Goal: Communication & Community: Answer question/provide support

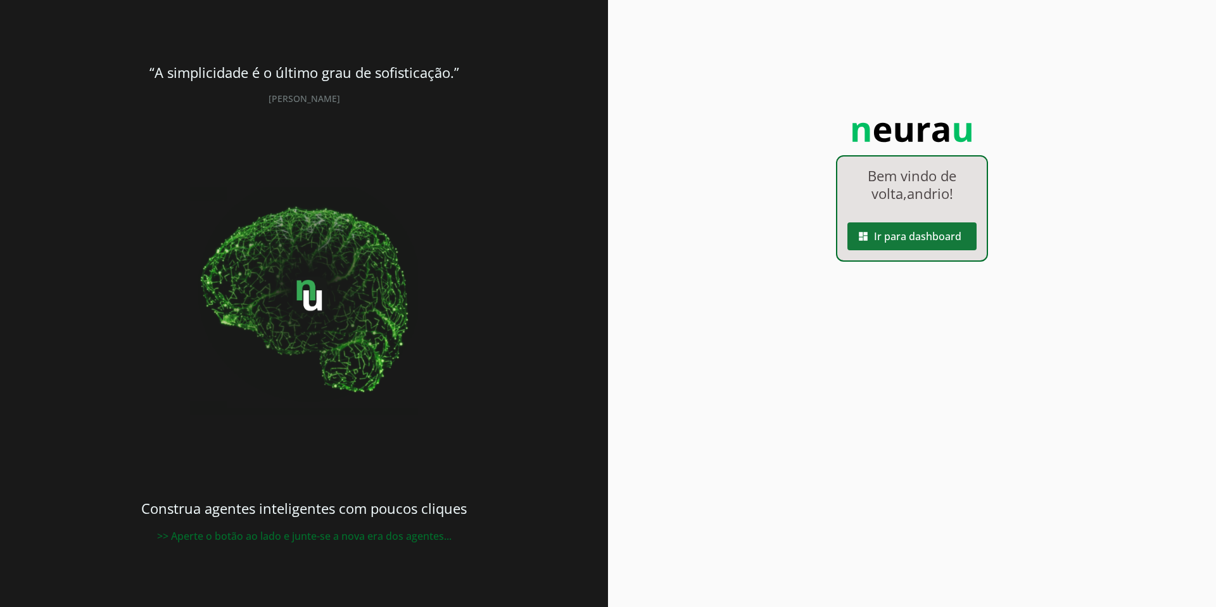
click at [902, 234] on span at bounding box center [911, 236] width 129 height 30
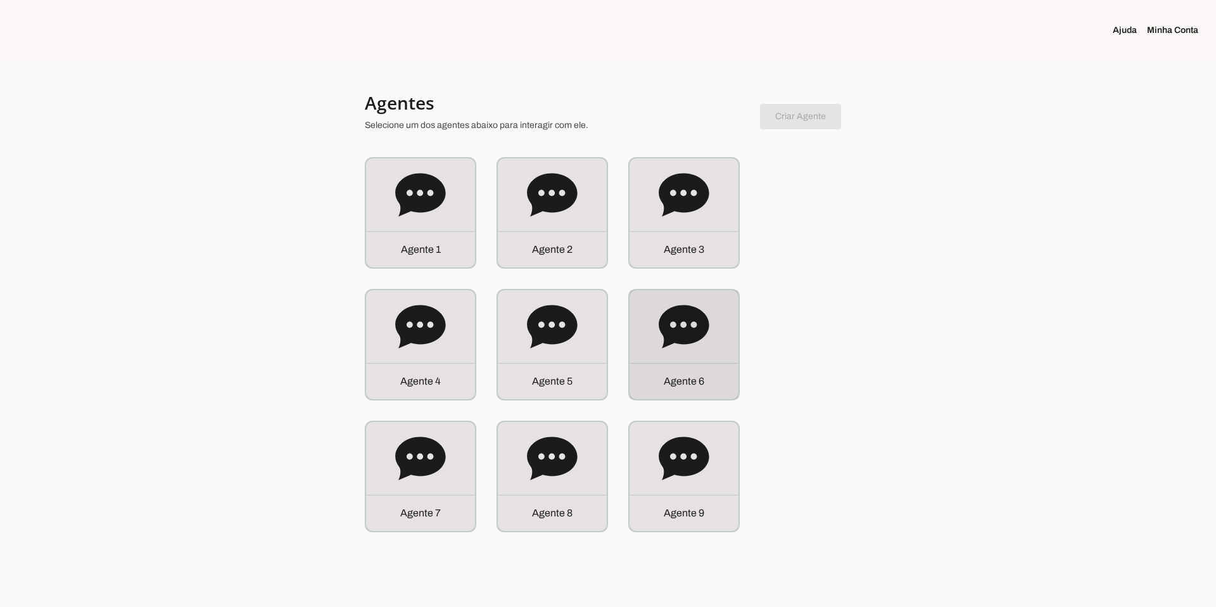
click at [674, 317] on icon at bounding box center [684, 326] width 50 height 43
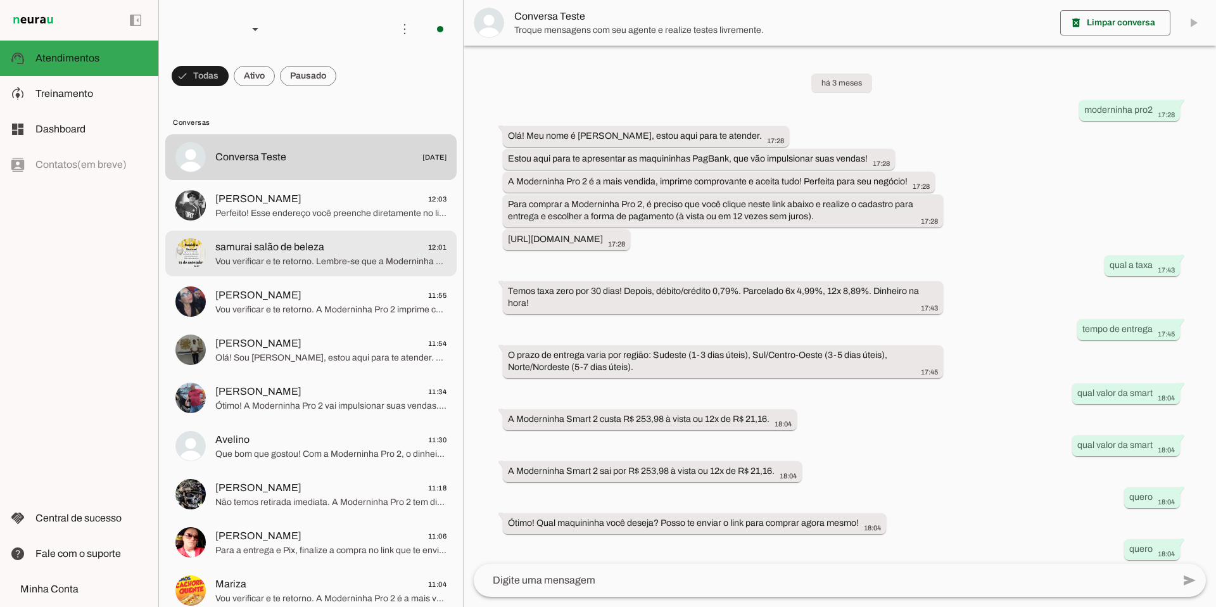
scroll to position [187, 0]
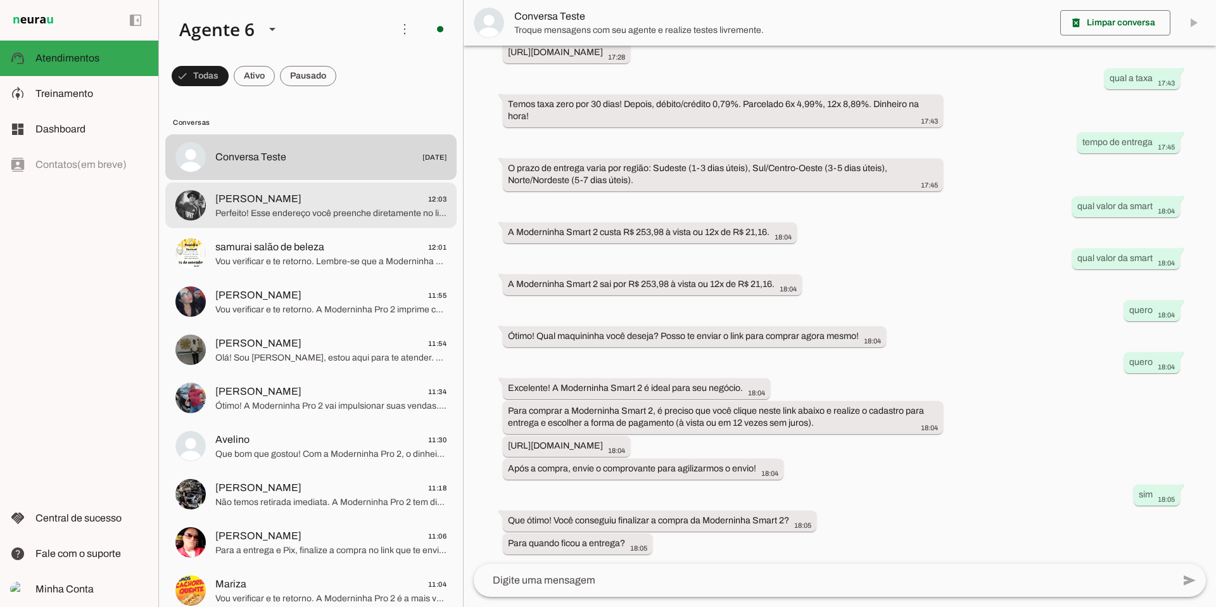
click at [301, 218] on span "Perfeito! Esse endereço você preenche diretamente no link de compra da Modernin…" at bounding box center [330, 213] width 231 height 13
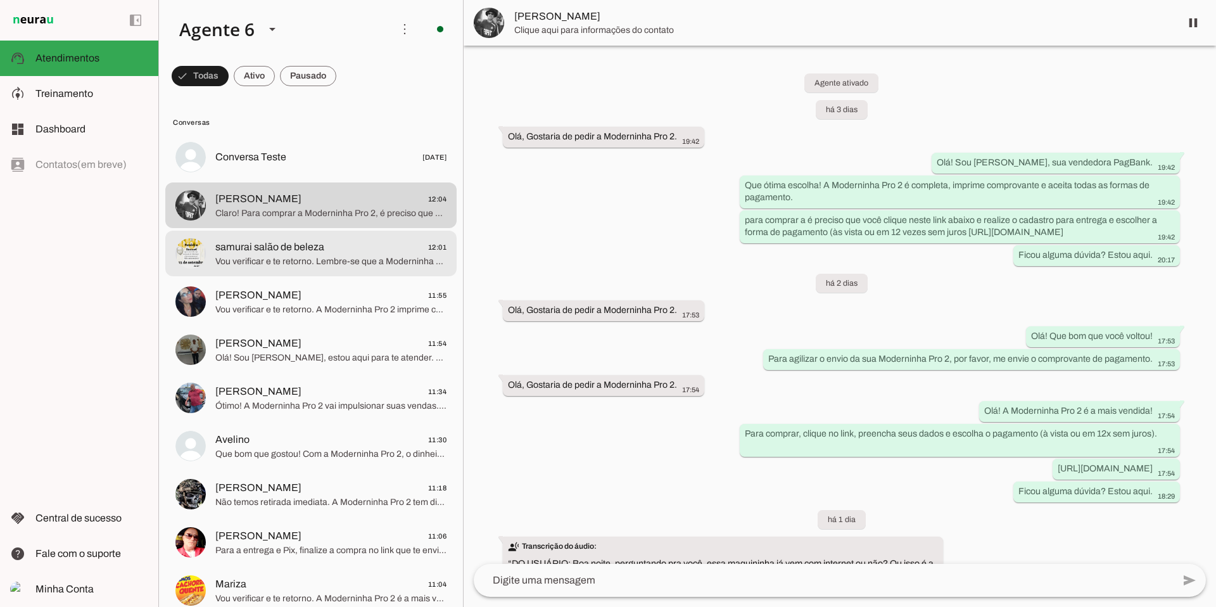
click at [393, 263] on span "Vou verificar e te retorno. Lembre-se que a Moderninha Pro 2 aceita cartões de …" at bounding box center [330, 261] width 231 height 13
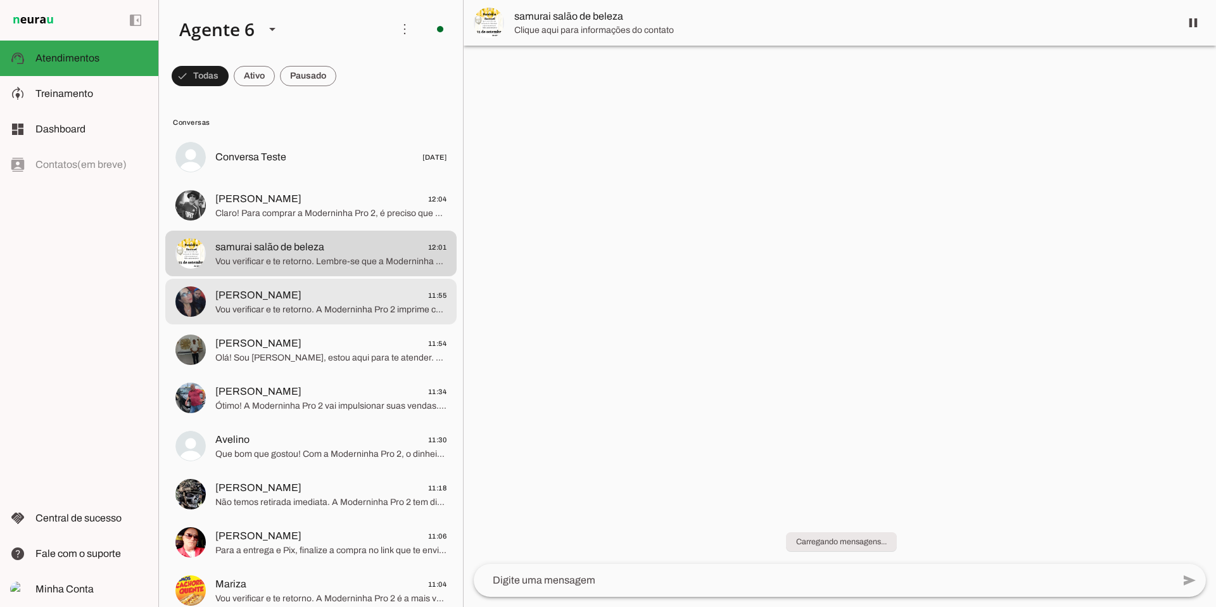
click at [379, 296] on span "[PERSON_NAME] 11:55" at bounding box center [330, 295] width 231 height 16
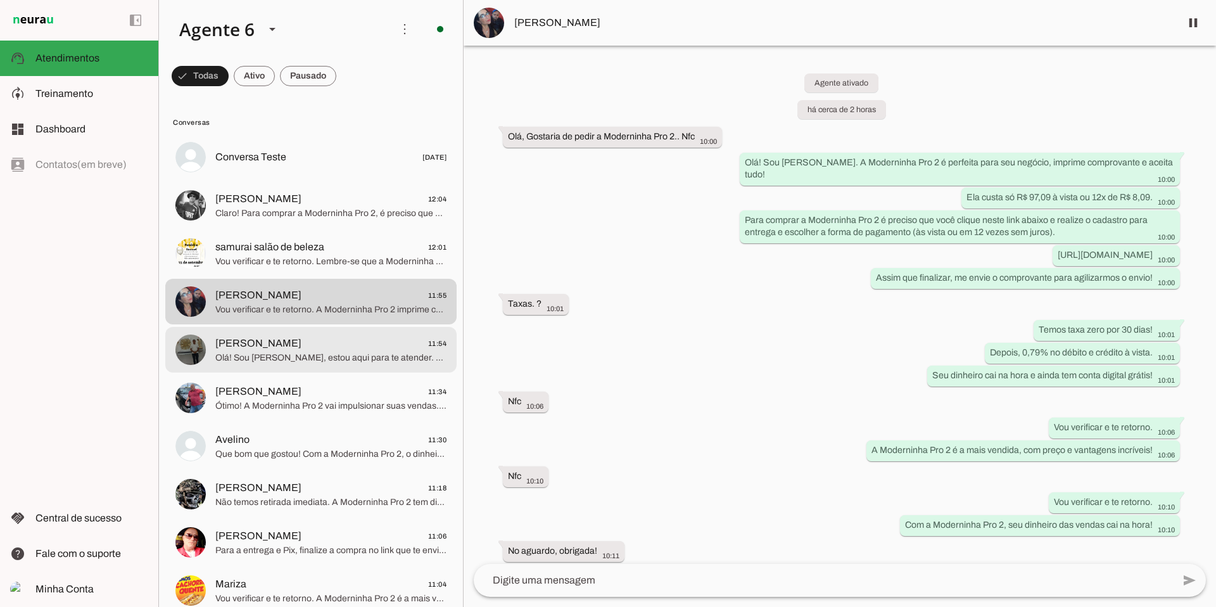
click at [370, 342] on span "[PERSON_NAME] 11:54" at bounding box center [330, 344] width 231 height 16
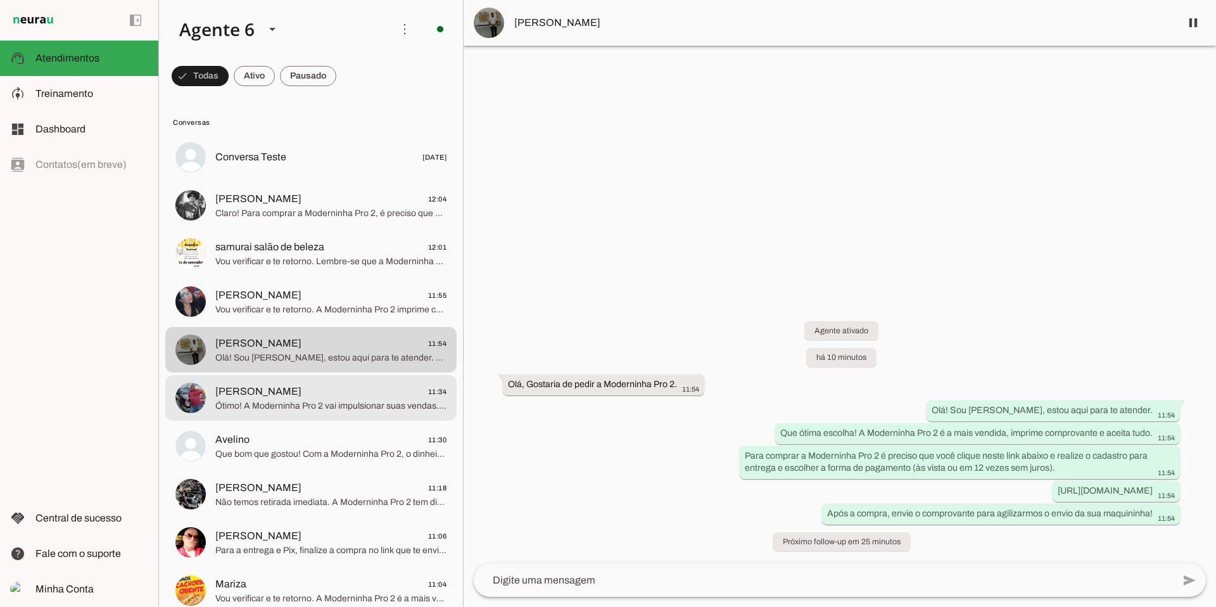
click at [307, 386] on span "[PERSON_NAME] 11:34" at bounding box center [330, 392] width 231 height 16
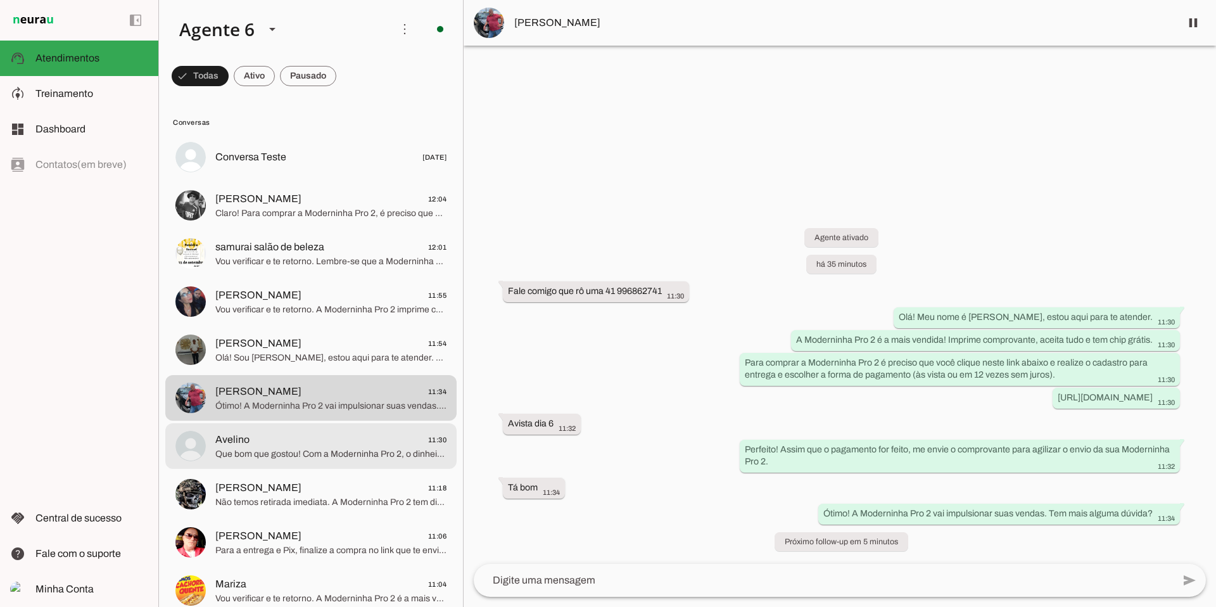
click at [326, 451] on span "Que bom que gostou! Com a Moderninha Pro 2, o dinheiro das suas vendas cai na h…" at bounding box center [330, 454] width 231 height 13
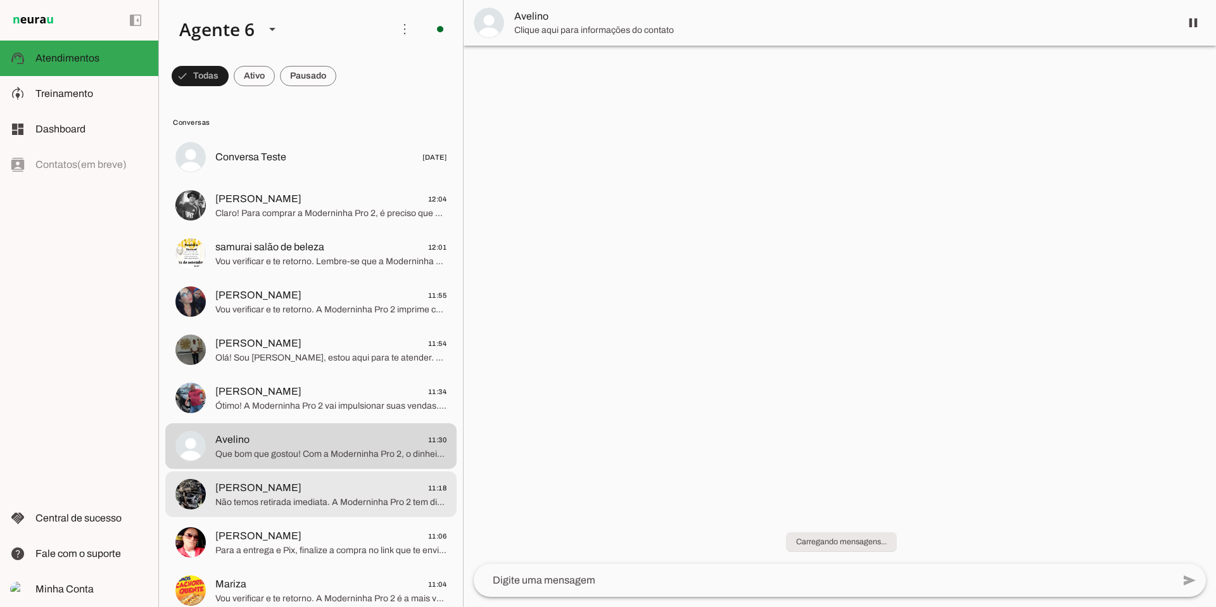
click at [308, 495] on span "[PERSON_NAME] 11:18" at bounding box center [330, 488] width 231 height 16
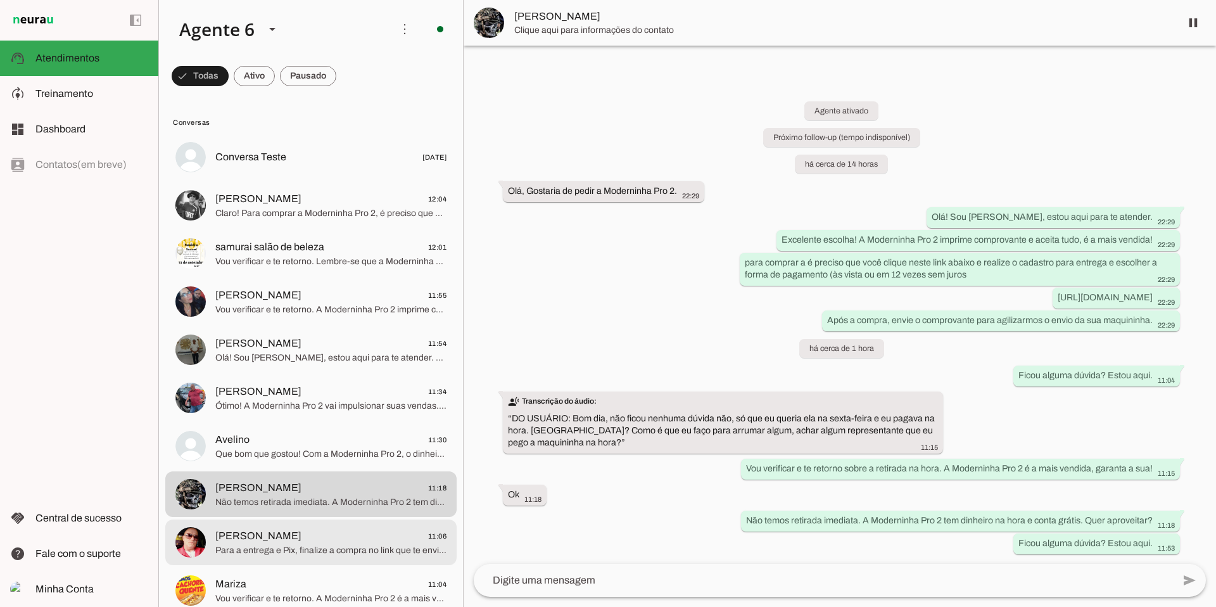
click at [300, 528] on span "[PERSON_NAME] 11:06" at bounding box center [330, 536] width 231 height 16
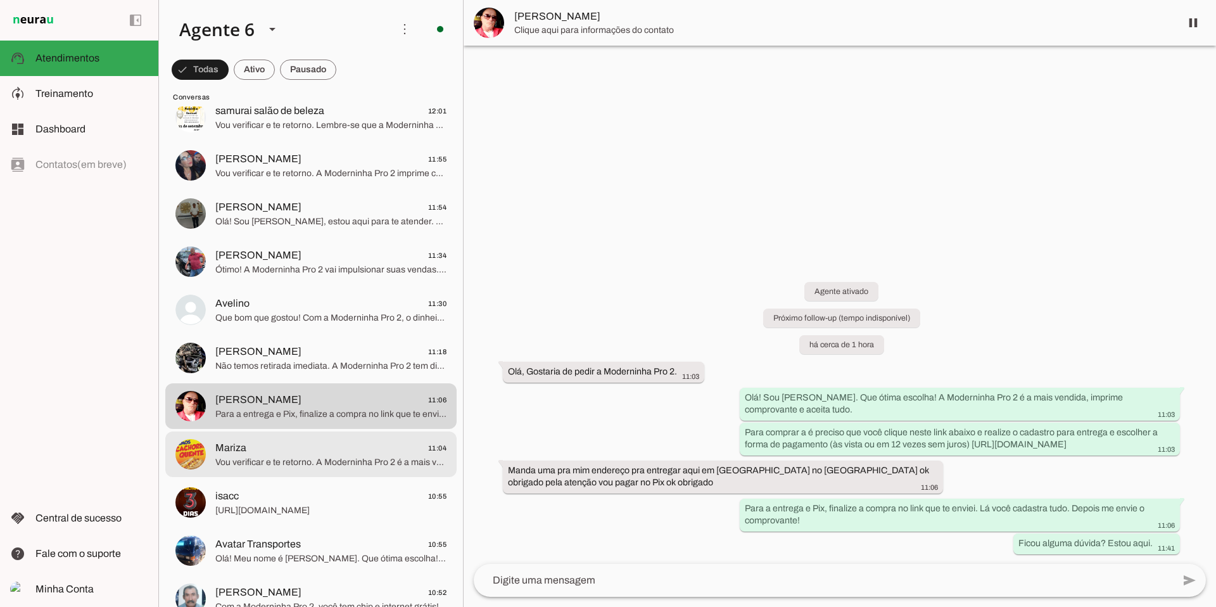
scroll to position [153, 0]
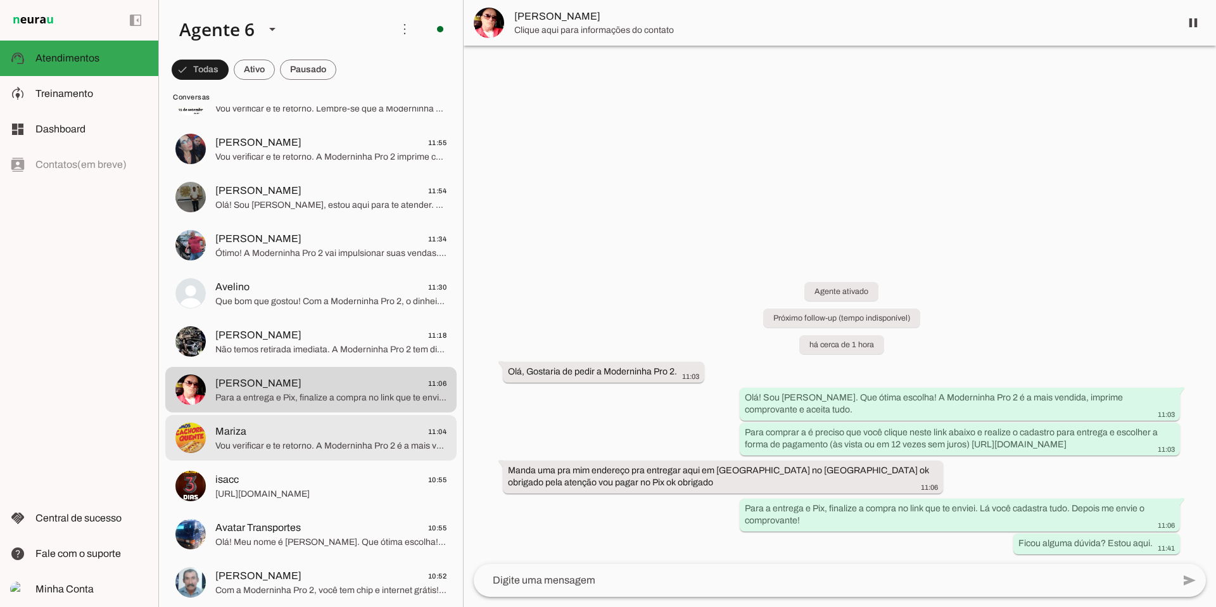
click at [275, 426] on span "Mariza 11:04" at bounding box center [330, 432] width 231 height 16
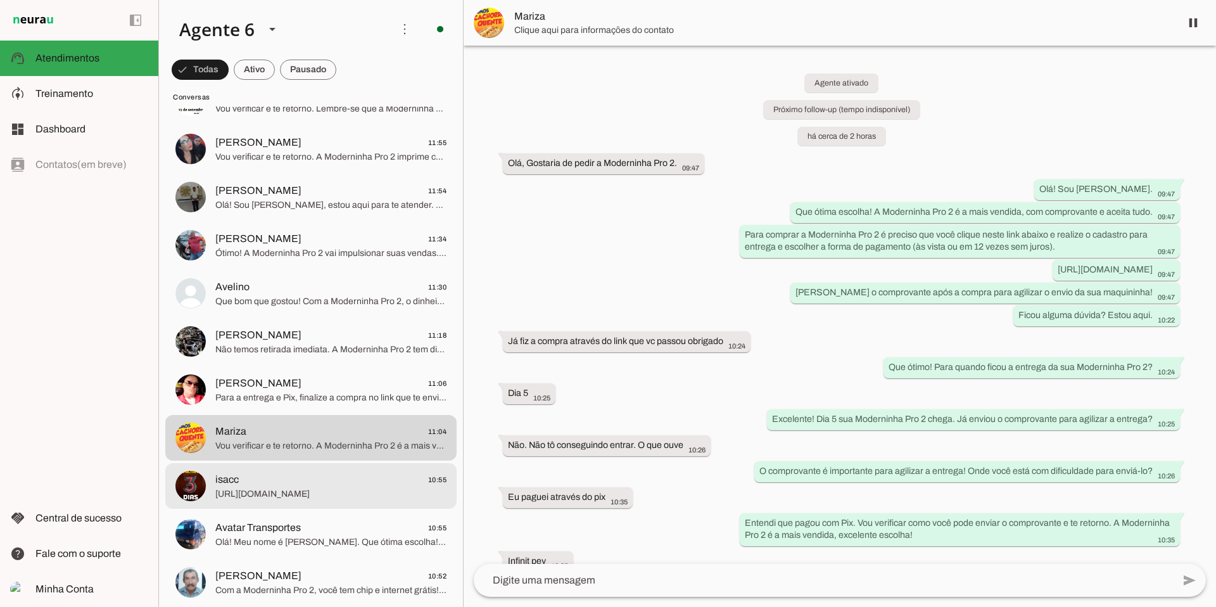
click at [378, 27] on md-item "isacc 10:55 [URL][DOMAIN_NAME]" at bounding box center [310, 5] width 291 height 46
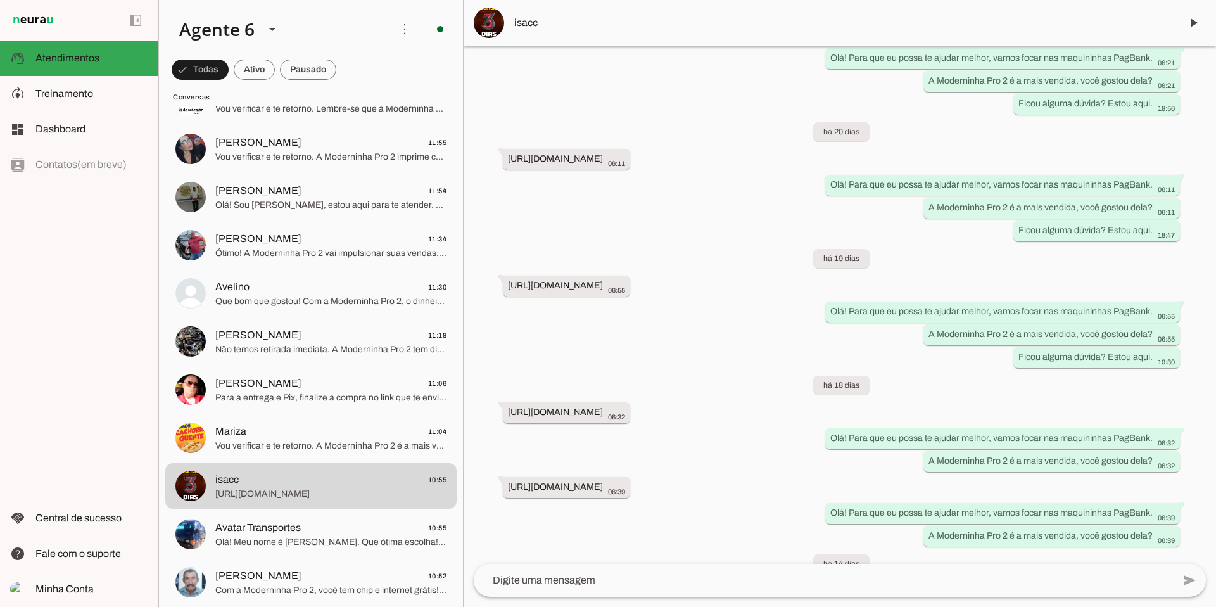
scroll to position [4187, 0]
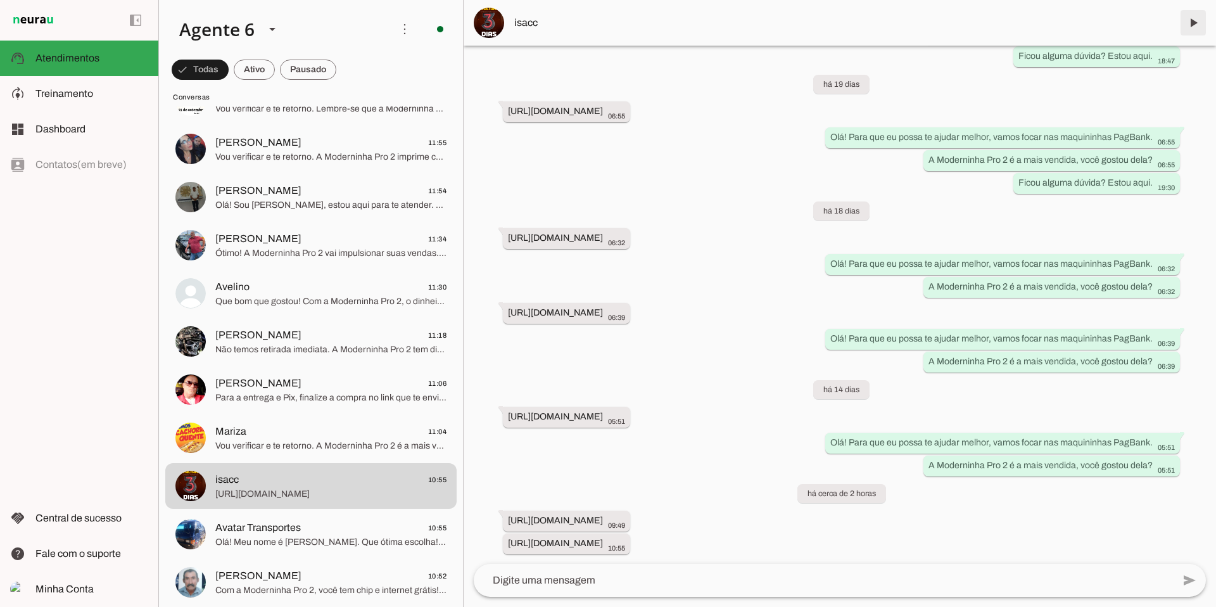
click at [1192, 28] on span at bounding box center [1193, 23] width 30 height 30
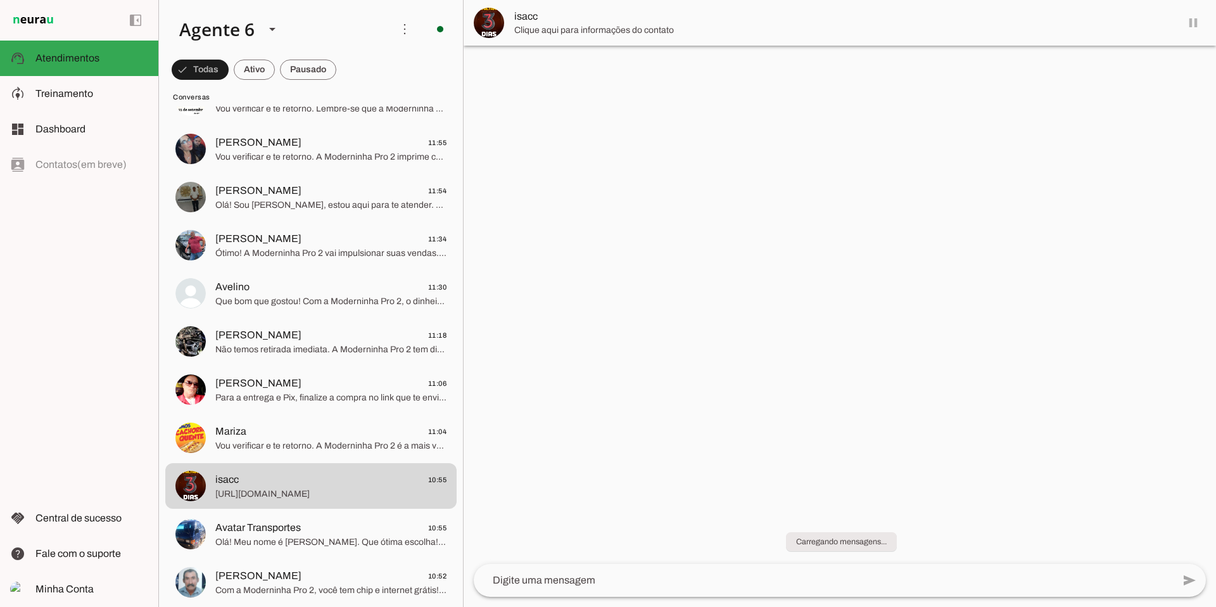
scroll to position [0, 0]
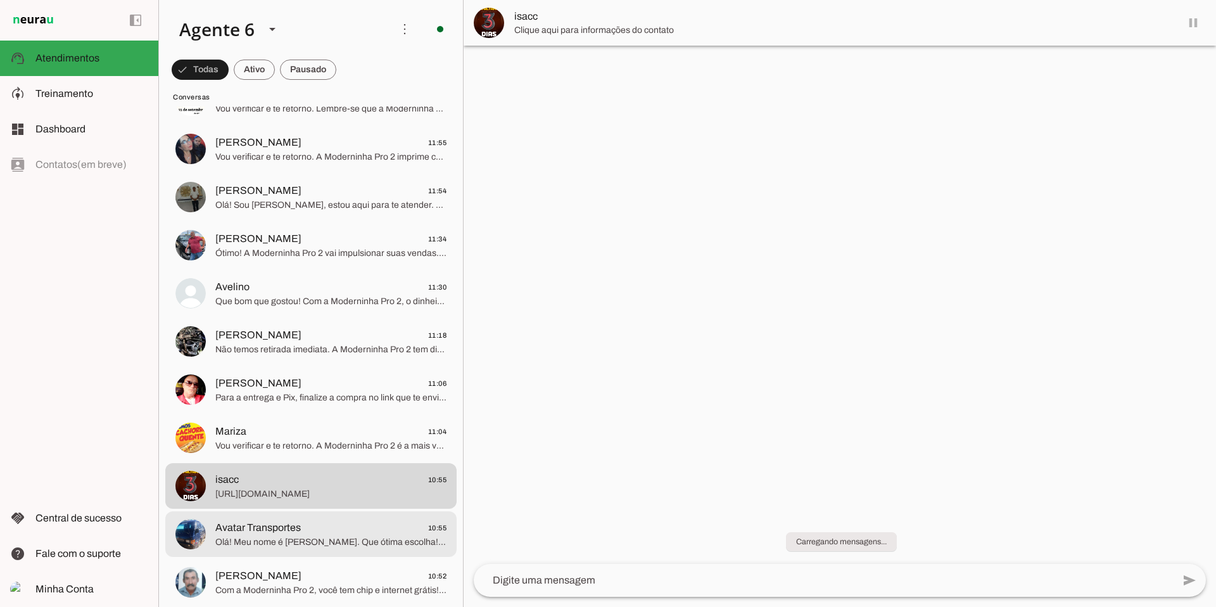
click at [304, 545] on span "Olá! Meu nome é [PERSON_NAME]. Que ótima escolha! A Moderninha Pro2 é ideal, im…" at bounding box center [330, 542] width 231 height 13
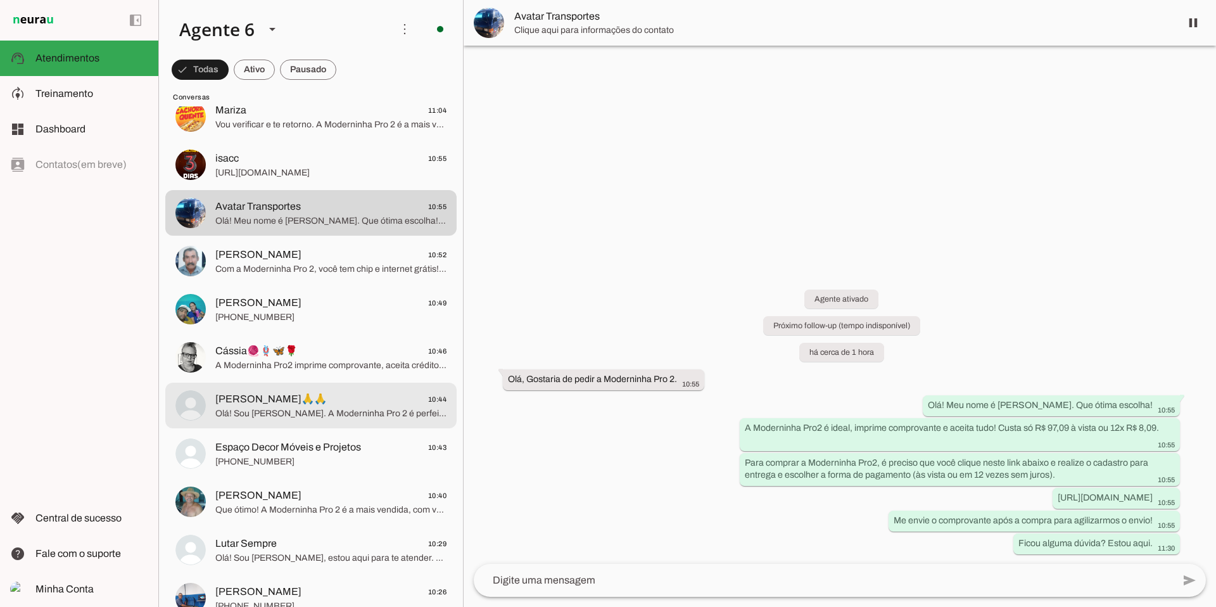
scroll to position [481, 0]
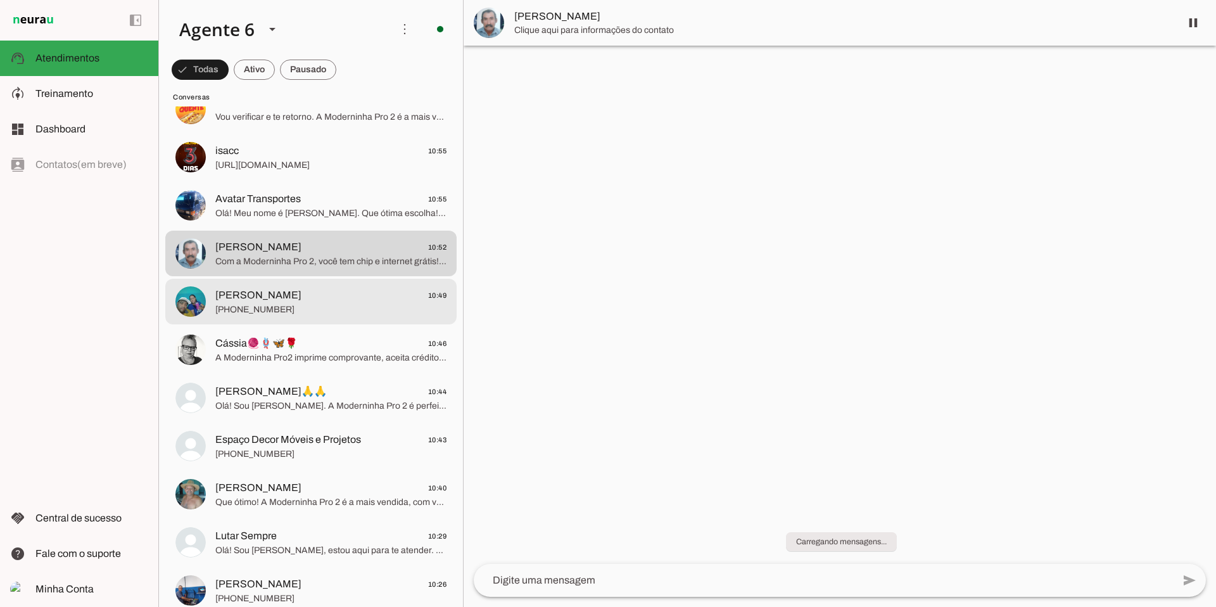
click at [327, 294] on span "[PERSON_NAME] 10:49" at bounding box center [330, 295] width 231 height 16
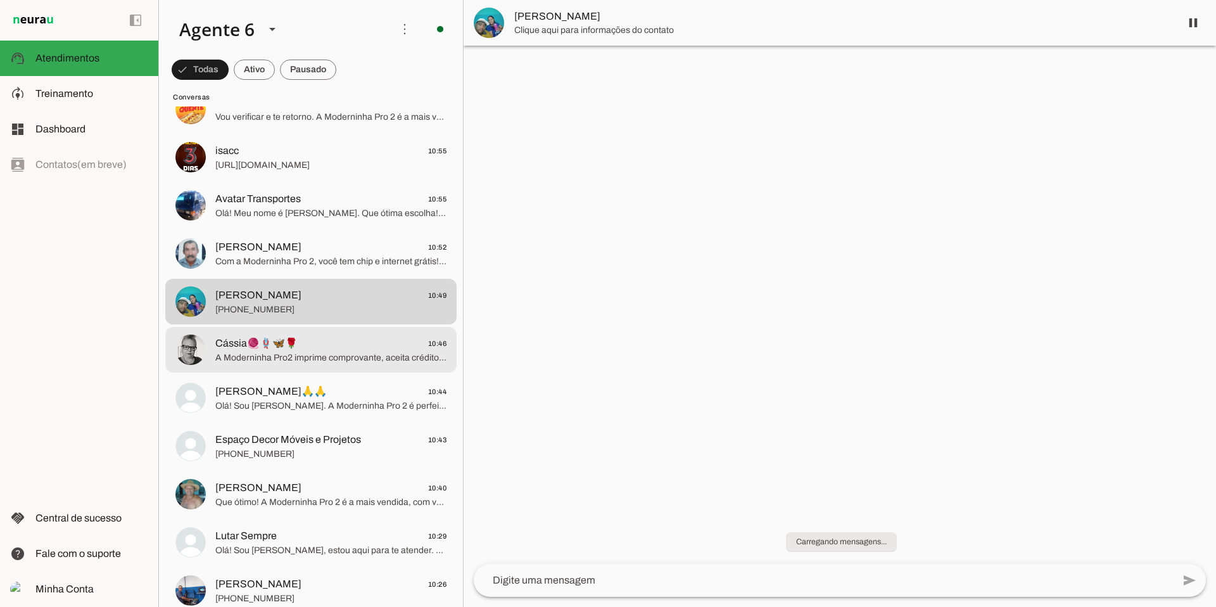
click at [318, 336] on span "Cássia🧶🪢🦋🌹 10:46" at bounding box center [330, 344] width 231 height 16
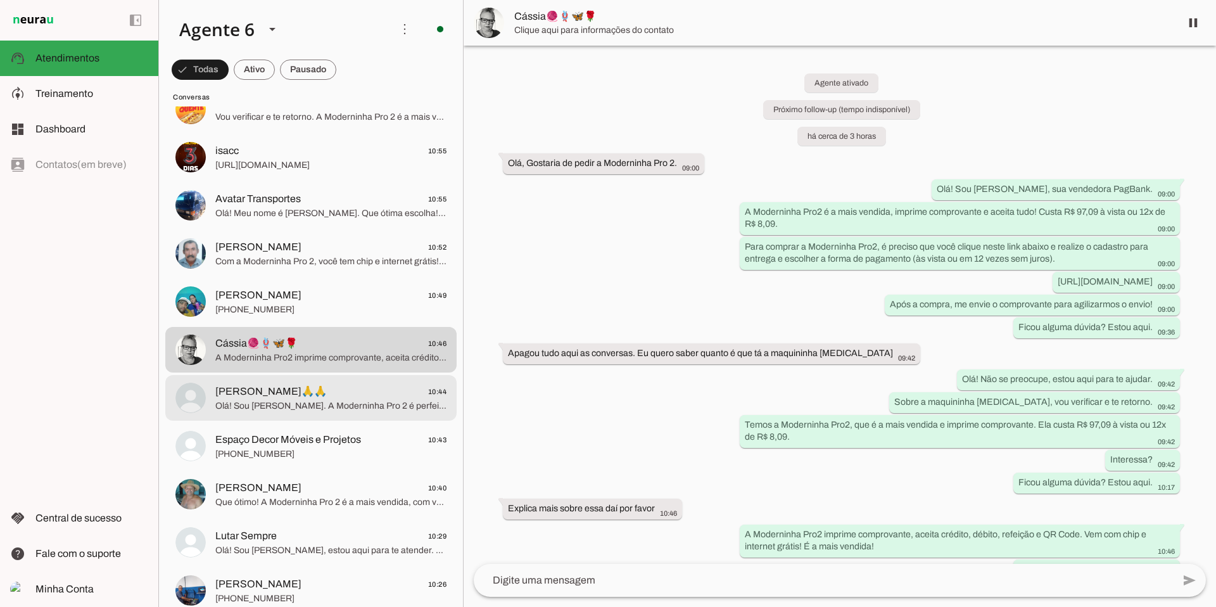
click at [332, 388] on span "[PERSON_NAME]🙏🙏 10:44" at bounding box center [330, 392] width 231 height 16
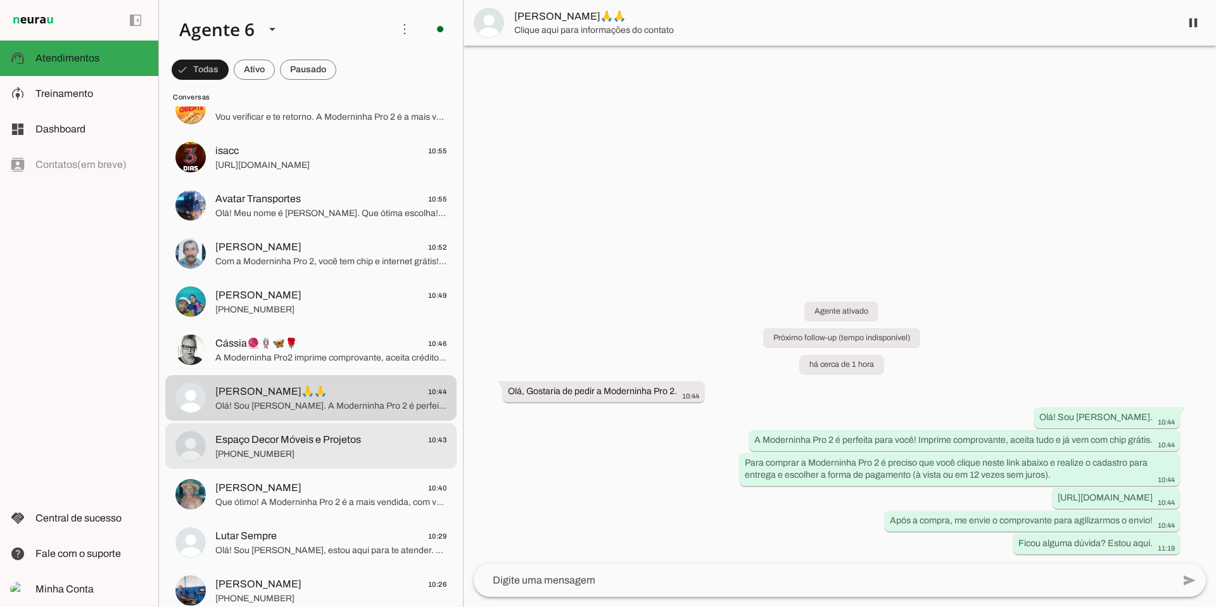
click at [310, 450] on span "[PHONE_NUMBER]" at bounding box center [330, 454] width 231 height 13
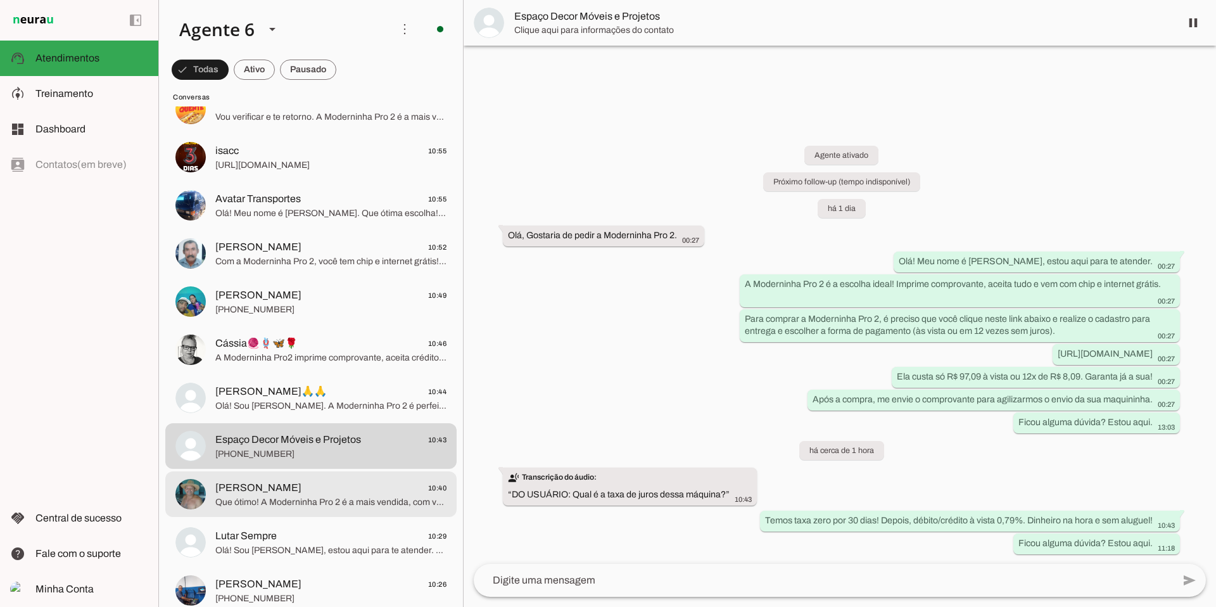
click at [336, 496] on span "Que ótimo! A Moderninha Pro 2 é a mais vendida, com vantagens e preço incríveis…" at bounding box center [330, 502] width 231 height 13
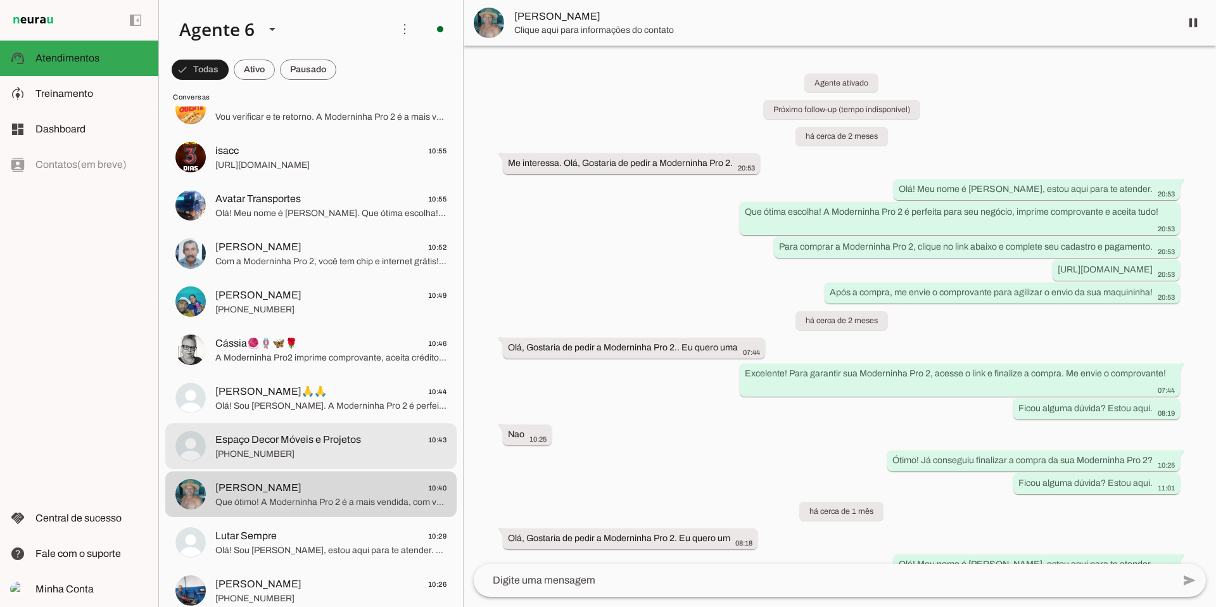
click at [326, 449] on span "[PHONE_NUMBER]" at bounding box center [330, 454] width 231 height 13
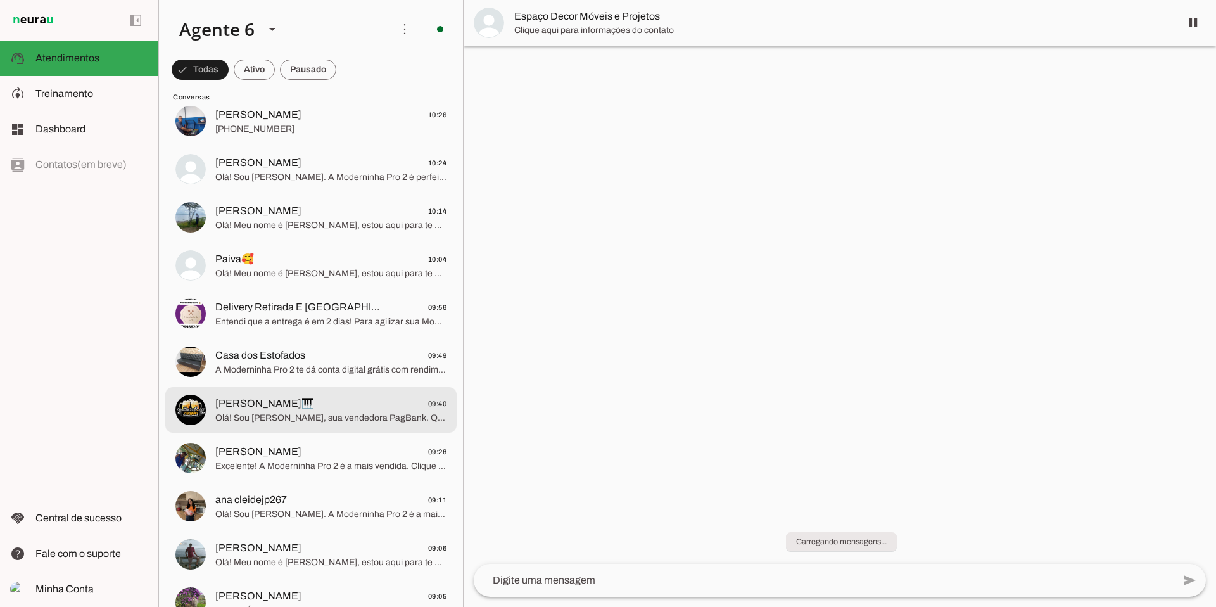
scroll to position [952, 0]
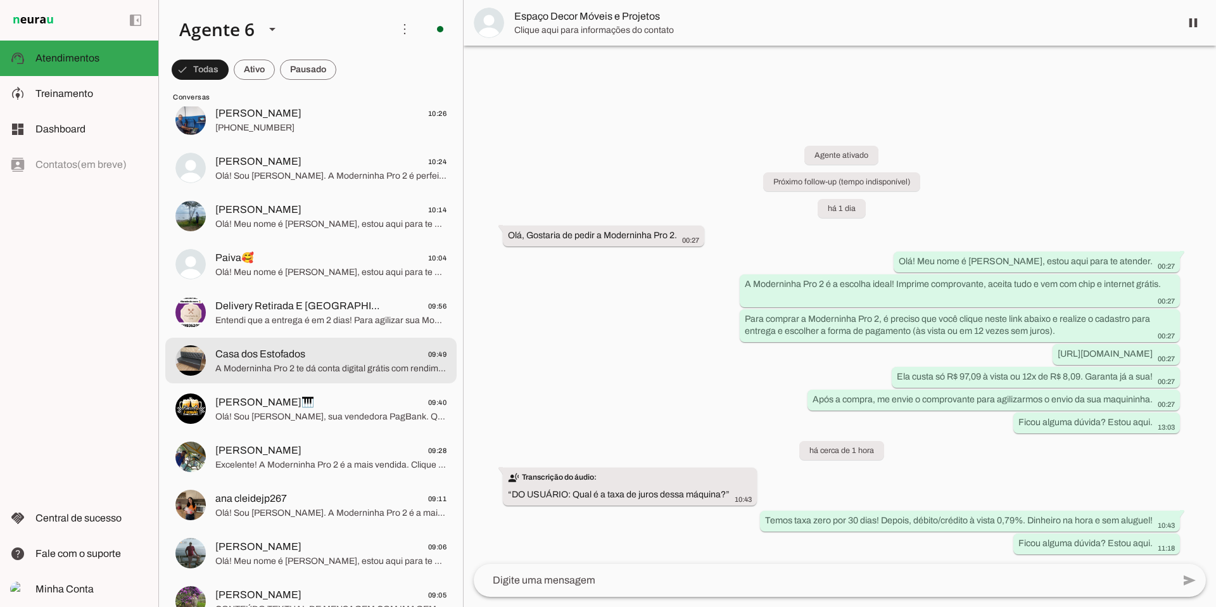
click at [344, 355] on span "Casa dos Estofados 09:49" at bounding box center [330, 354] width 231 height 16
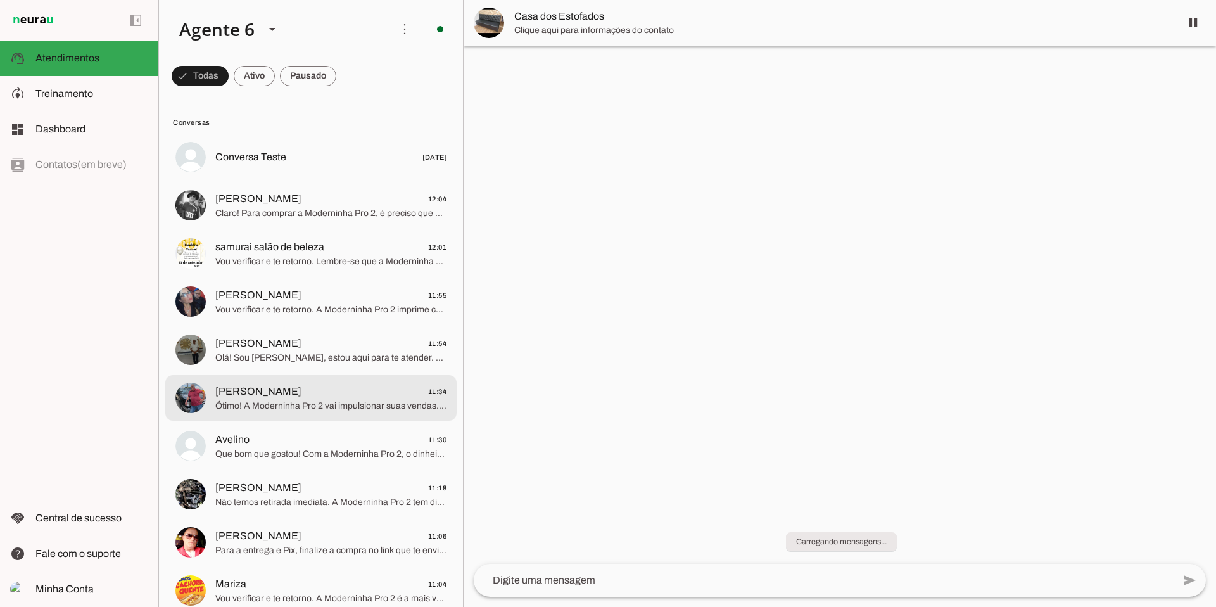
click at [371, 407] on span "Ótimo! A Moderninha Pro 2 vai impulsionar suas vendas. Tem mais alguma dúvida?" at bounding box center [330, 406] width 231 height 13
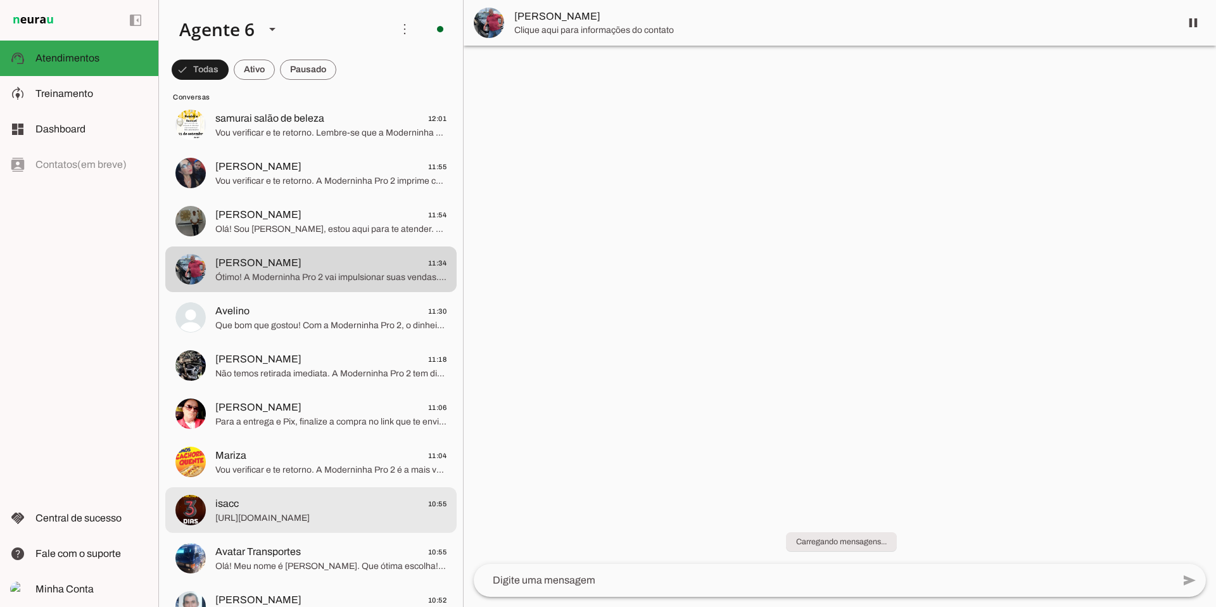
scroll to position [130, 0]
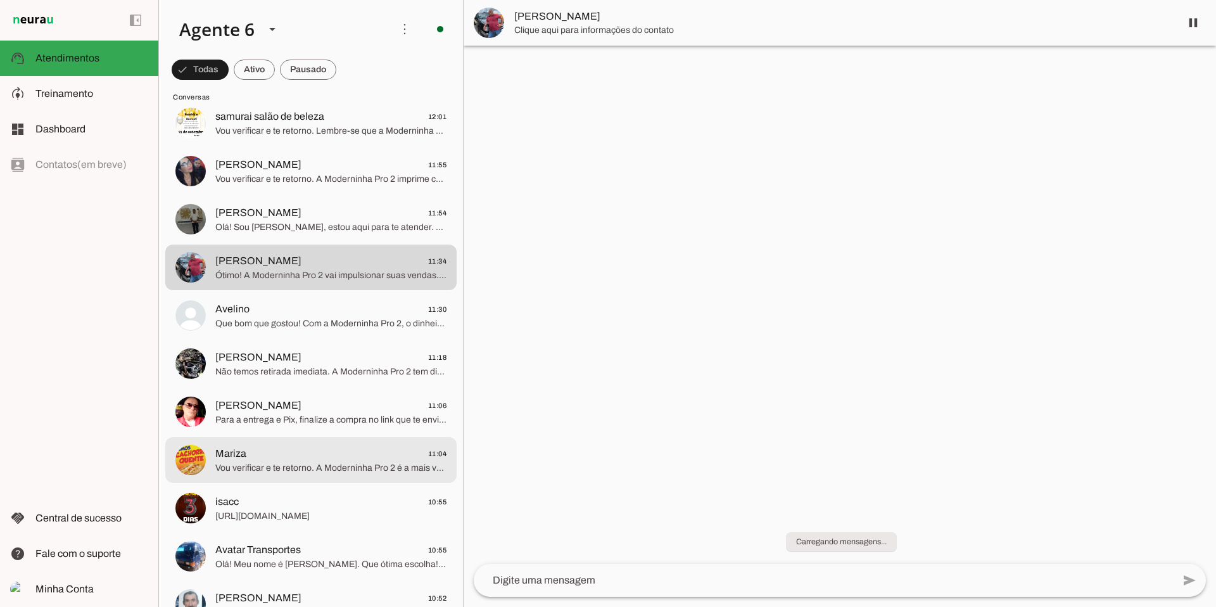
click at [299, 464] on span "Vou verificar e te retorno. A Moderninha Pro 2 é a mais vendida, pronta para su…" at bounding box center [330, 468] width 231 height 13
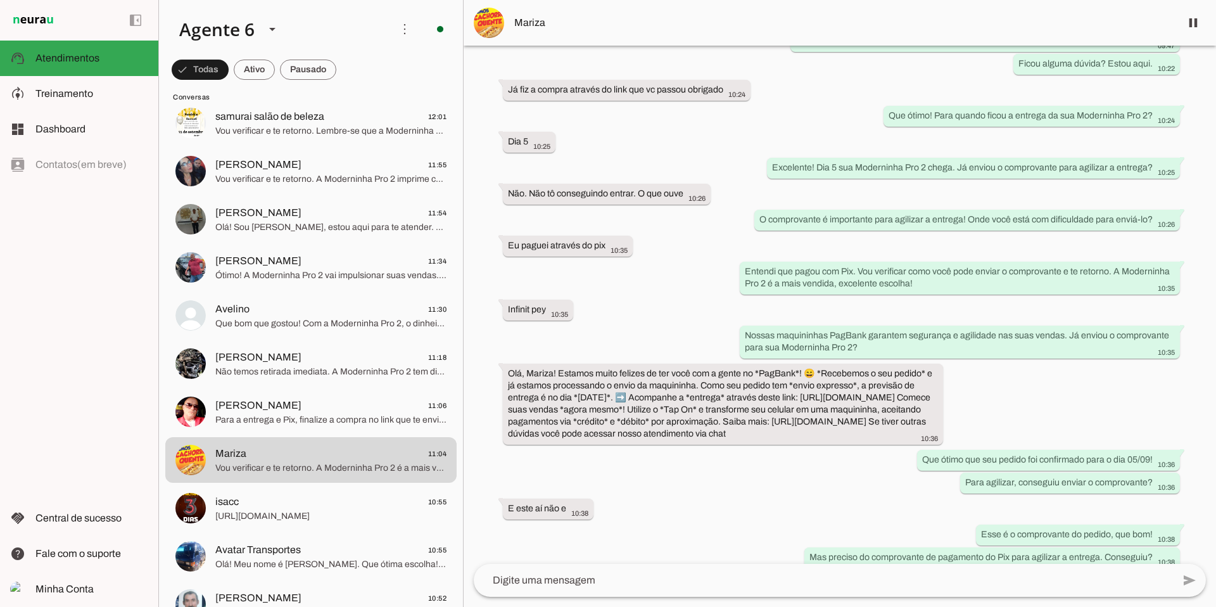
scroll to position [255, 0]
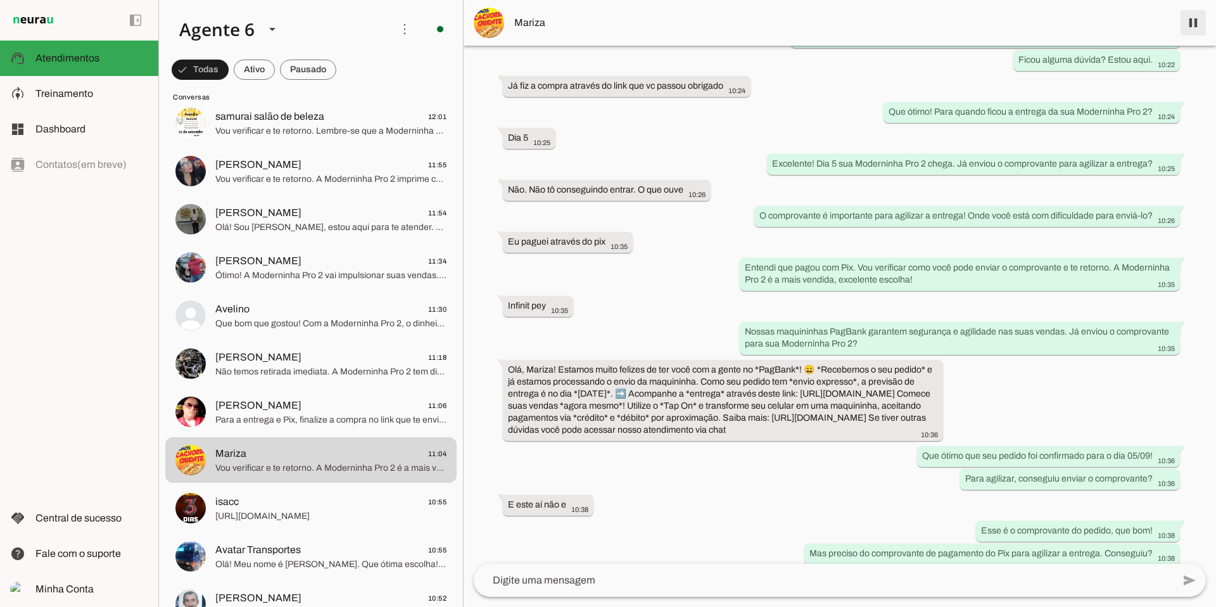
click at [1196, 27] on span at bounding box center [1193, 23] width 30 height 30
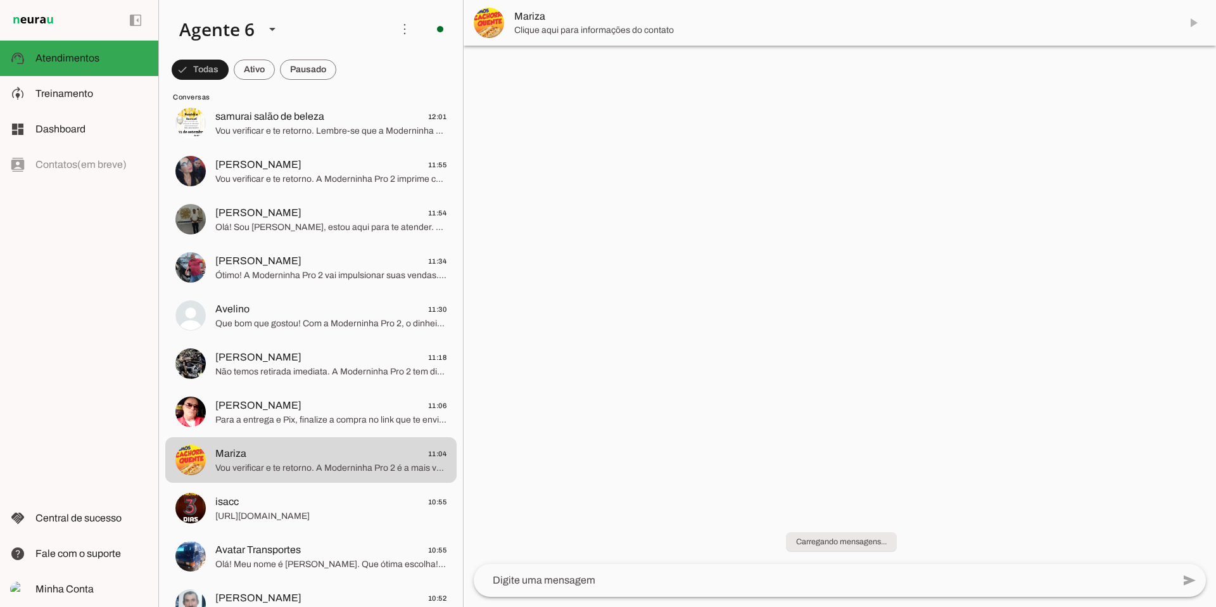
scroll to position [0, 0]
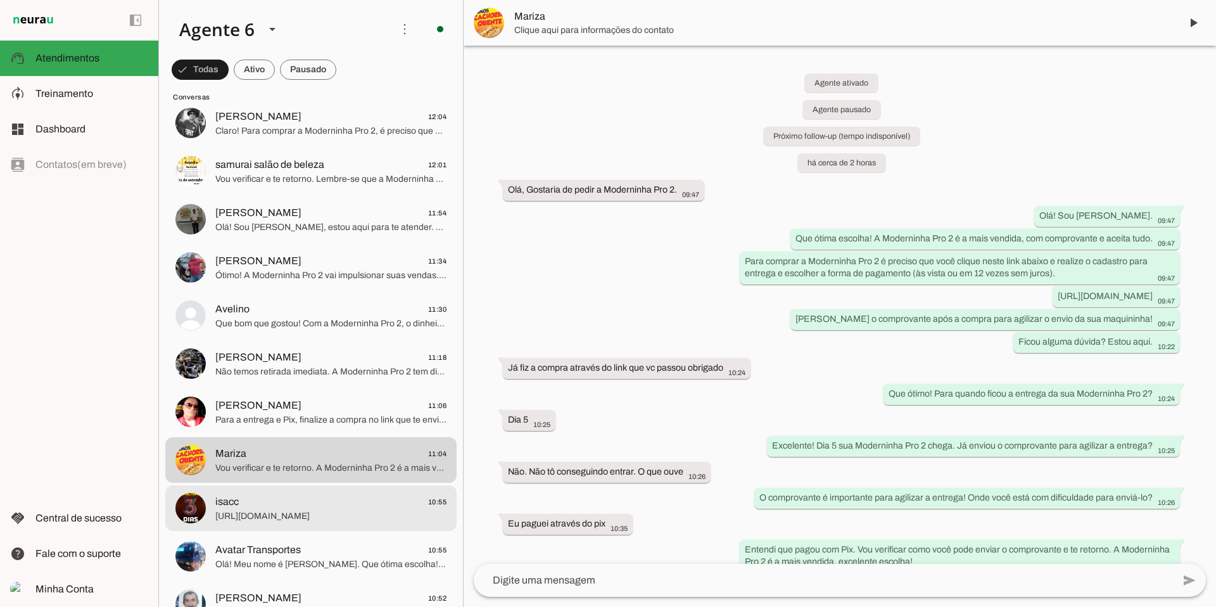
click at [296, 498] on span "isacc 10:55" at bounding box center [330, 502] width 231 height 16
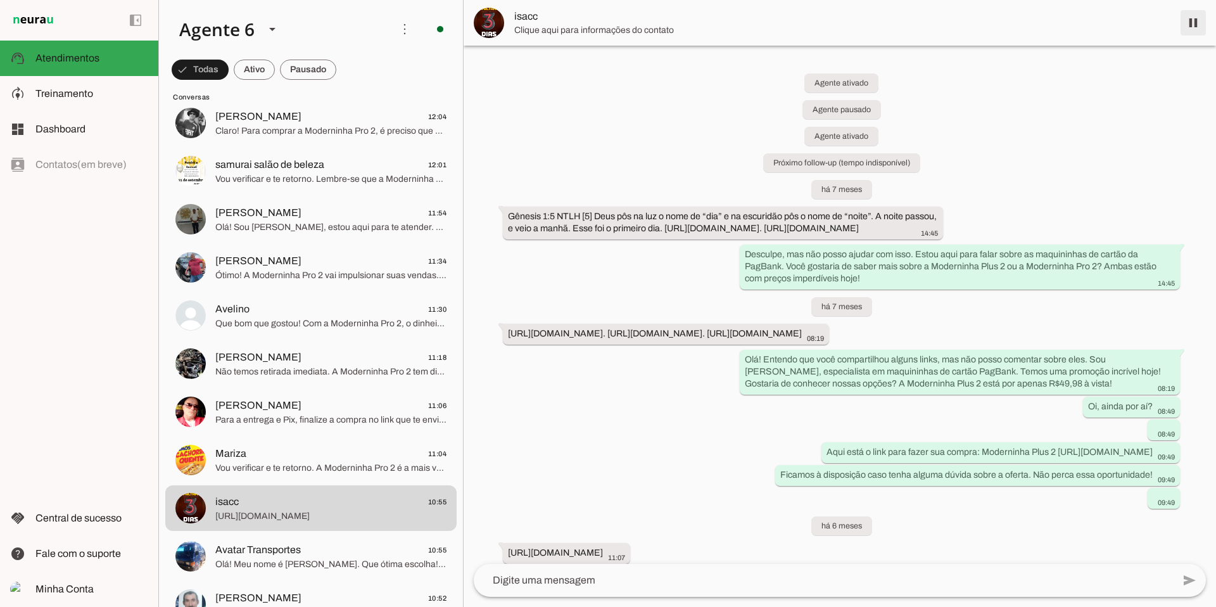
click at [1184, 20] on span at bounding box center [1193, 23] width 30 height 30
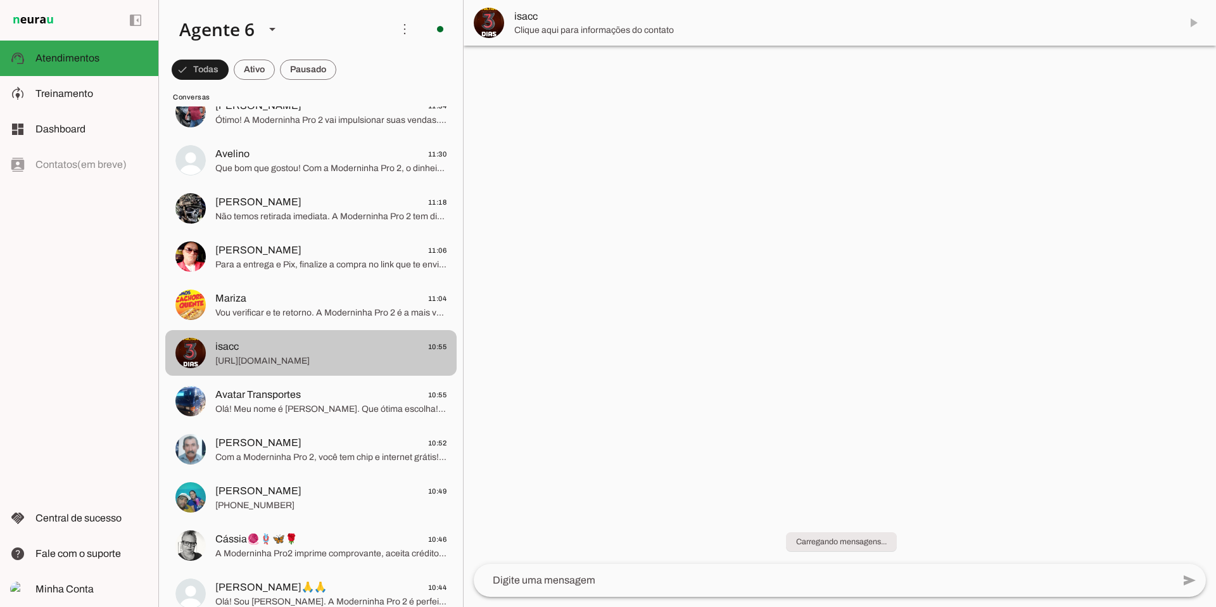
scroll to position [305, 0]
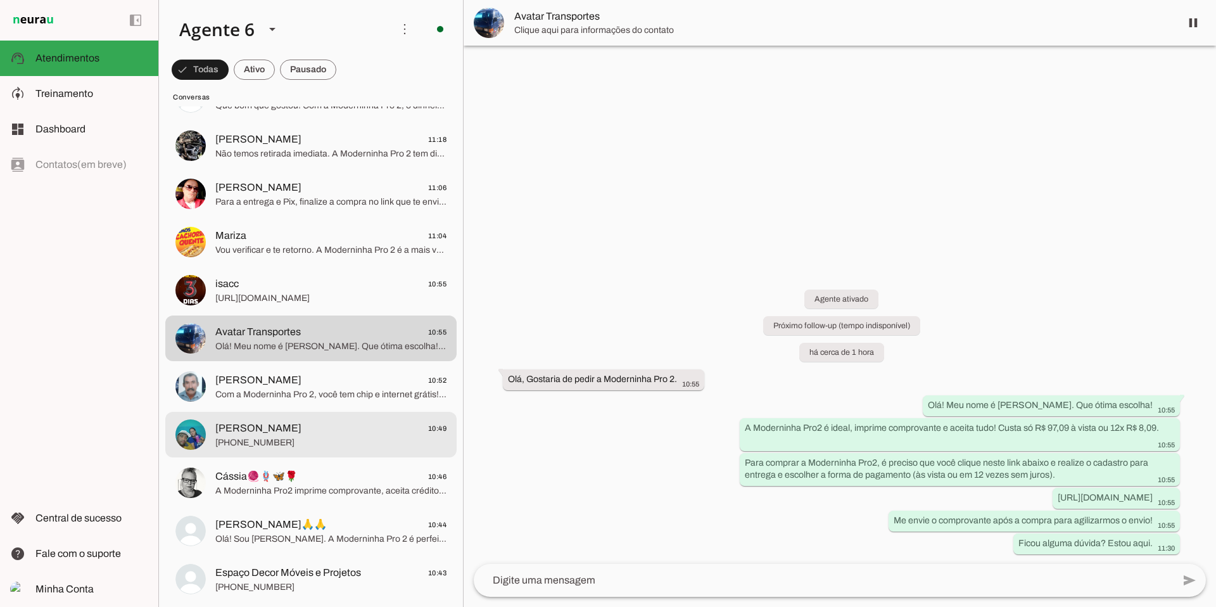
scroll to position [363, 0]
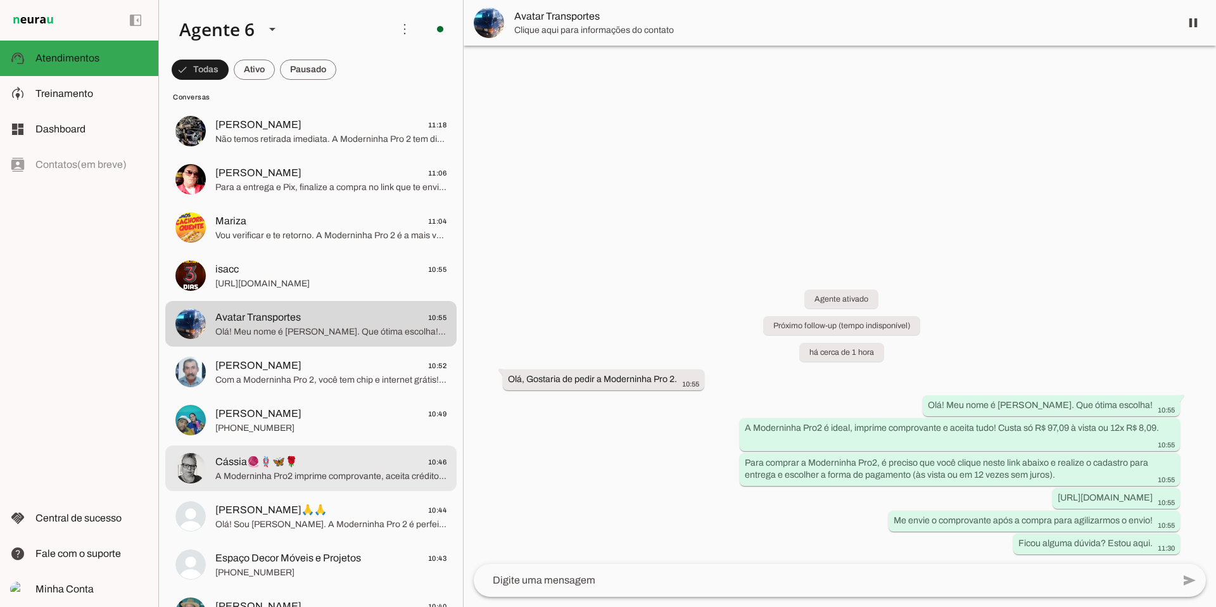
click at [350, 462] on span "Cássia🧶🪢🦋🌹 10:46" at bounding box center [330, 462] width 231 height 16
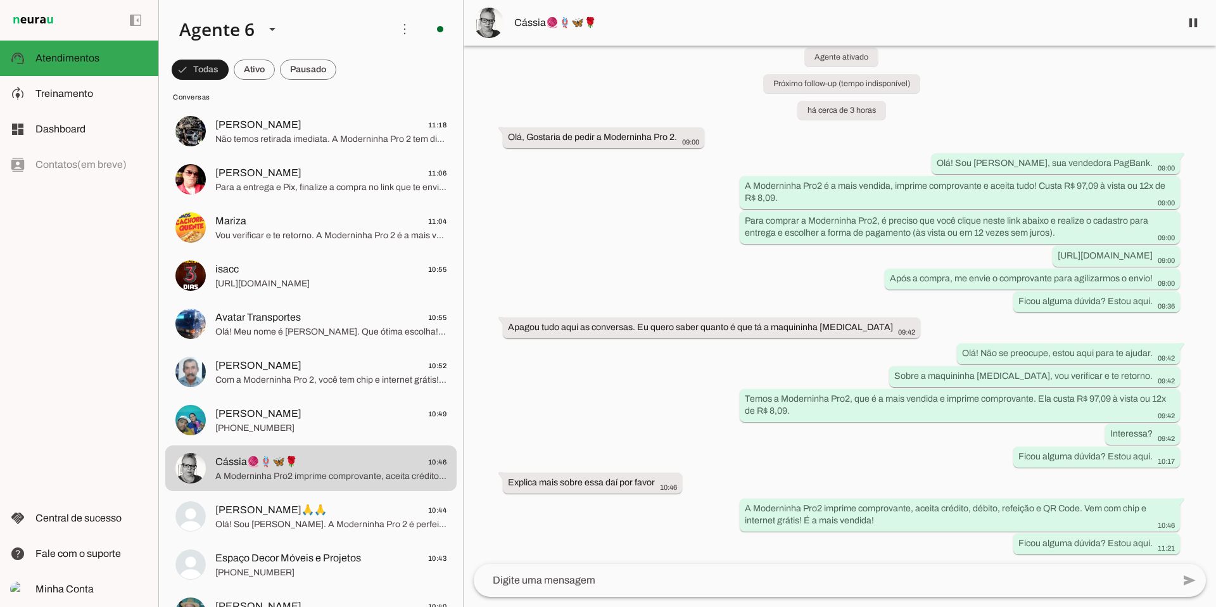
scroll to position [422, 0]
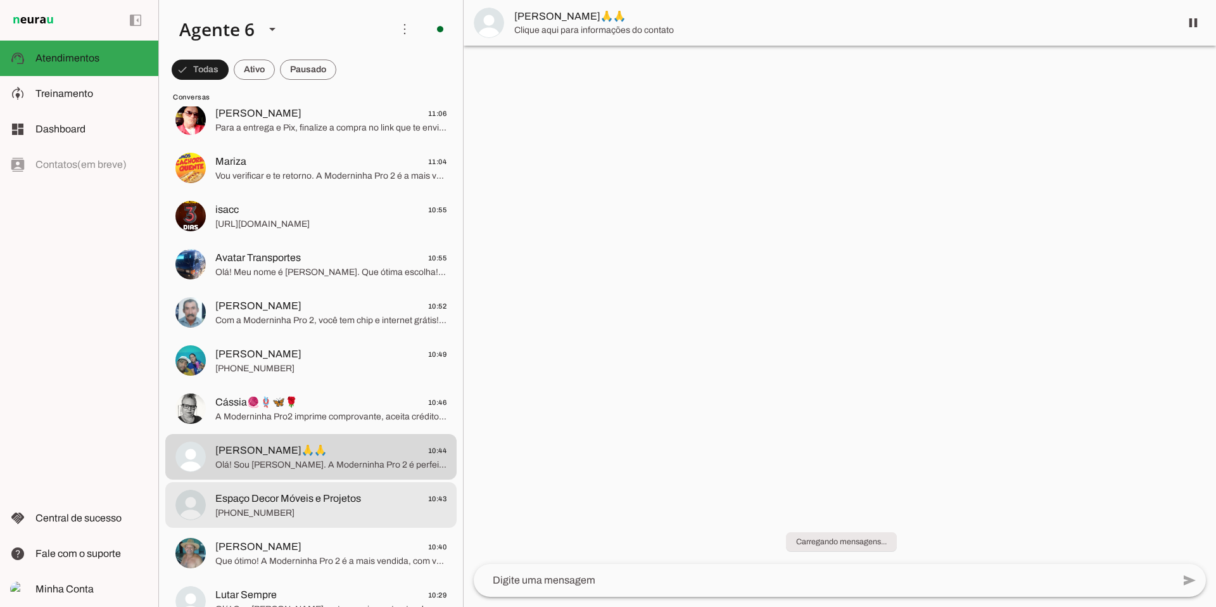
click at [343, 502] on span "Espaço Decor Móveis e Projetos" at bounding box center [288, 498] width 146 height 15
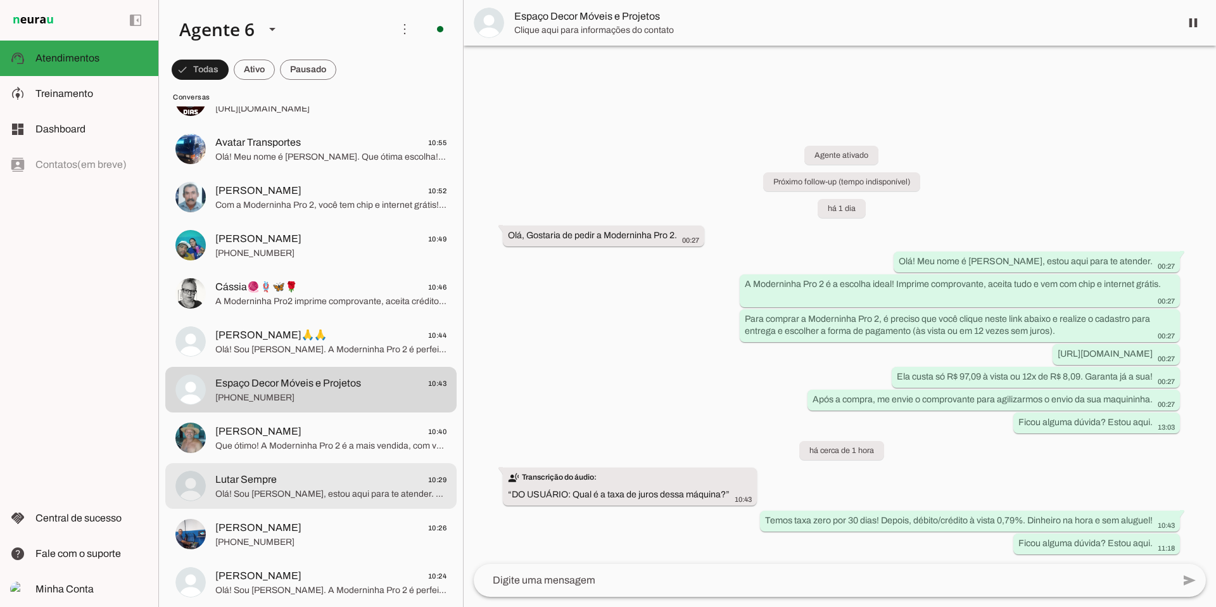
scroll to position [541, 0]
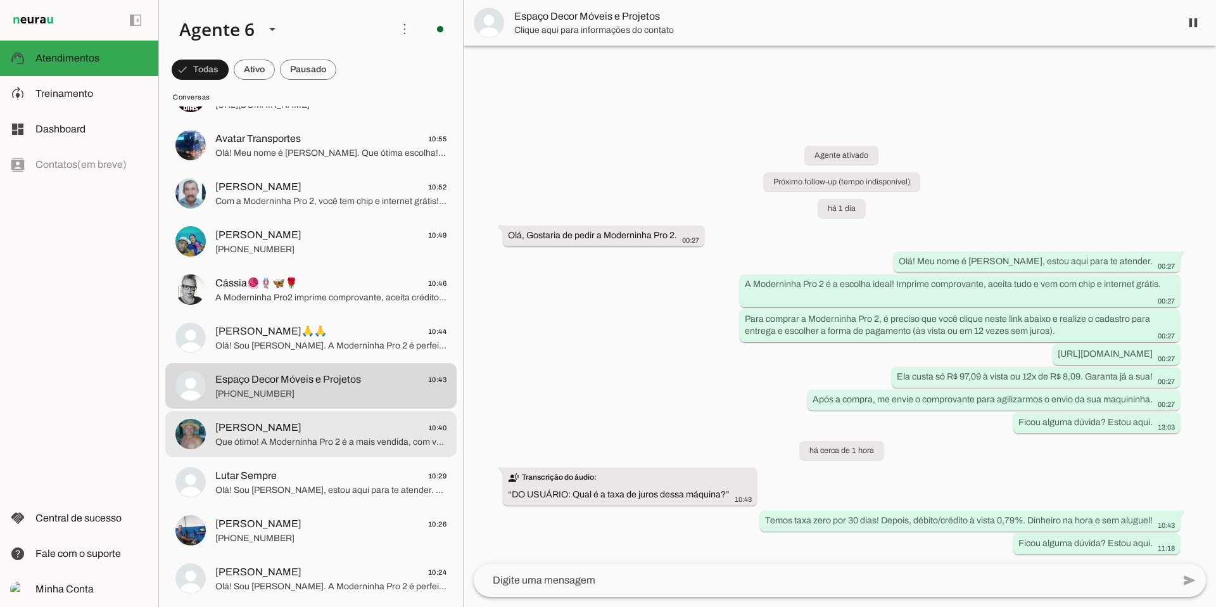
click at [360, 431] on span "[PERSON_NAME] 10:40" at bounding box center [330, 428] width 231 height 16
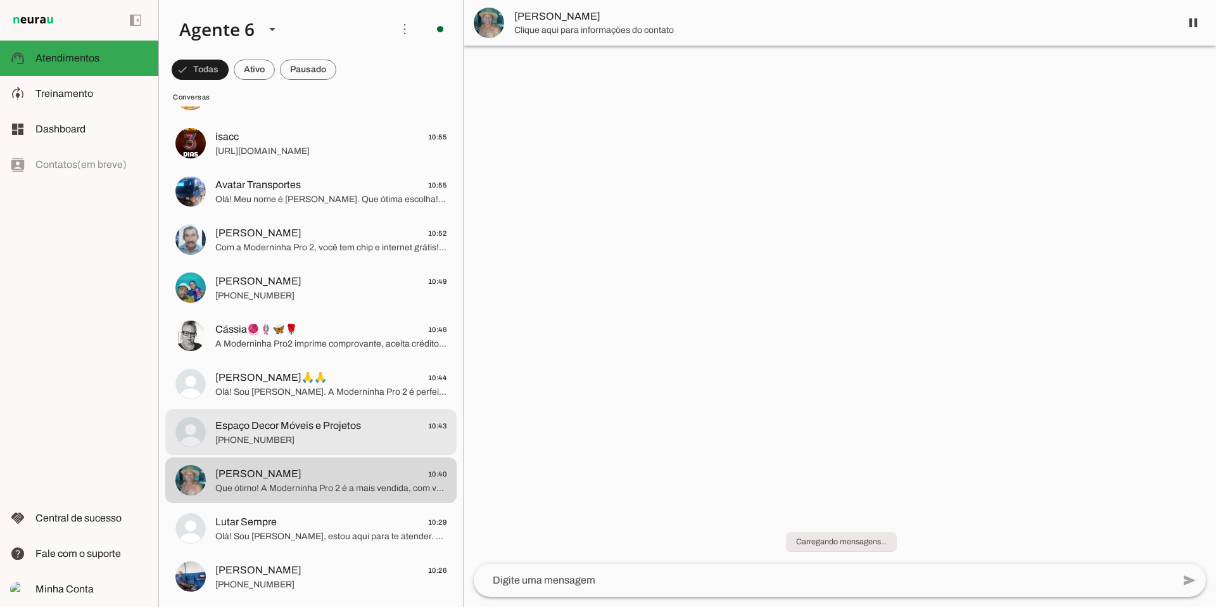
scroll to position [496, 0]
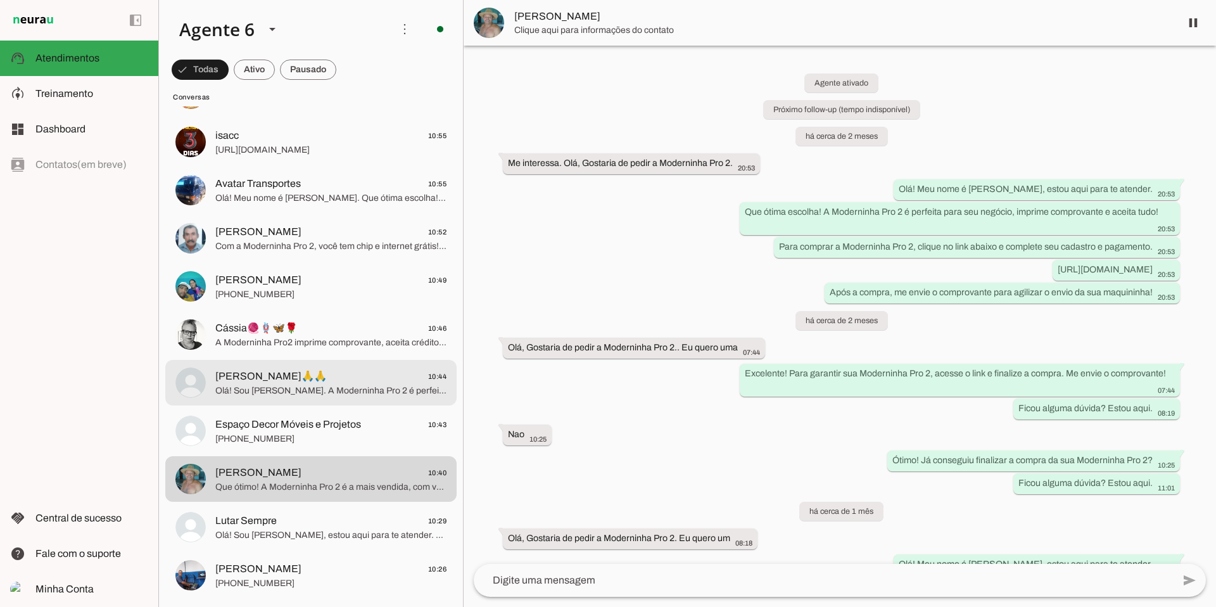
click at [343, 382] on span "[PERSON_NAME]🙏🙏 10:44" at bounding box center [330, 377] width 231 height 16
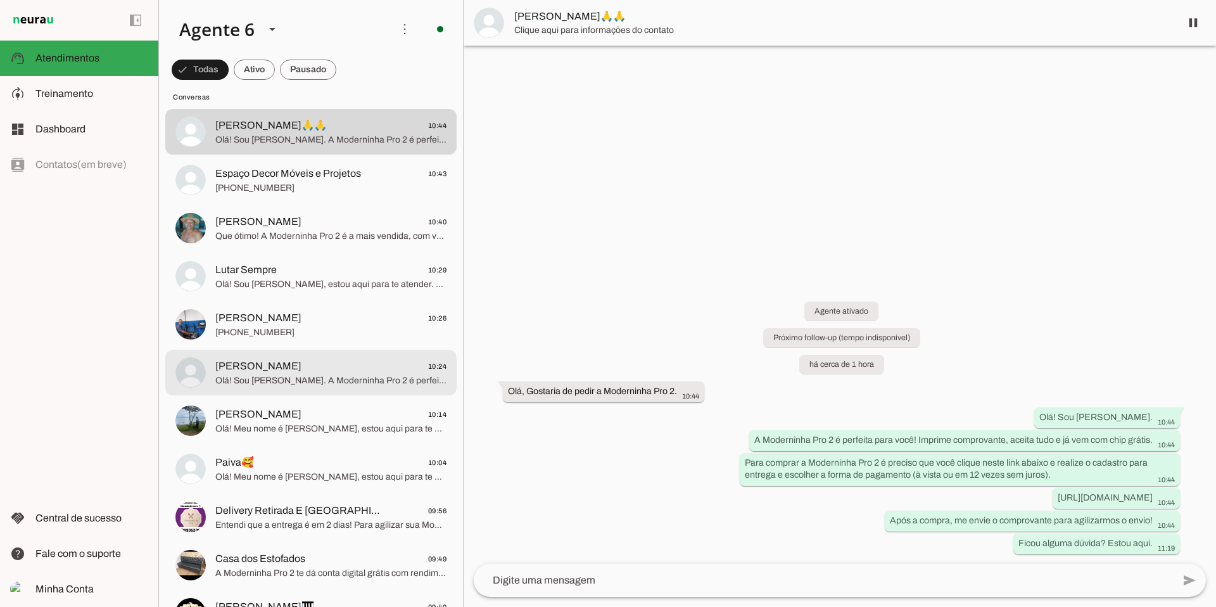
click at [344, 381] on span "Olá! Sou [PERSON_NAME]. A Moderninha Pro 2 é perfeita para suas vendas, imprime…" at bounding box center [330, 380] width 231 height 13
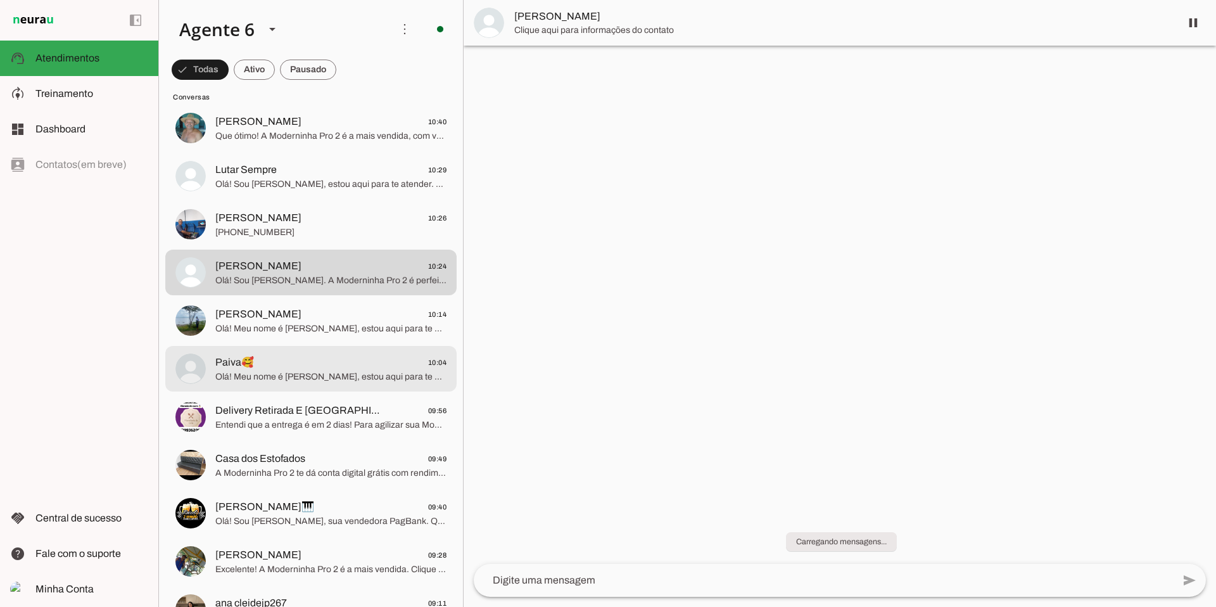
scroll to position [873, 0]
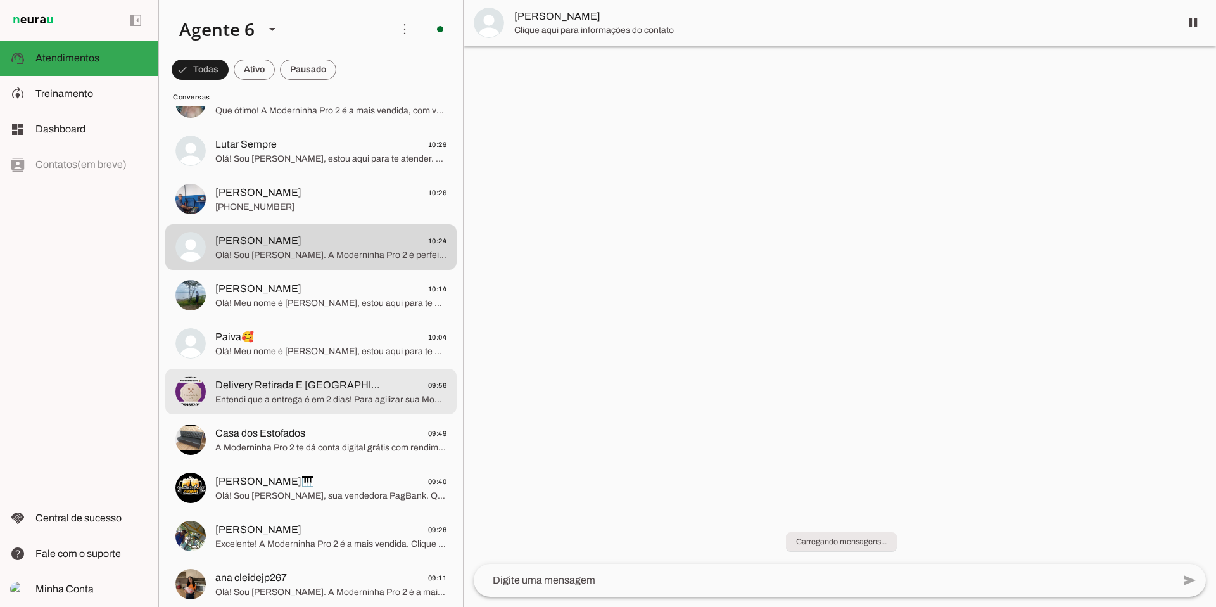
click at [344, 381] on span "Delivery Retirada E [GEOGRAPHIC_DATA] 09:56" at bounding box center [330, 385] width 231 height 16
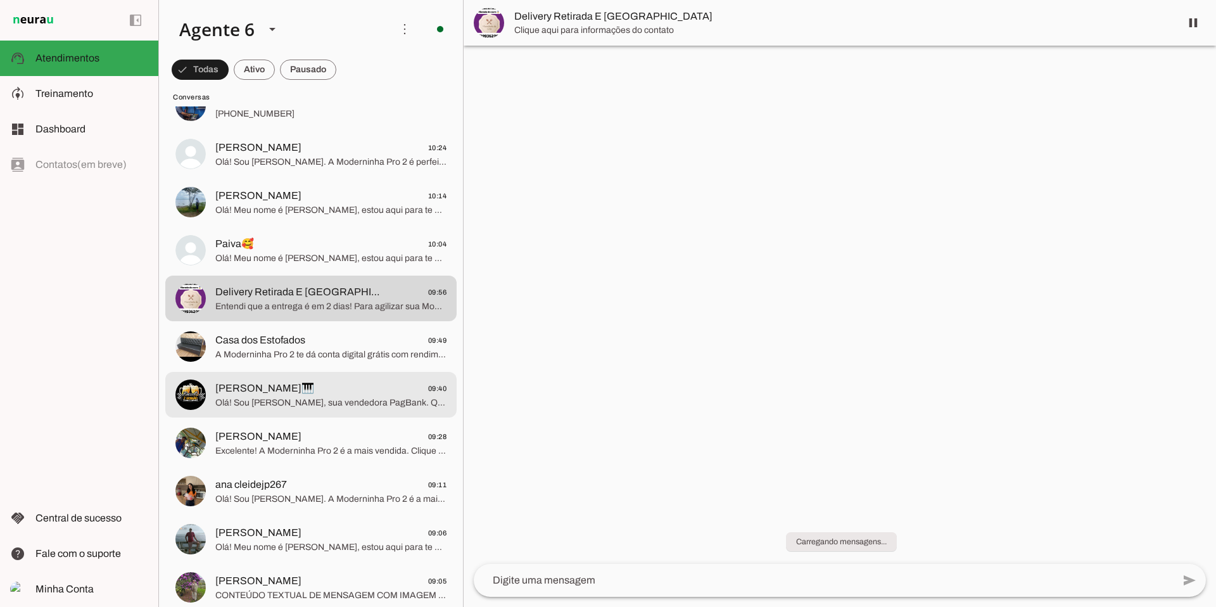
scroll to position [968, 0]
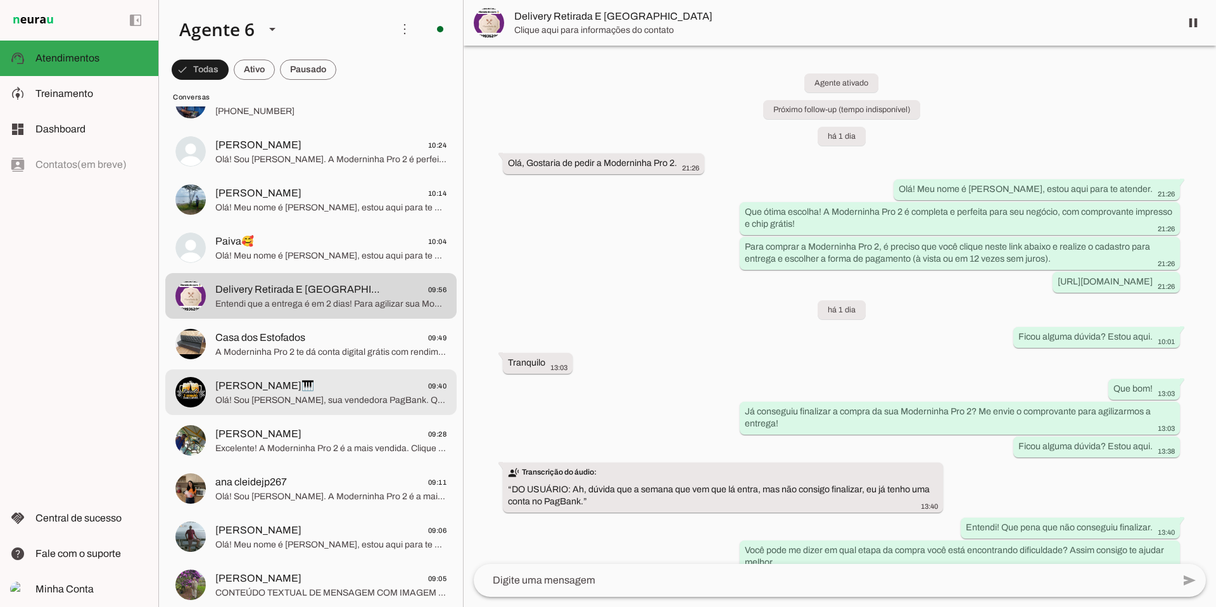
click at [344, 381] on span "[PERSON_NAME]🎹 09:40" at bounding box center [330, 386] width 231 height 16
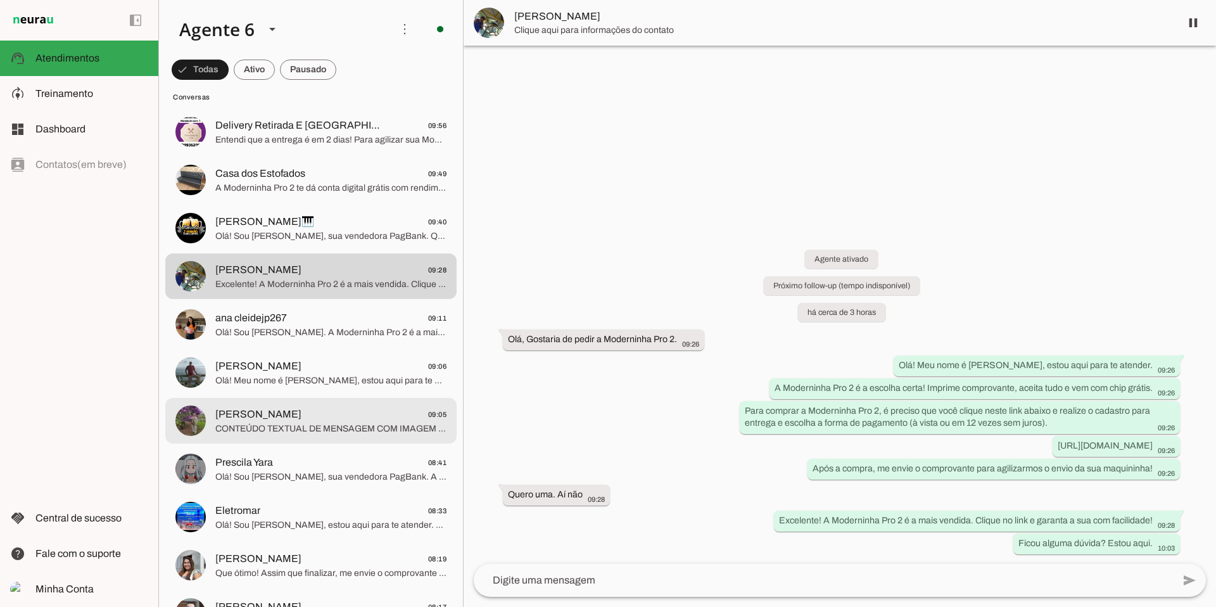
scroll to position [1133, 0]
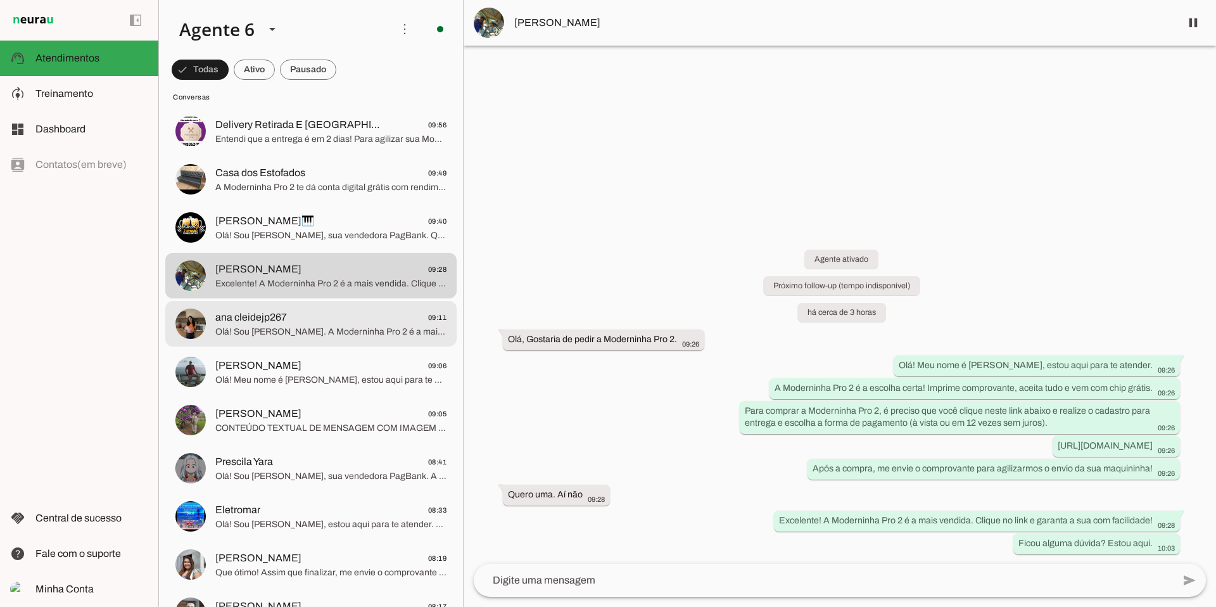
click at [402, 316] on span "ana cleidejp267 09:11" at bounding box center [330, 318] width 231 height 16
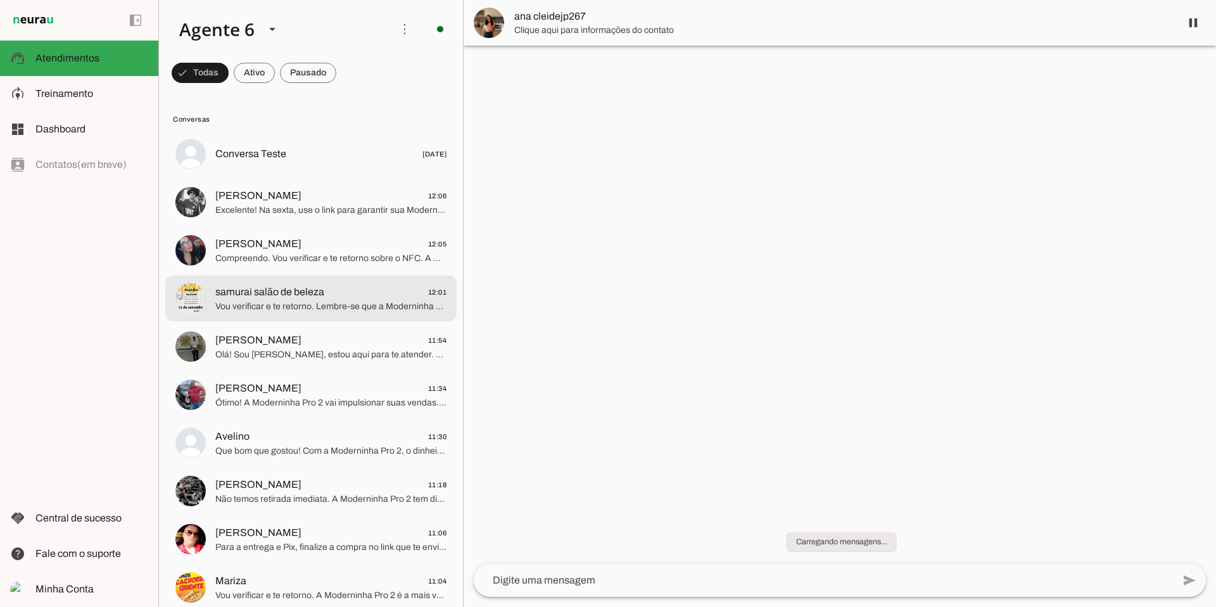
click at [342, 163] on div at bounding box center [330, 154] width 231 height 18
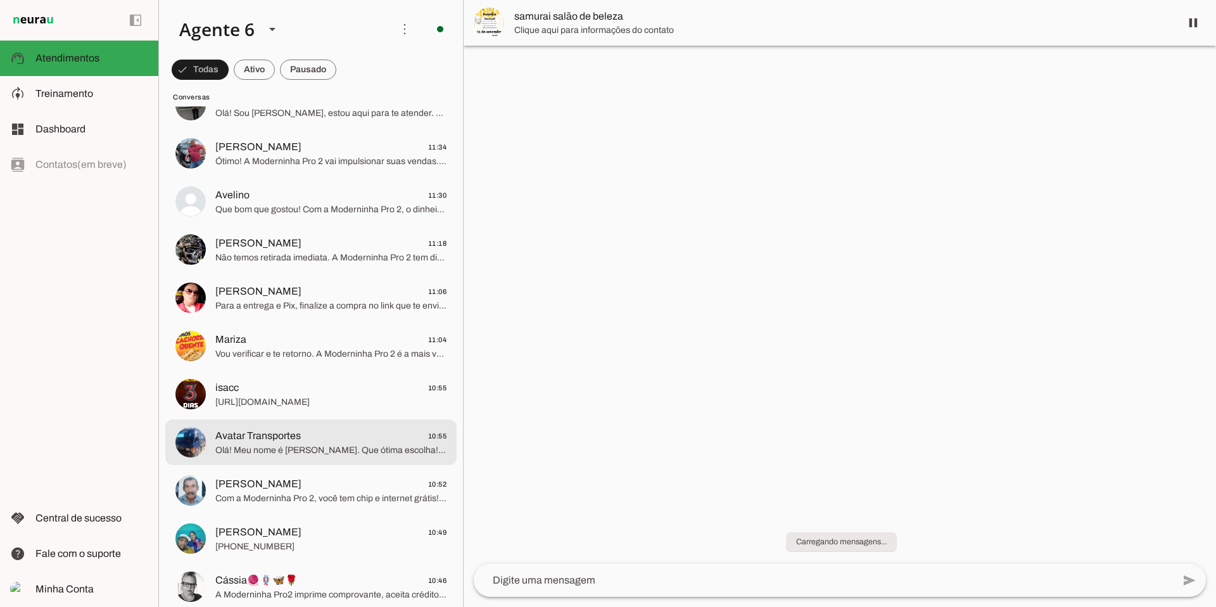
scroll to position [249, 0]
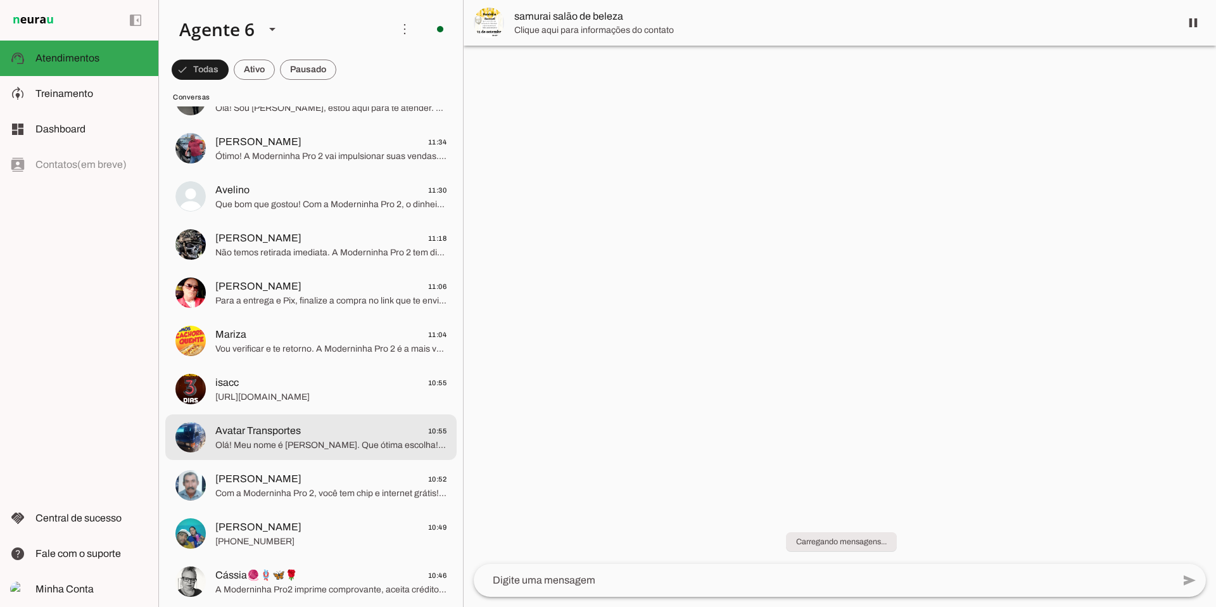
click at [285, 432] on span "Avatar Transportes" at bounding box center [257, 430] width 85 height 15
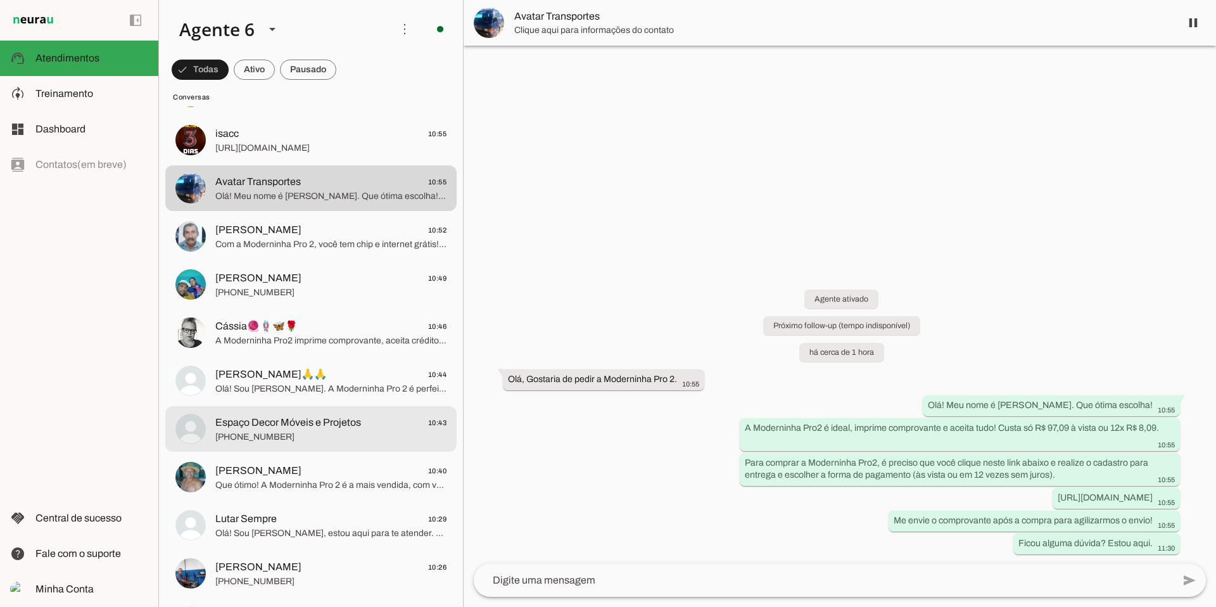
scroll to position [502, 0]
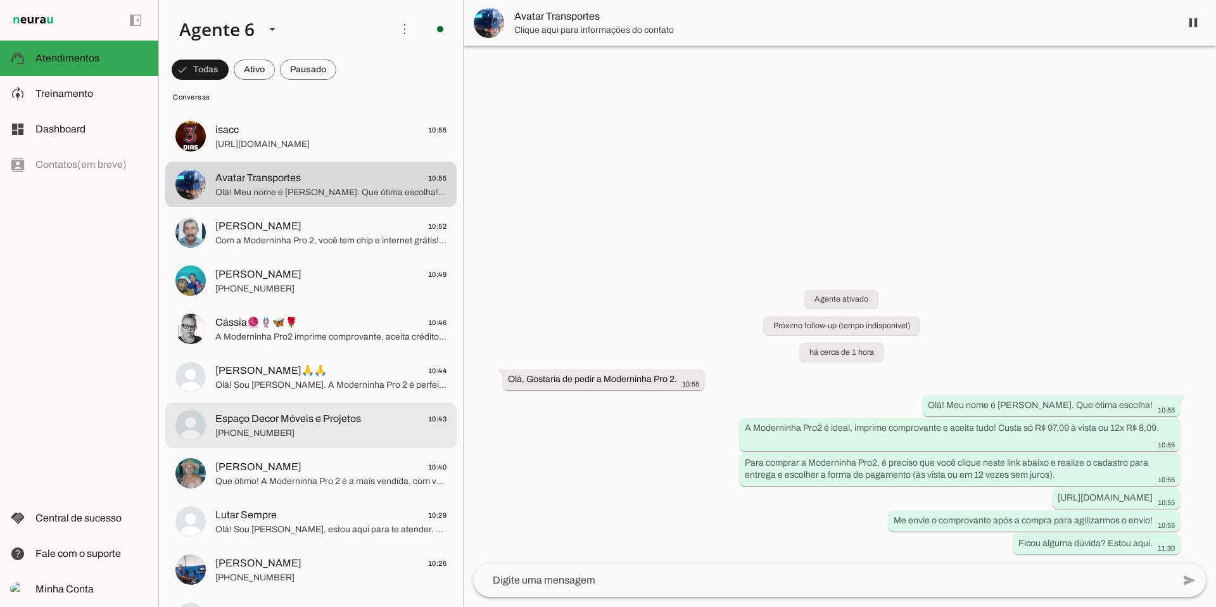
click at [285, 432] on span "[PHONE_NUMBER]" at bounding box center [330, 433] width 231 height 13
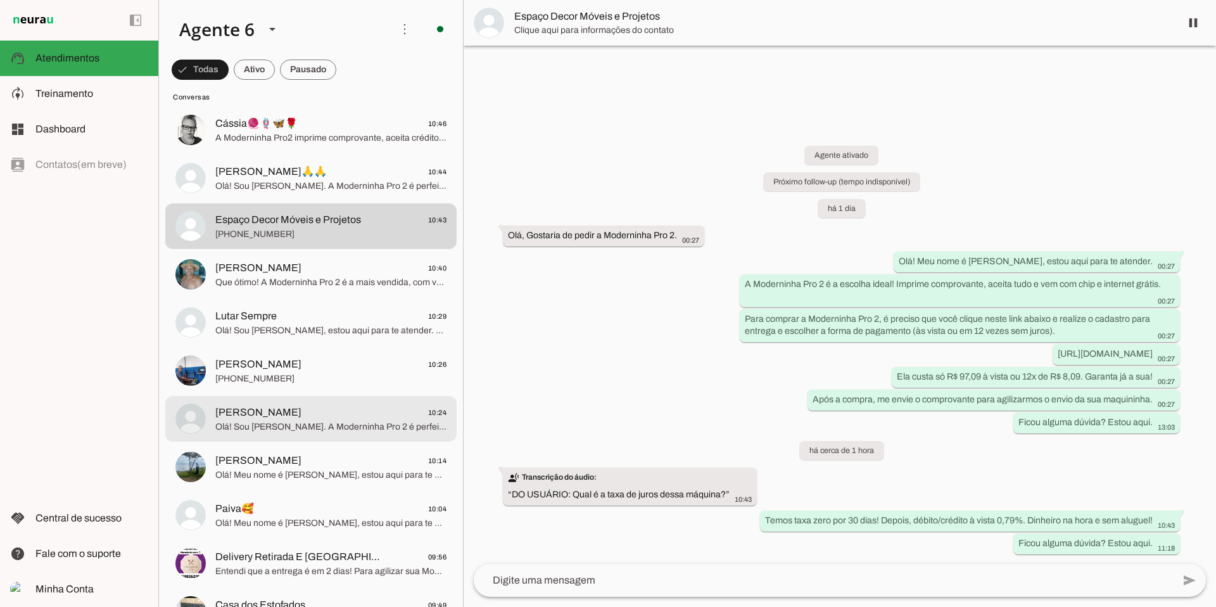
scroll to position [710, 0]
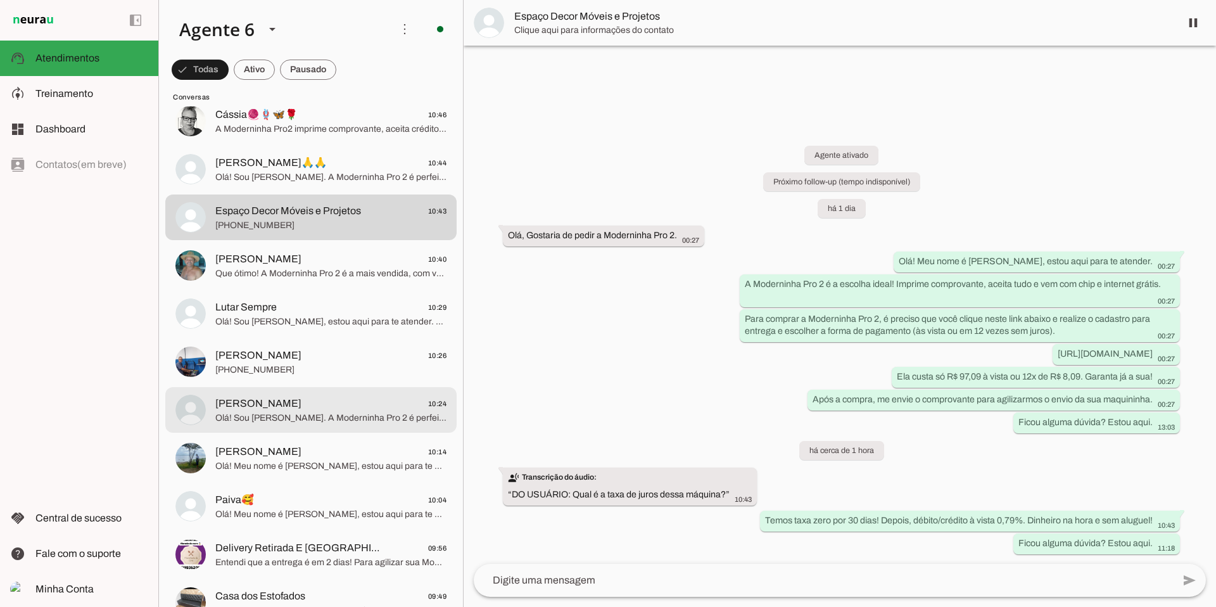
click at [293, 417] on span "Olá! Sou [PERSON_NAME]. A Moderninha Pro 2 é perfeita para suas vendas, imprime…" at bounding box center [330, 418] width 231 height 13
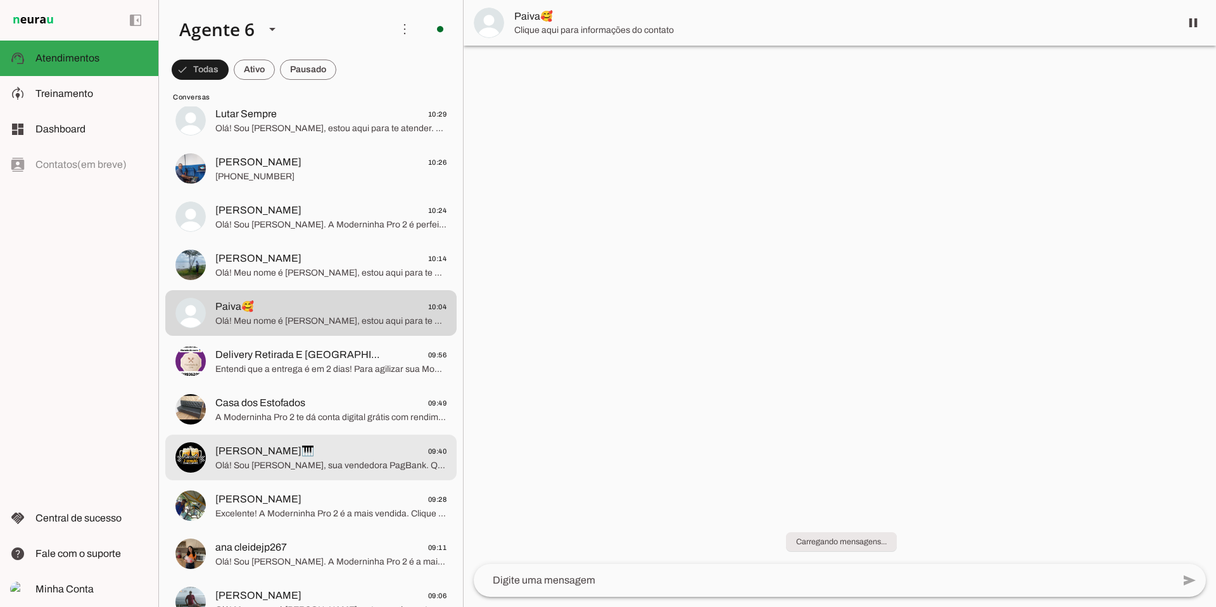
scroll to position [911, 0]
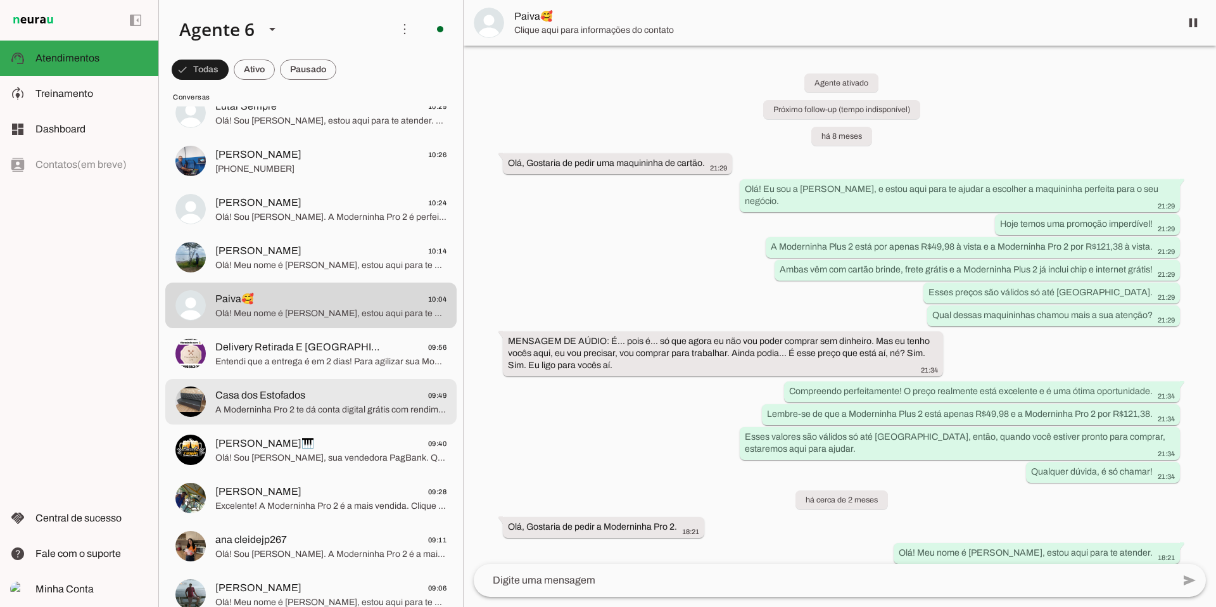
click at [332, 407] on span "A Moderninha Pro 2 te dá conta digital grátis com rendimento e cartão sem anuid…" at bounding box center [330, 409] width 231 height 13
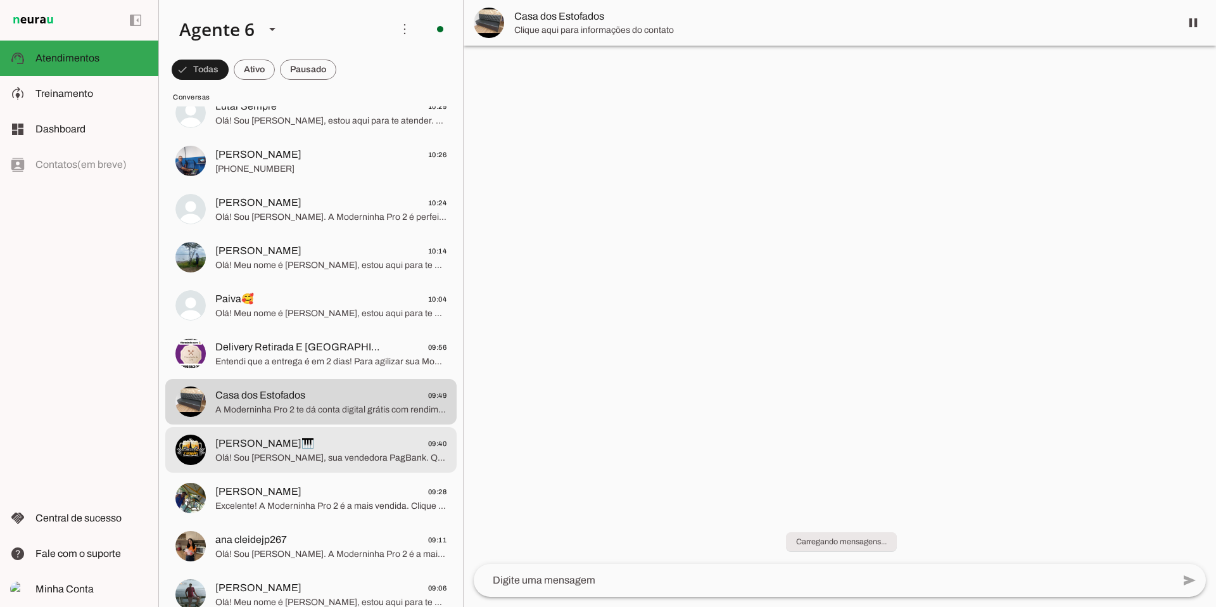
click at [333, 457] on span "Olá! Sou [PERSON_NAME], sua vendedora PagBank. Que ótima escolha! A Moderninha …" at bounding box center [330, 457] width 231 height 13
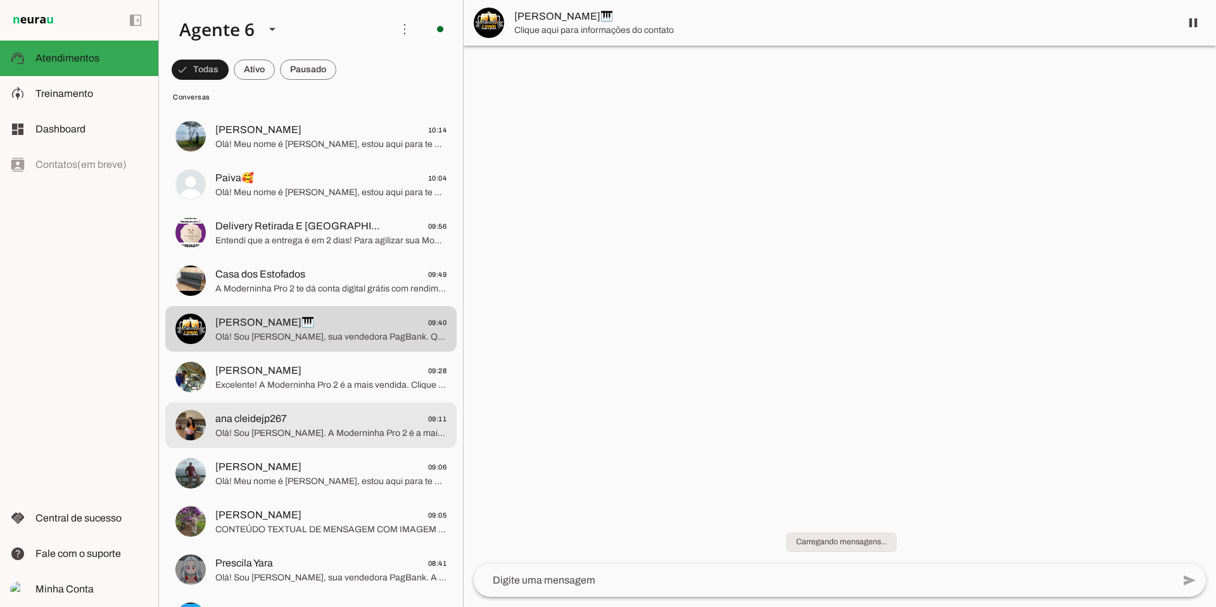
scroll to position [1056, 0]
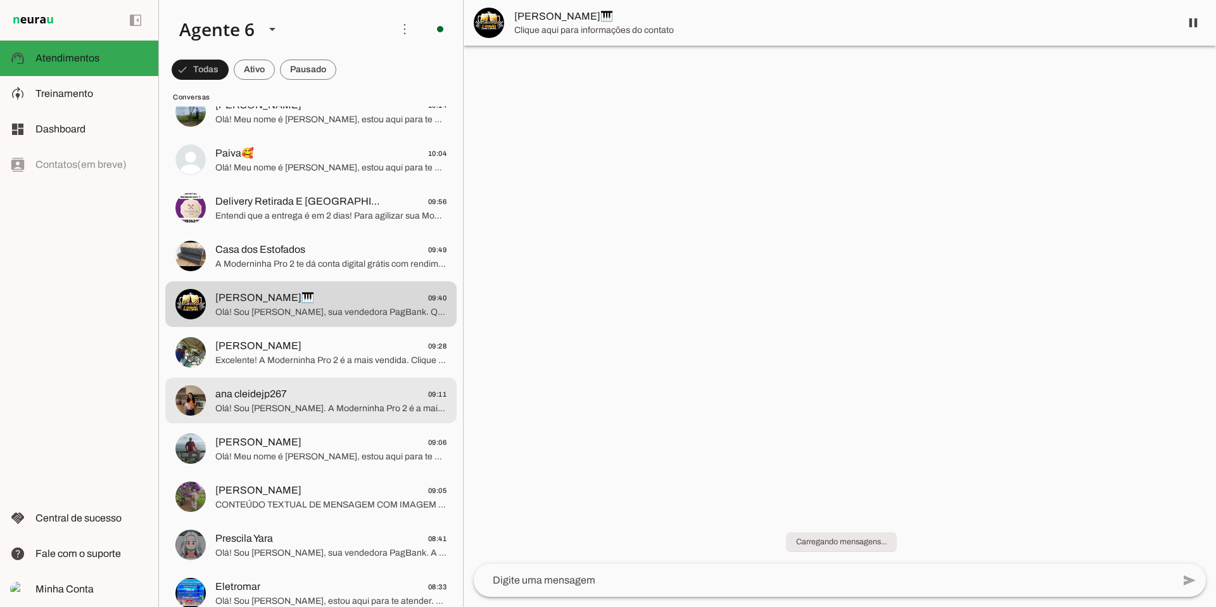
click at [346, 388] on span "ana cleidejp267 09:11" at bounding box center [330, 394] width 231 height 16
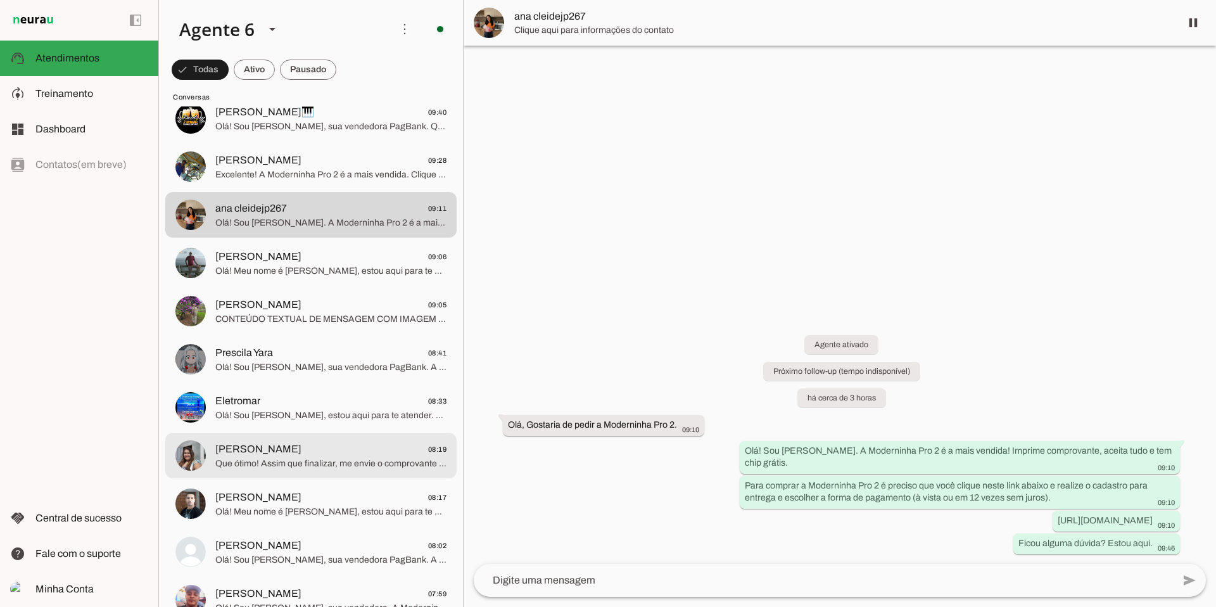
scroll to position [1244, 0]
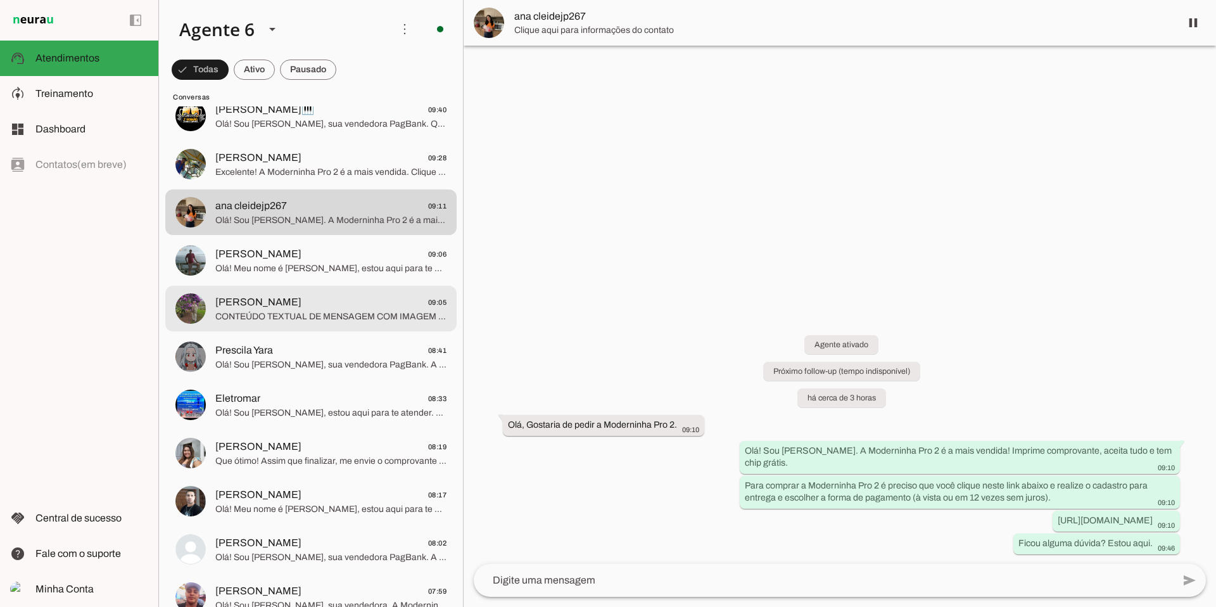
click at [355, 306] on span "[PERSON_NAME] 09:05" at bounding box center [330, 302] width 231 height 16
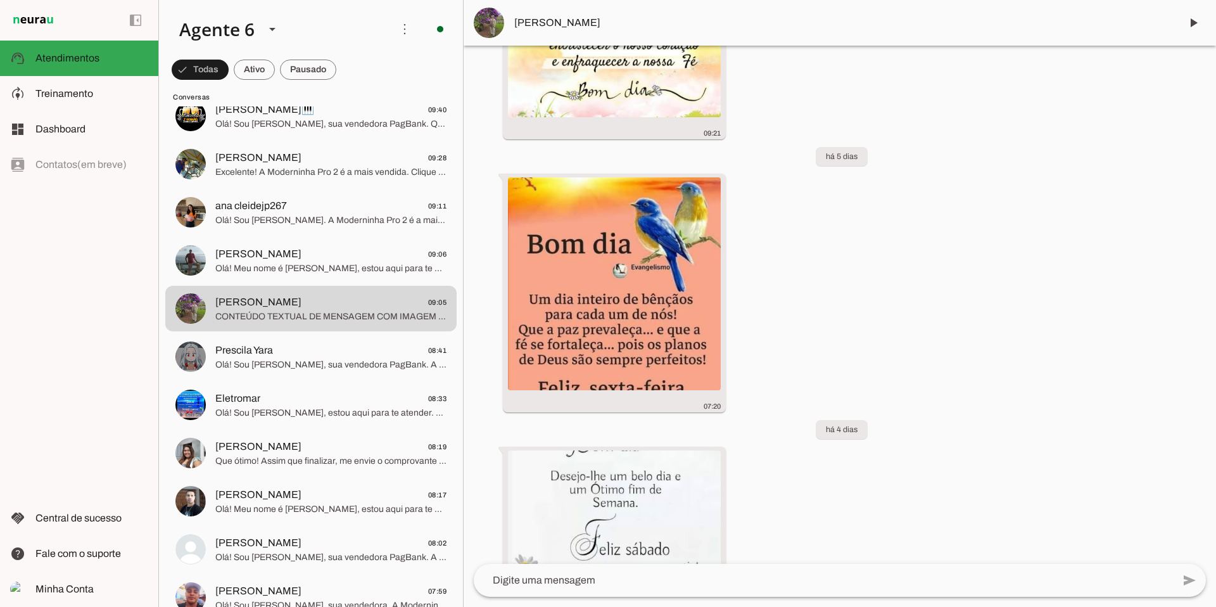
scroll to position [988, 0]
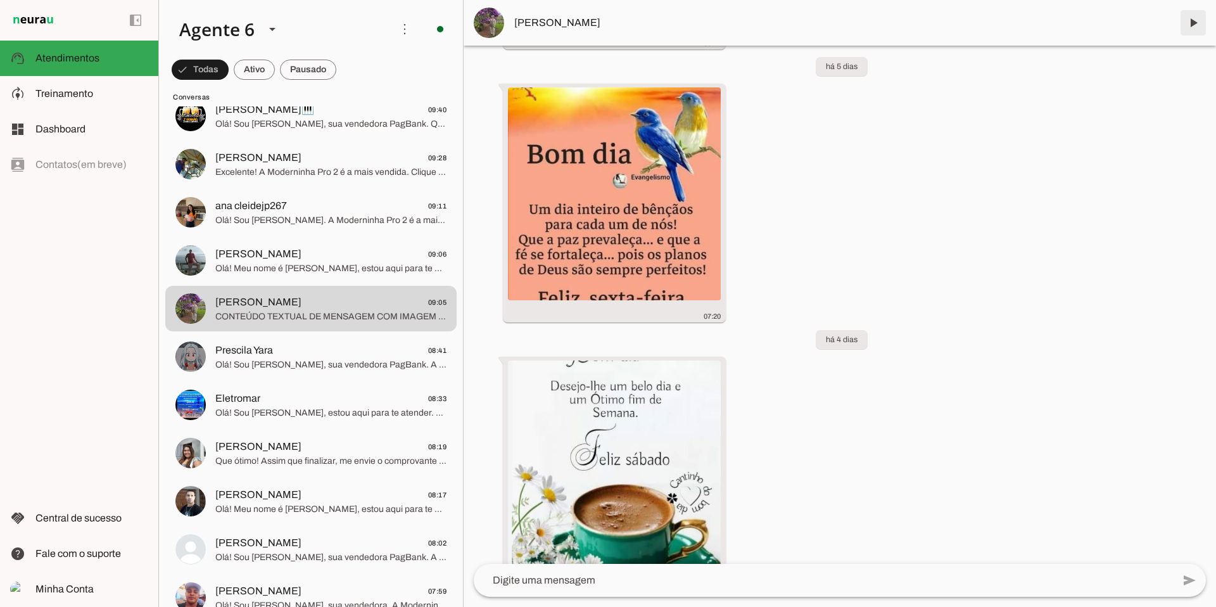
click at [1195, 21] on span at bounding box center [1193, 23] width 30 height 30
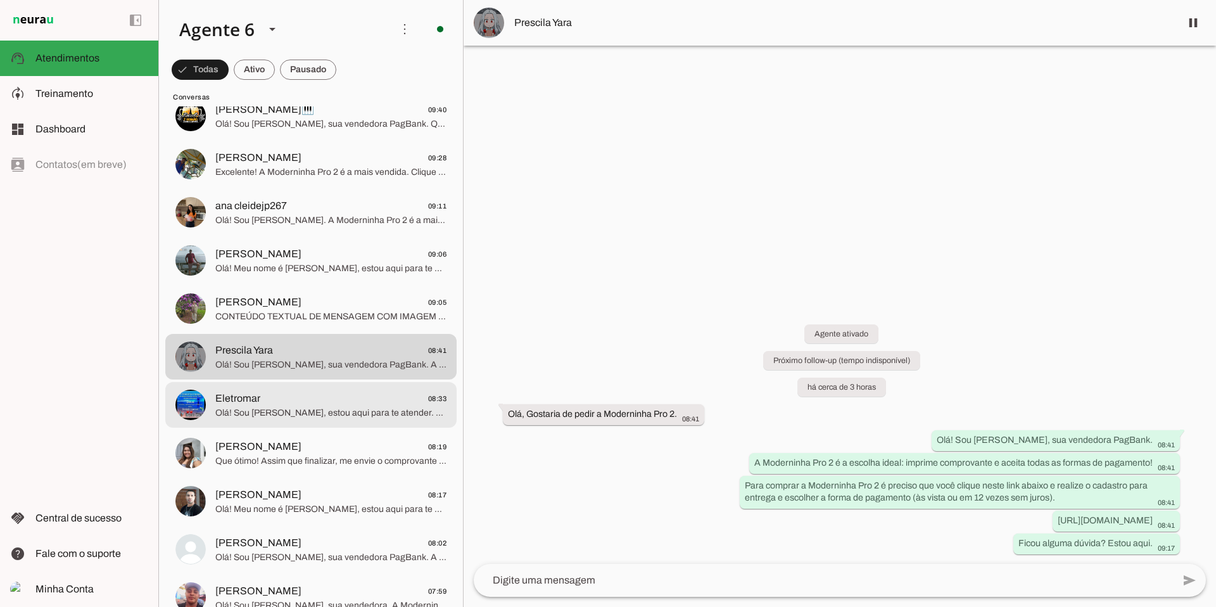
click at [302, 407] on span "Olá! Sou [PERSON_NAME], estou aqui para te atender. A Moderninha Pro 2 é a mais…" at bounding box center [330, 413] width 231 height 13
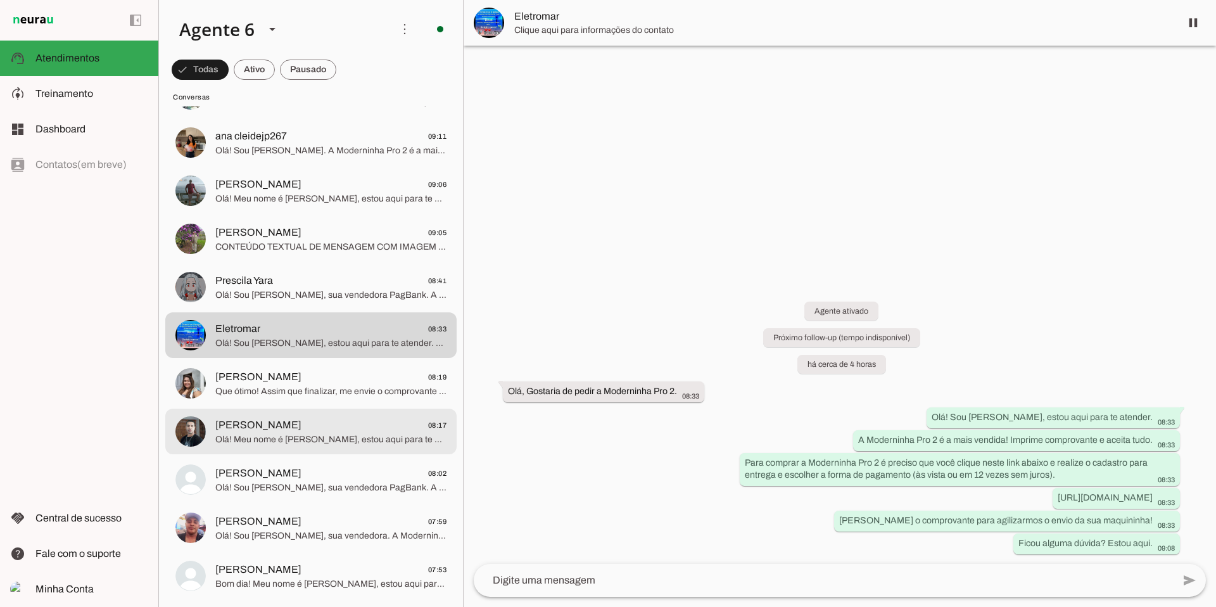
scroll to position [1341, 0]
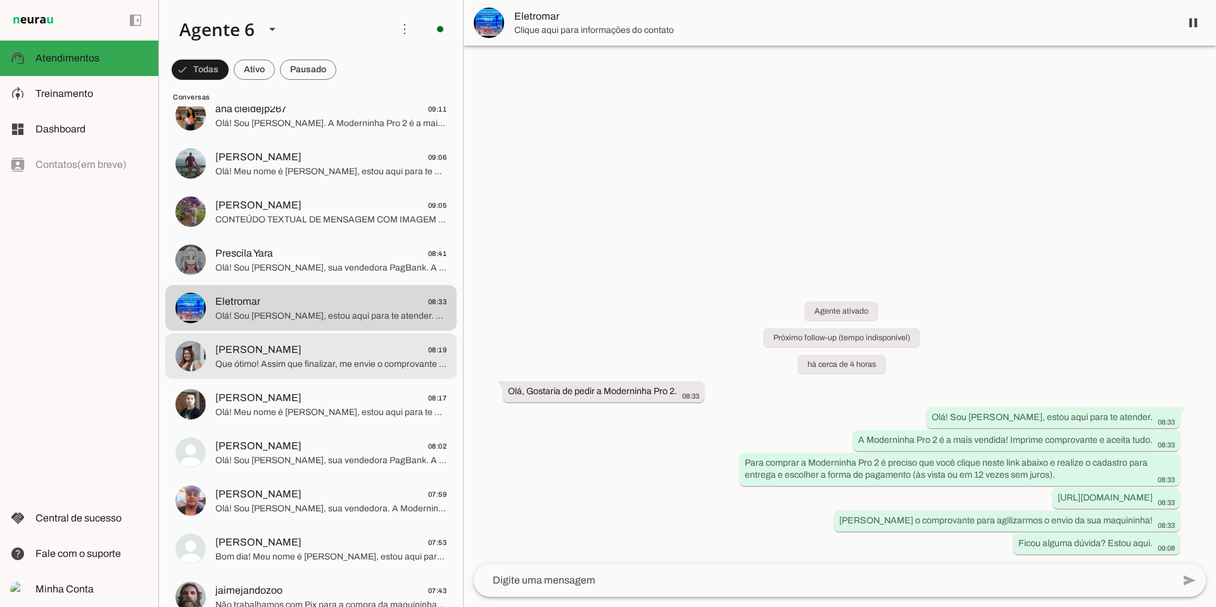
click at [307, 353] on span "[PERSON_NAME] 08:19" at bounding box center [330, 350] width 231 height 16
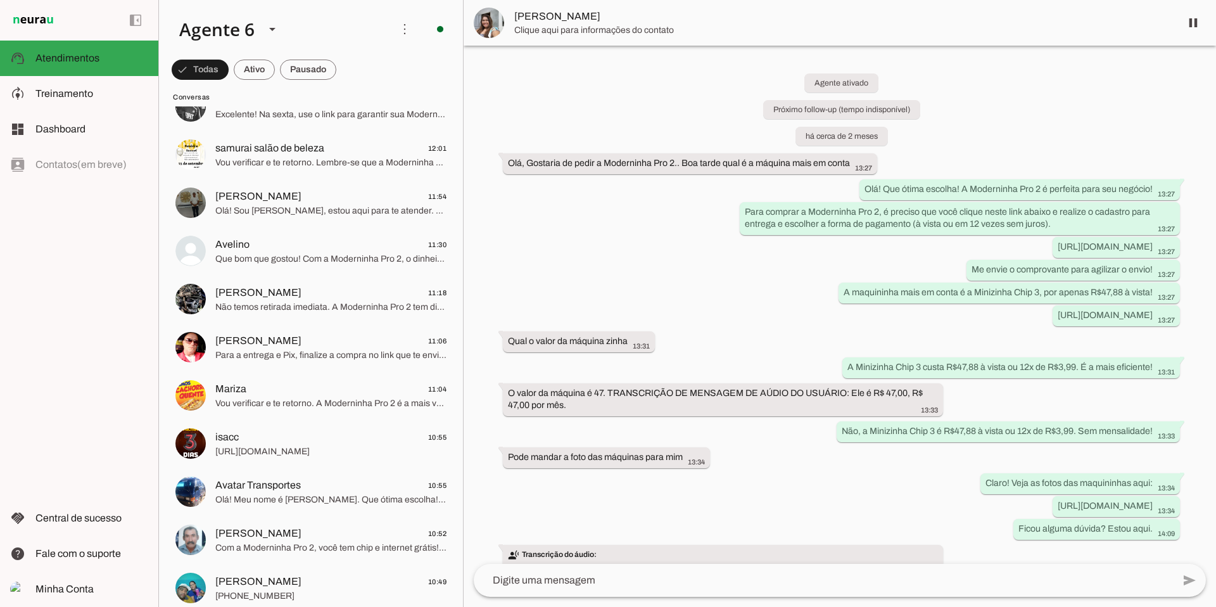
scroll to position [247, 0]
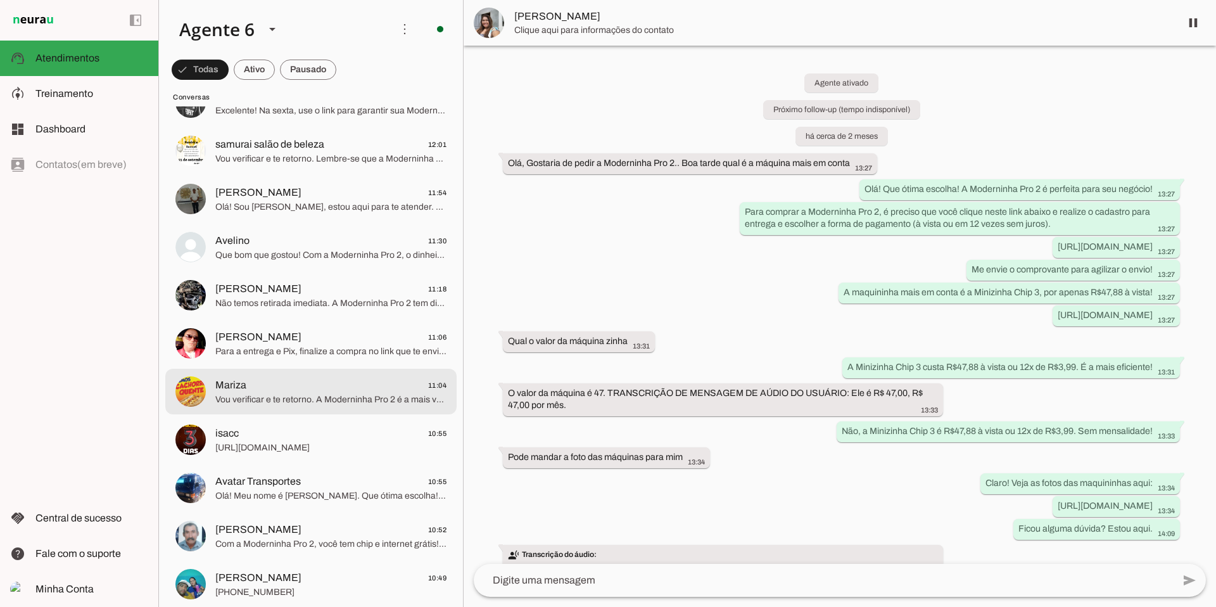
click at [289, 395] on span "Vou verificar e te retorno. A Moderninha Pro 2 é a mais vendida, pronta para su…" at bounding box center [330, 399] width 231 height 13
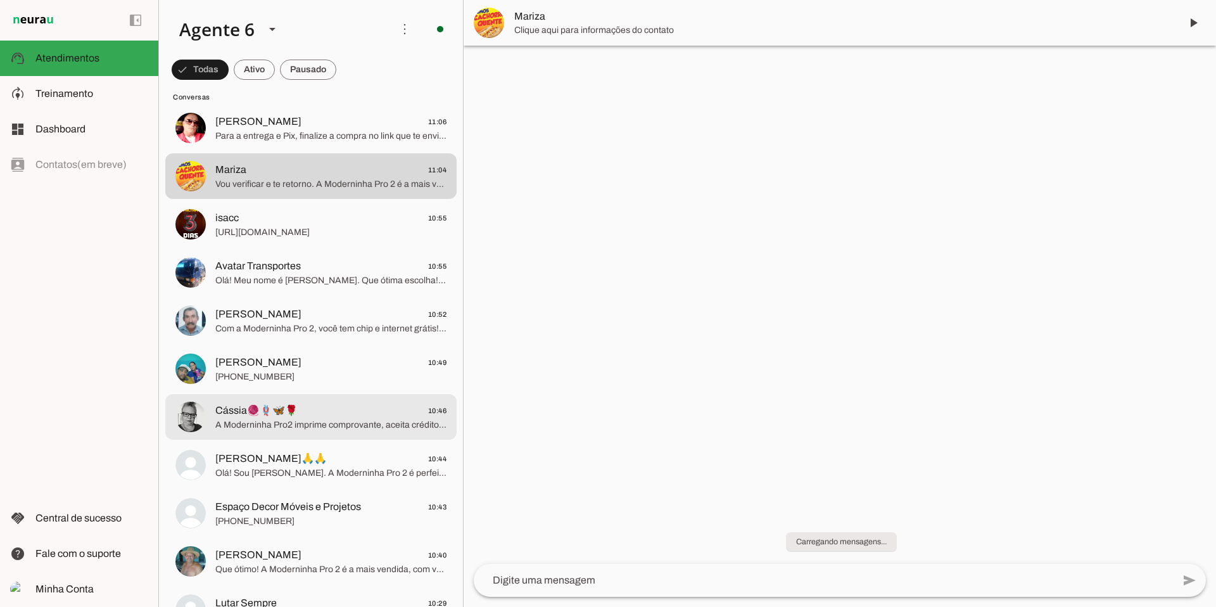
scroll to position [463, 0]
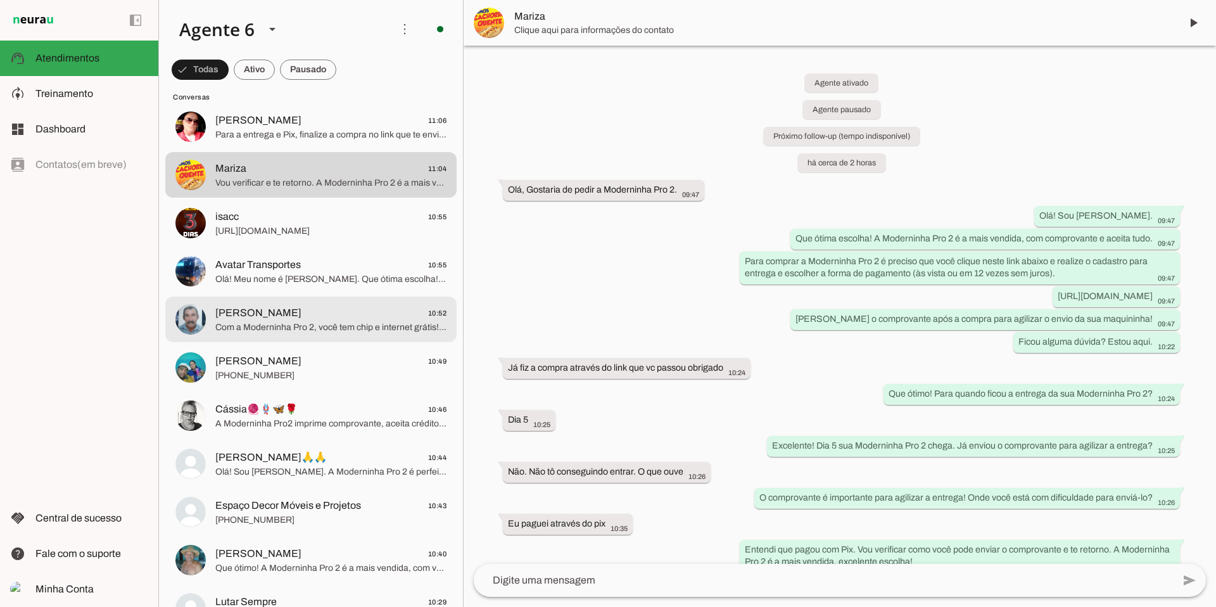
click at [341, 317] on span "[PERSON_NAME] 10:52" at bounding box center [330, 313] width 231 height 16
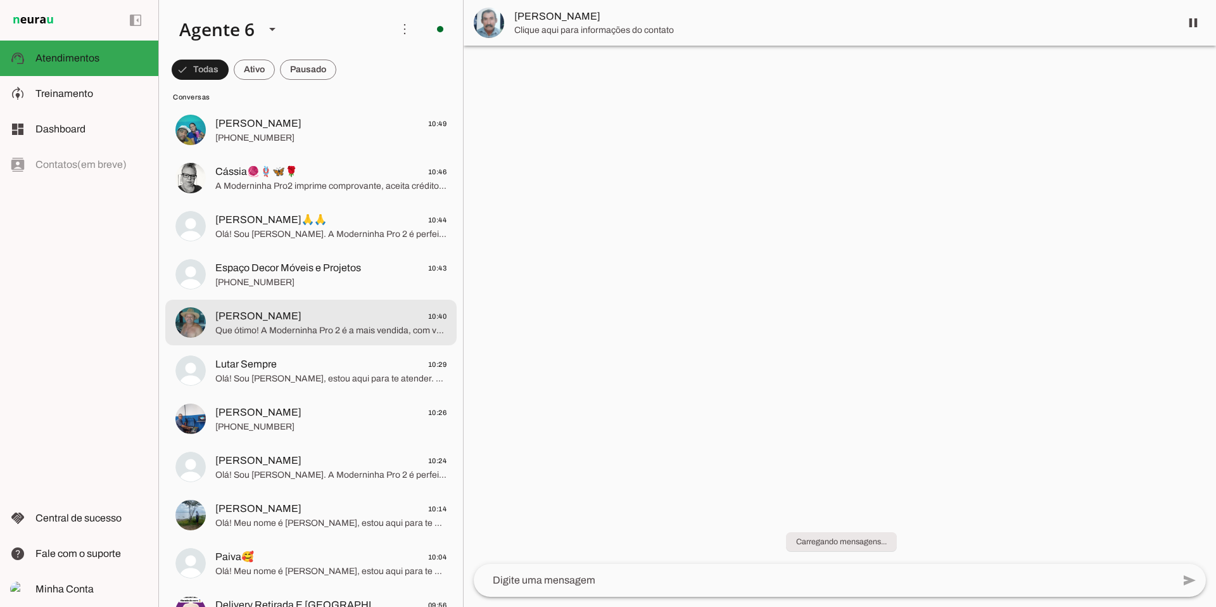
click at [341, 317] on span "[PERSON_NAME] 10:40" at bounding box center [330, 316] width 231 height 16
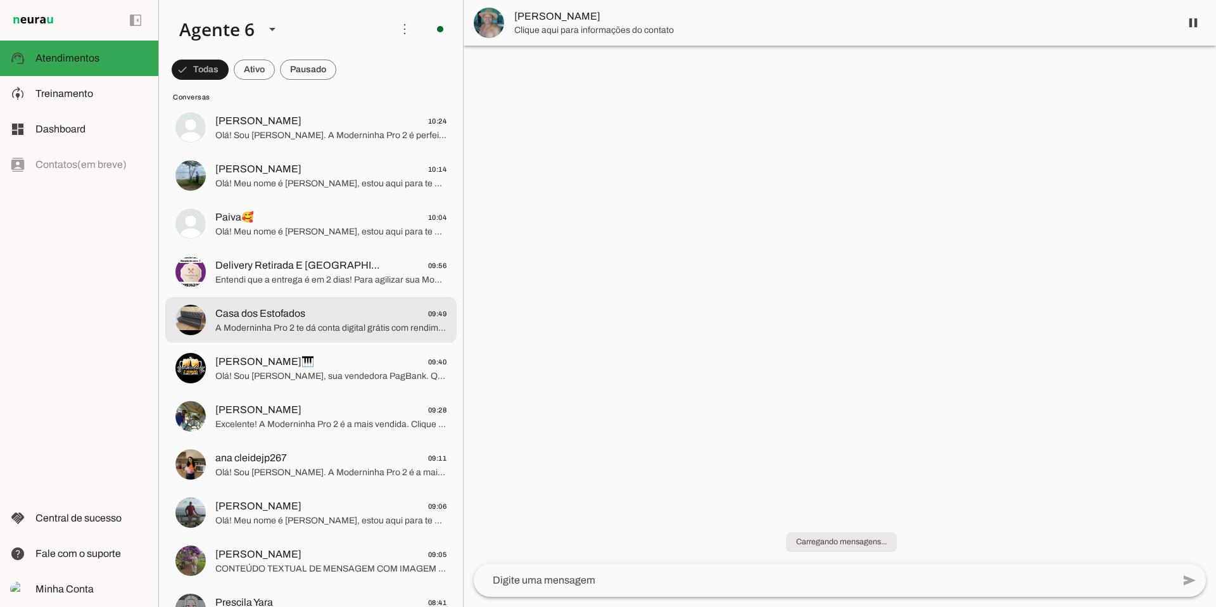
scroll to position [1047, 0]
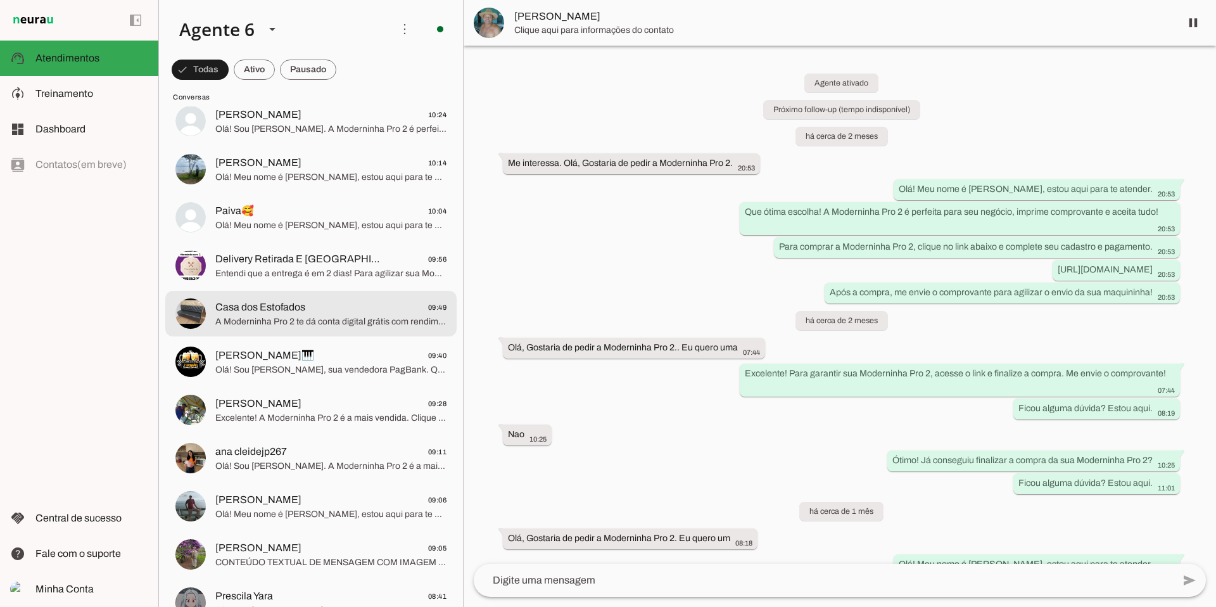
click at [341, 317] on span "A Moderninha Pro 2 te dá conta digital grátis com rendimento e cartão sem anuid…" at bounding box center [330, 321] width 231 height 13
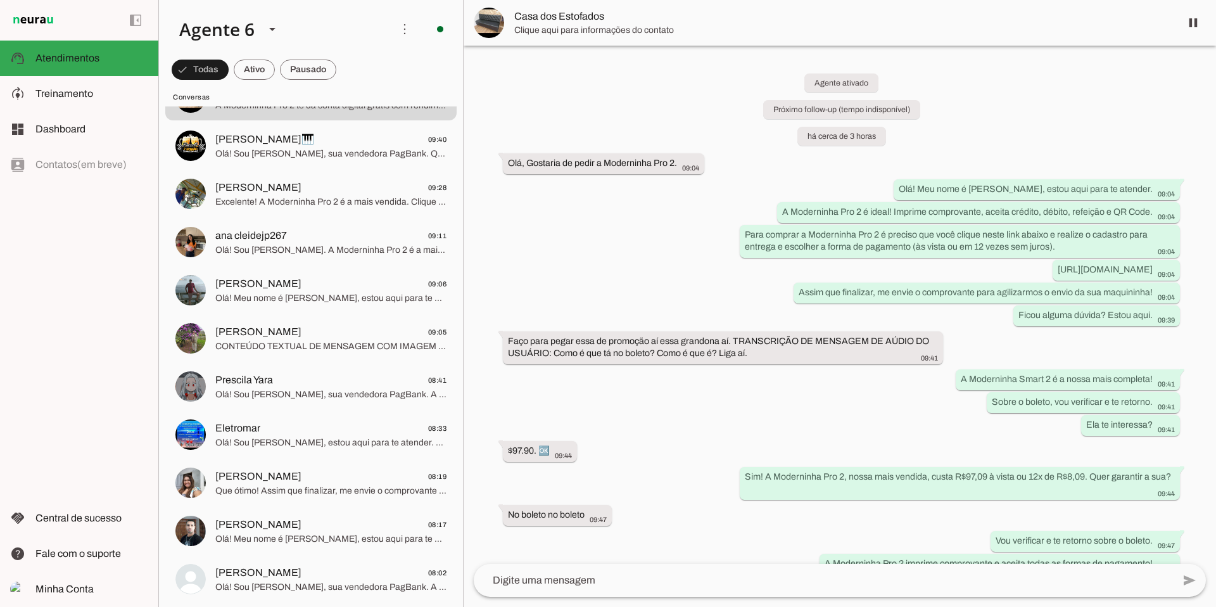
scroll to position [1267, 0]
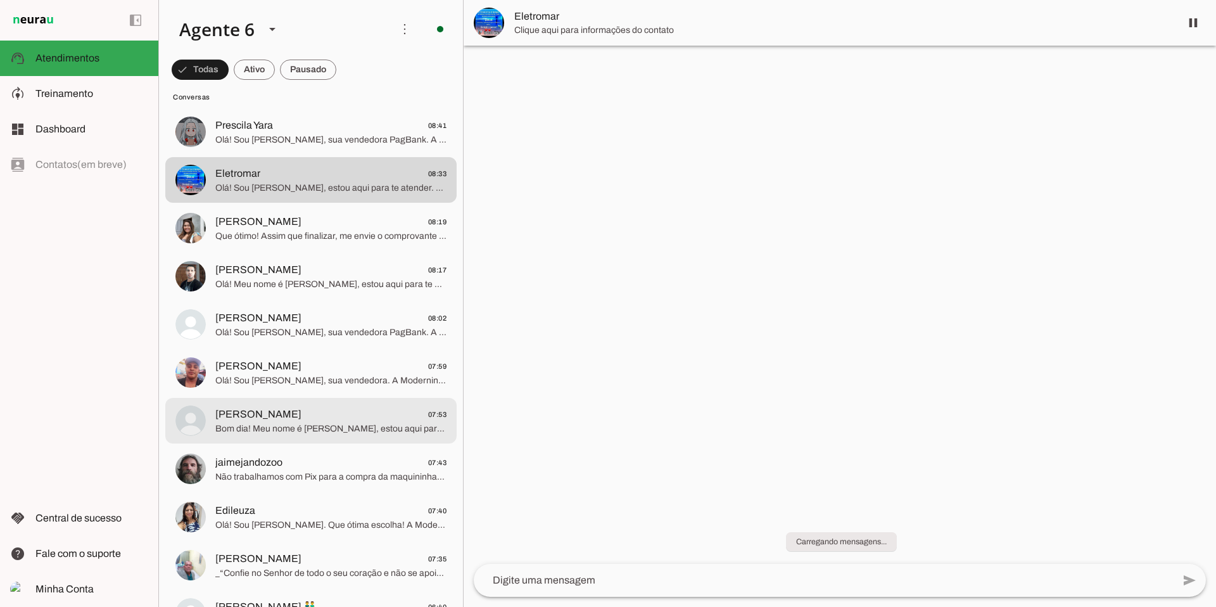
scroll to position [1518, 0]
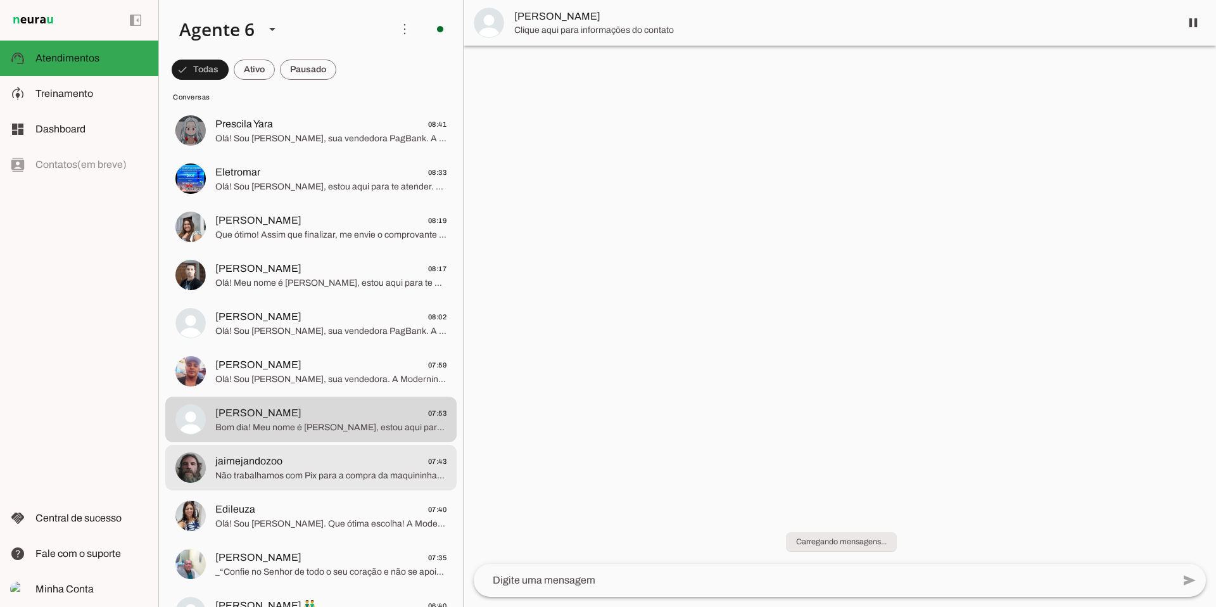
click at [310, 455] on span "jaimejandozoo 07:43" at bounding box center [330, 461] width 231 height 16
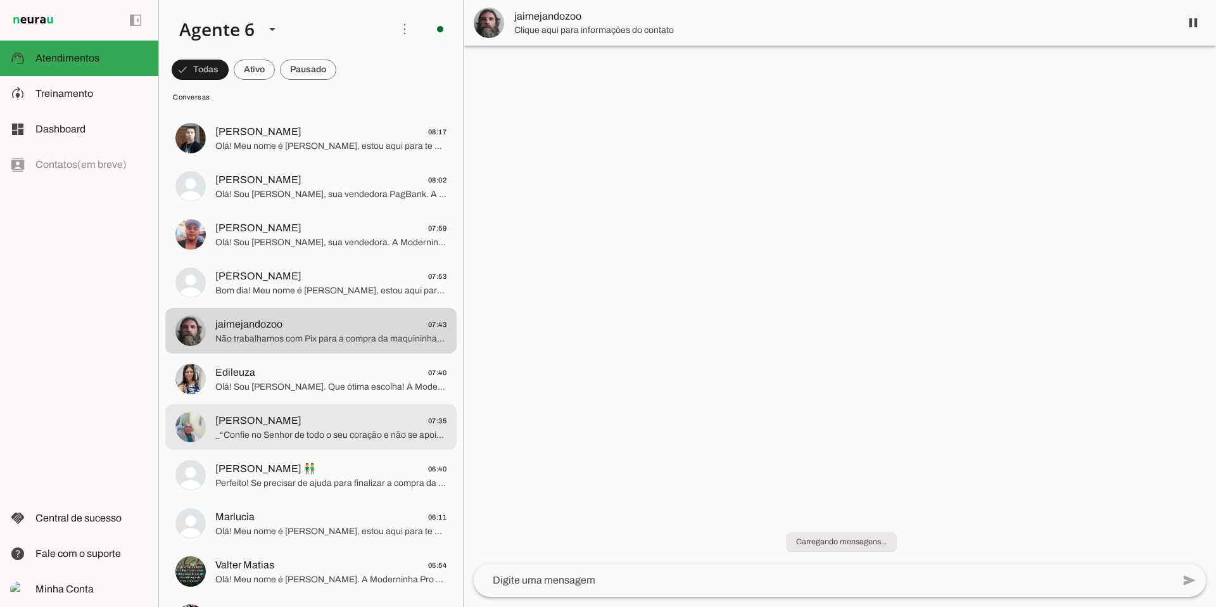
scroll to position [1687, 0]
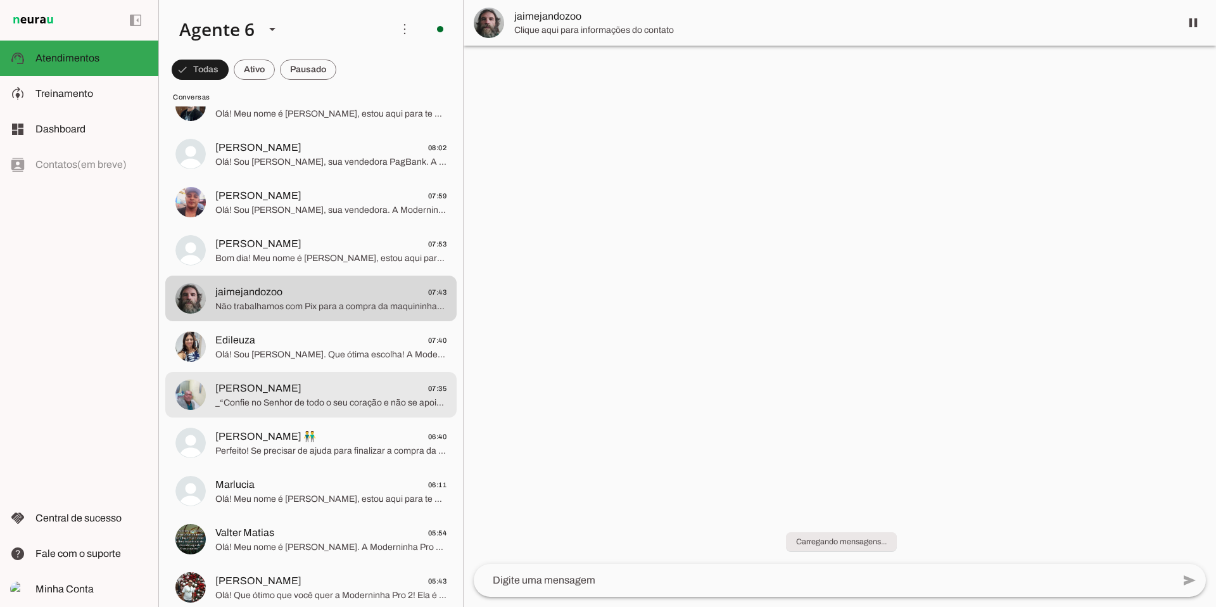
click at [325, 386] on span "[PERSON_NAME] 07:35" at bounding box center [330, 389] width 231 height 16
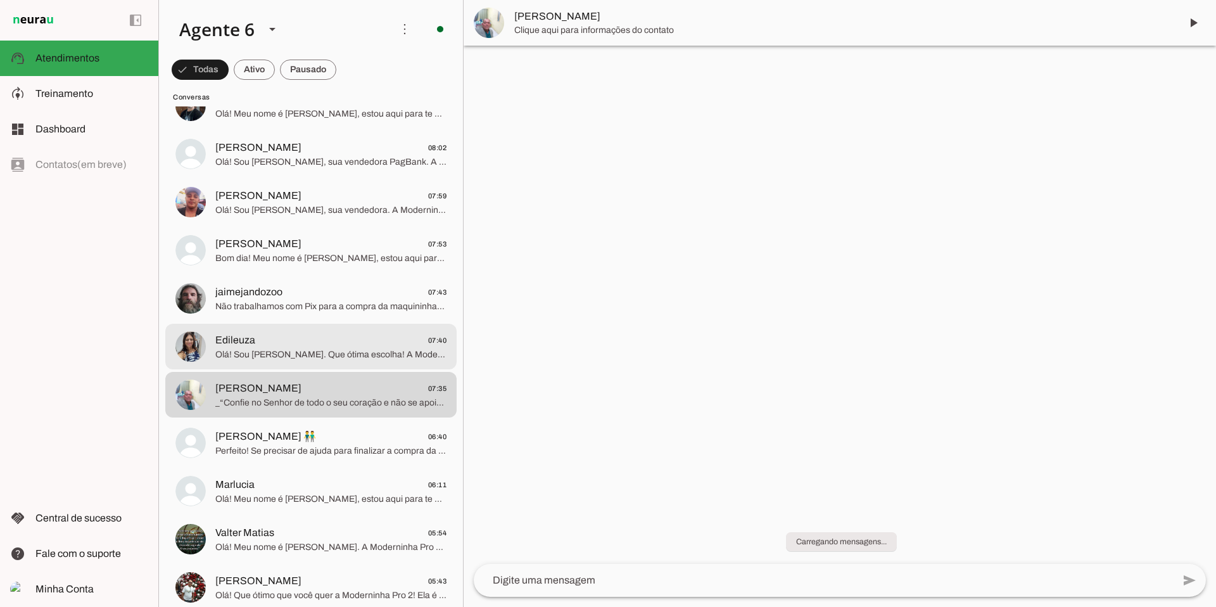
click at [337, 346] on span "Edileuza 07:40" at bounding box center [330, 340] width 231 height 16
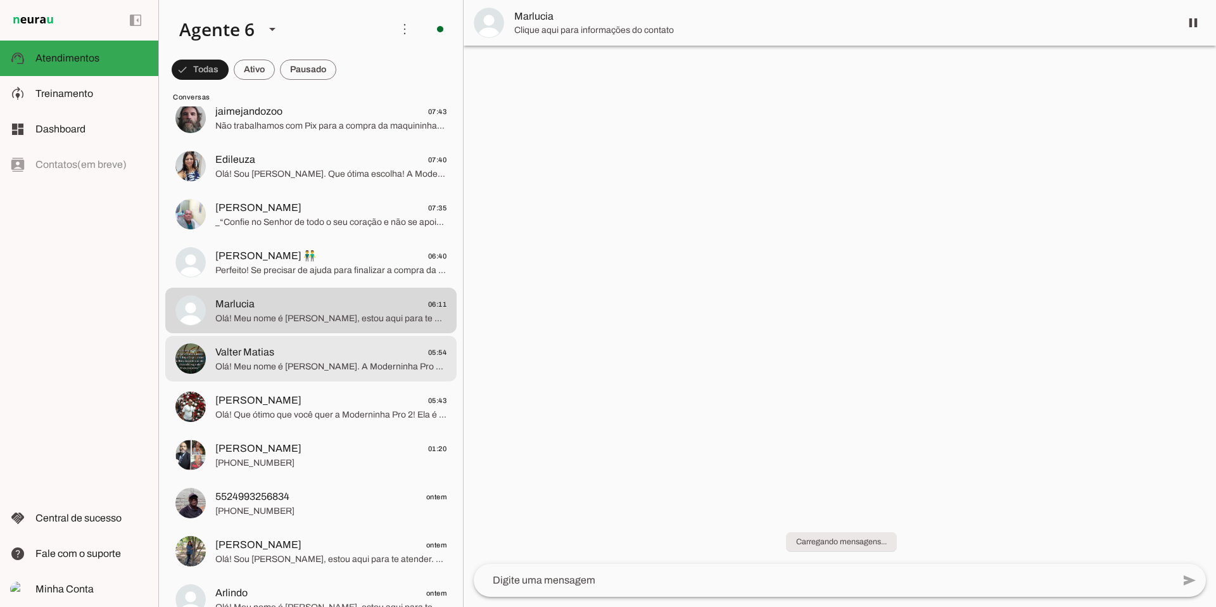
scroll to position [1870, 0]
click at [323, 369] on span "Olá! Meu nome é [PERSON_NAME]. A Moderninha Pro 2 é perfeita para você! Imprime…" at bounding box center [330, 364] width 231 height 13
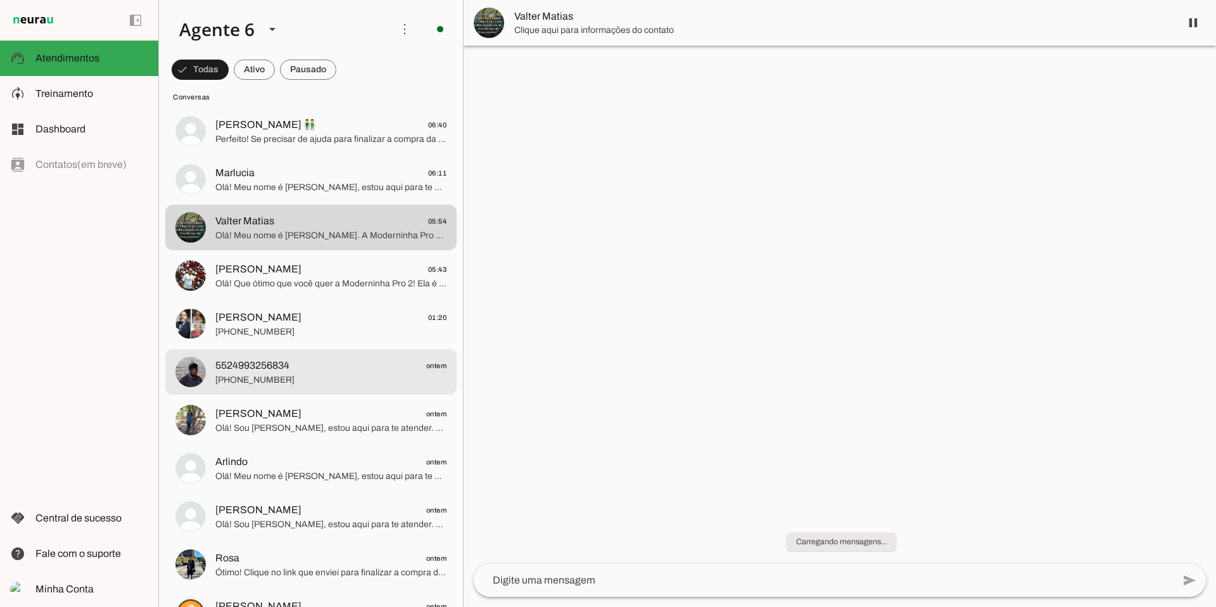
scroll to position [2007, 0]
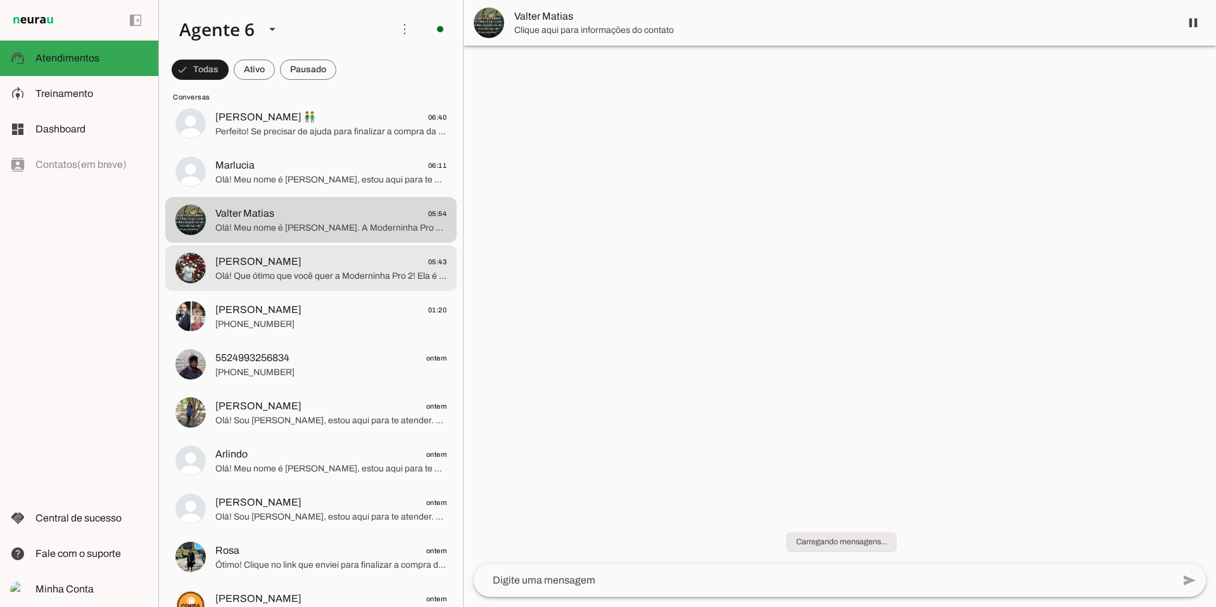
click at [335, 277] on span "Olá! Que ótimo que você quer a Moderninha Pro 2! Ela é perfeita, imprime compro…" at bounding box center [330, 276] width 231 height 13
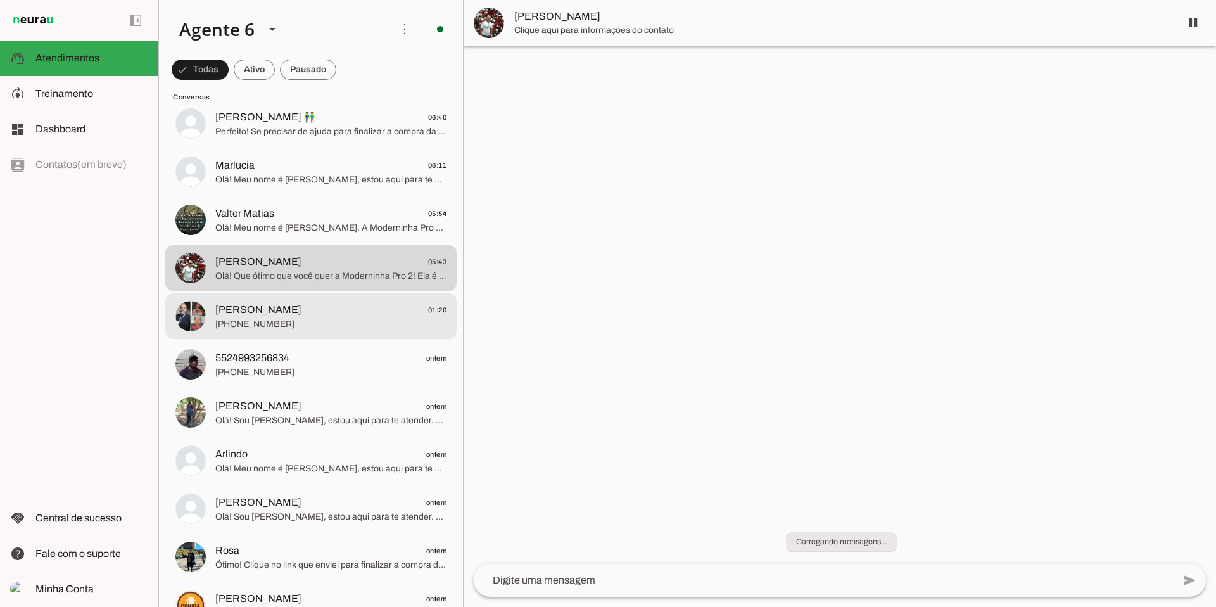
click at [321, 324] on span "[PHONE_NUMBER]" at bounding box center [330, 324] width 231 height 13
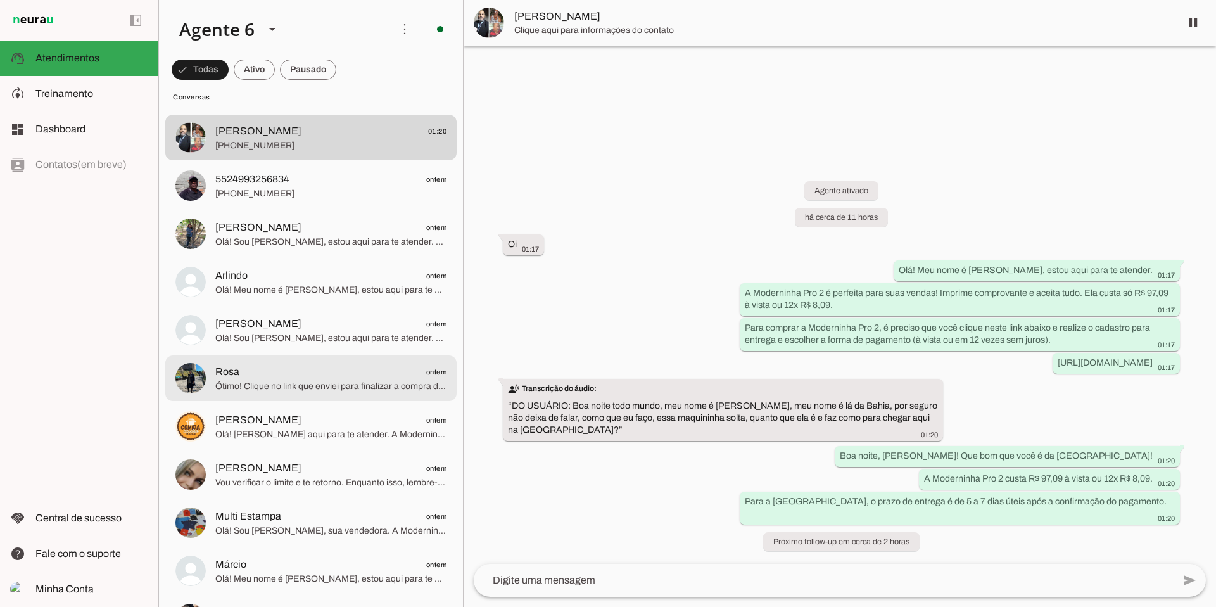
scroll to position [2186, 0]
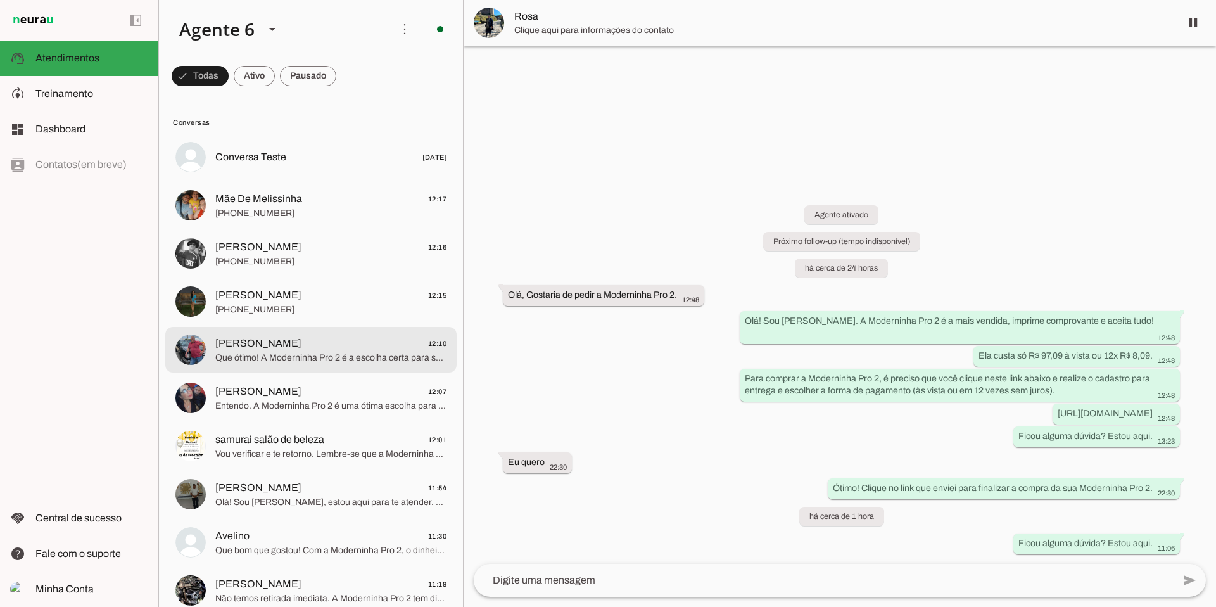
click at [282, 356] on span "Que ótimo! A Moderninha Pro 2 é a escolha certa para seu negócio. Para comprar …" at bounding box center [330, 357] width 231 height 13
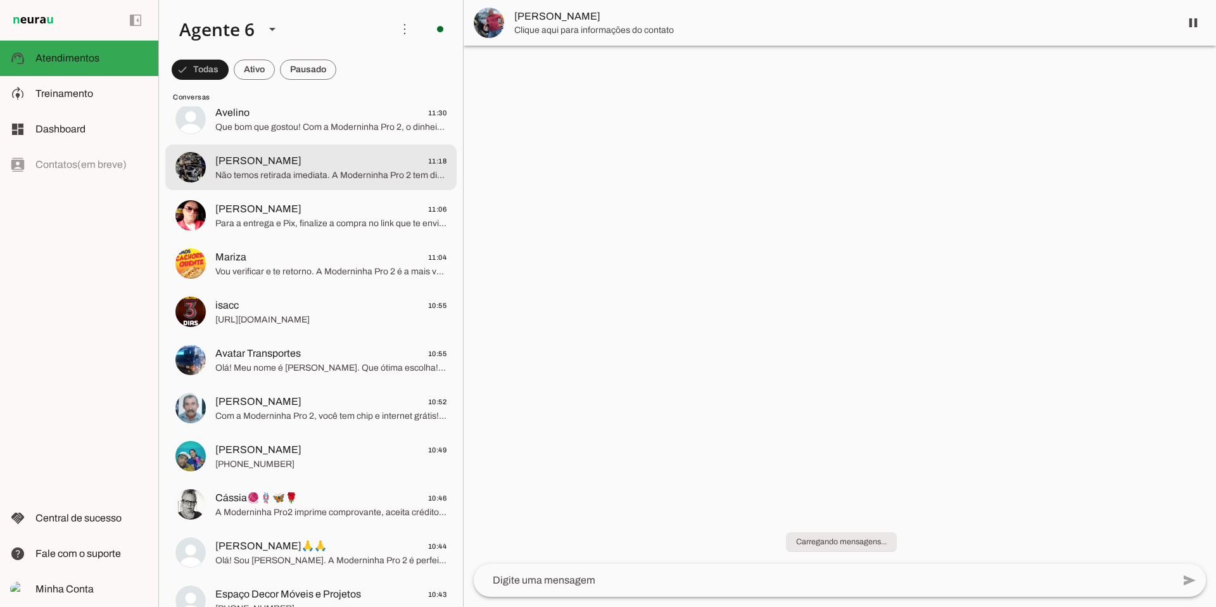
scroll to position [426, 0]
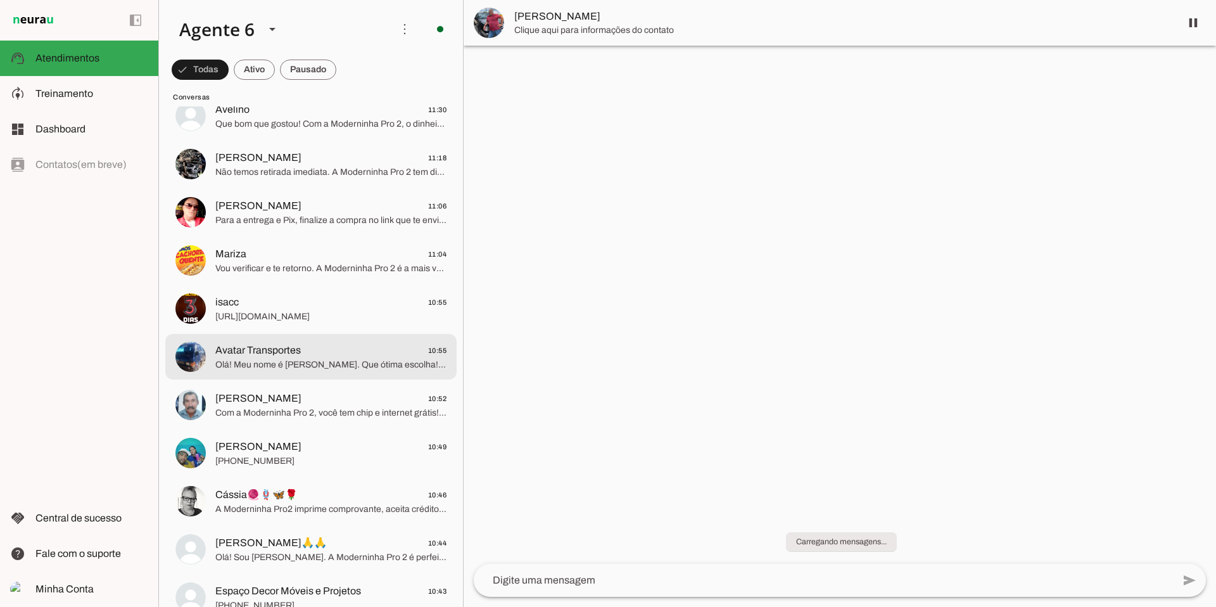
click at [291, 363] on span "Olá! Meu nome é [PERSON_NAME]. Que ótima escolha! A Moderninha Pro2 é ideal, im…" at bounding box center [330, 364] width 231 height 13
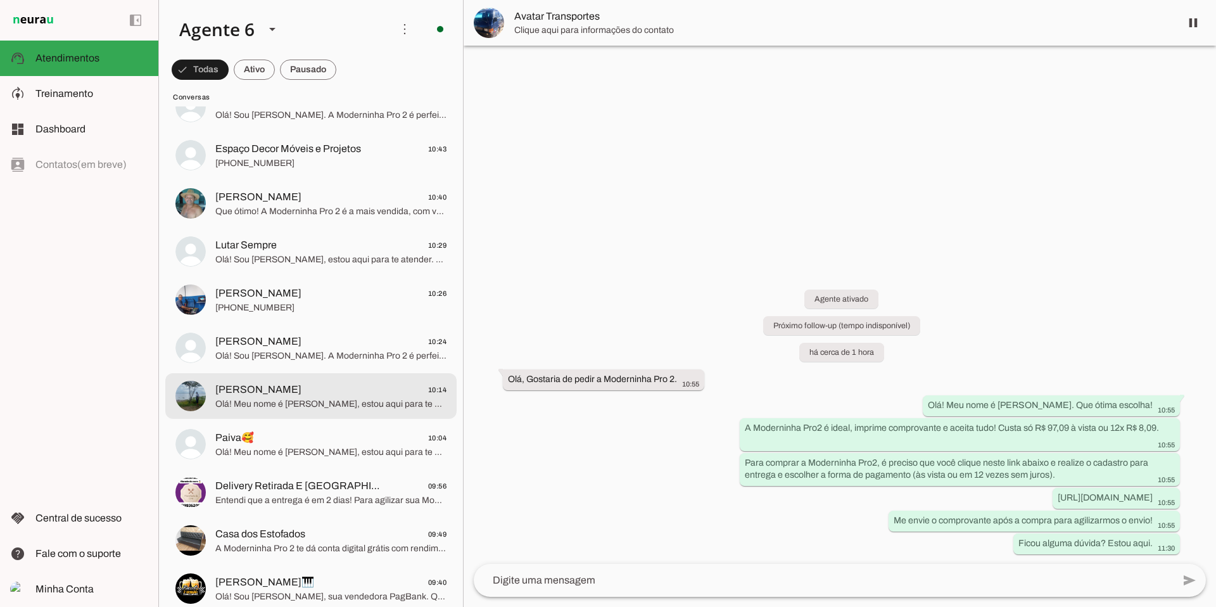
click at [321, 388] on span "[PERSON_NAME] 10:14" at bounding box center [330, 390] width 231 height 16
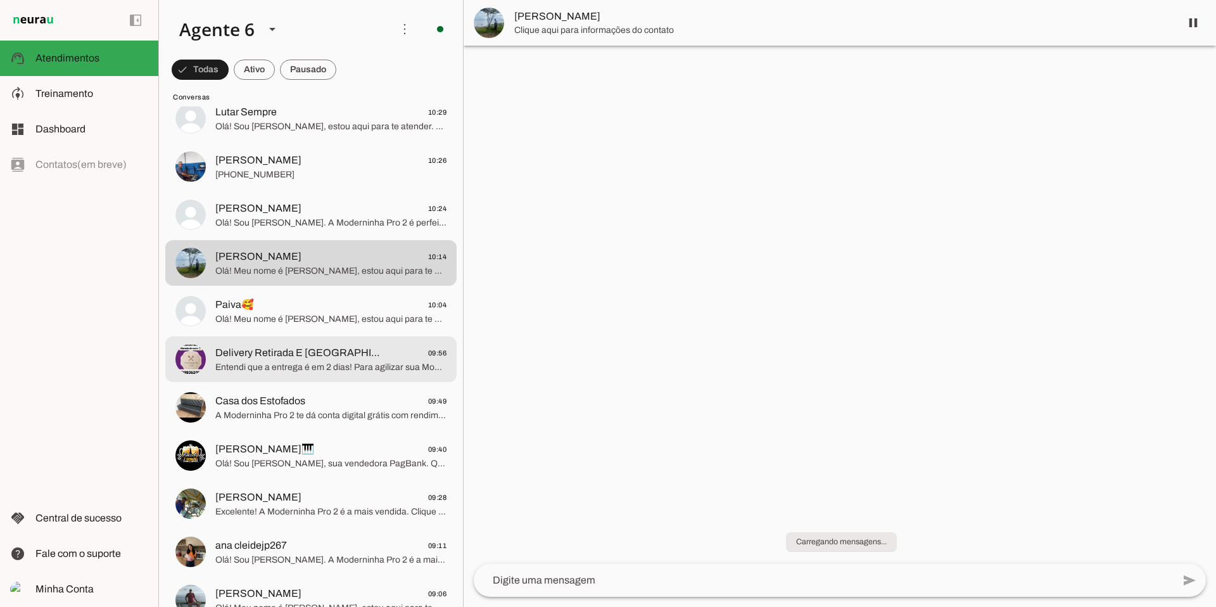
scroll to position [1004, 0]
click at [334, 361] on span "Entendi que a entrega é em 2 dias! Para agilizar sua Moderninha Pro 2, envie o …" at bounding box center [330, 364] width 231 height 13
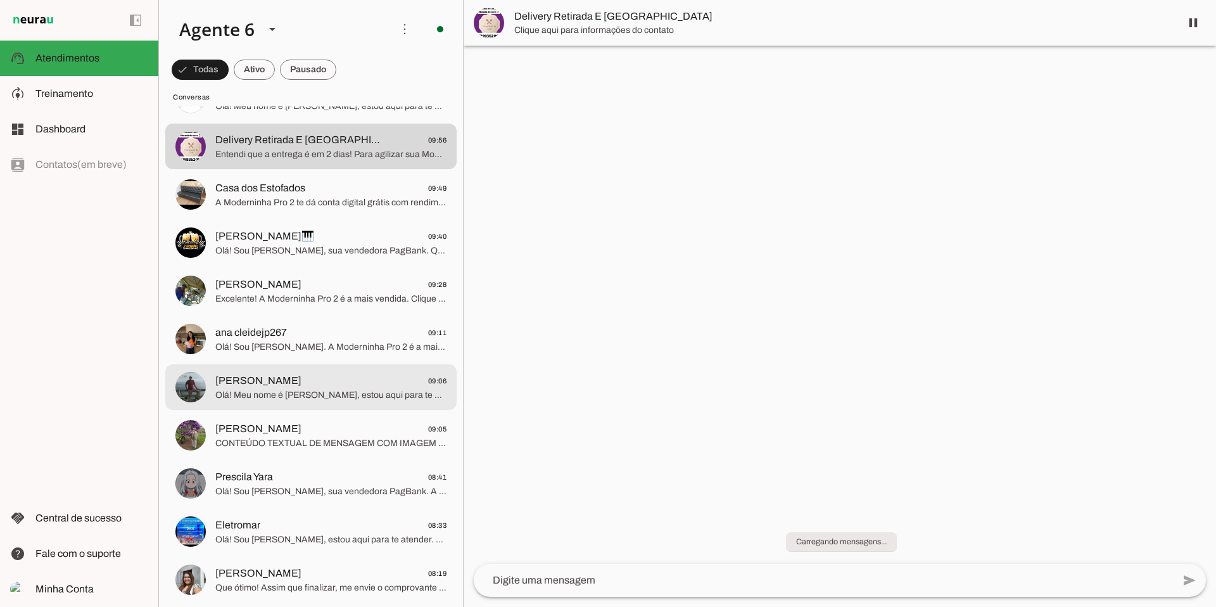
click at [301, 384] on span "[PERSON_NAME]" at bounding box center [258, 380] width 86 height 15
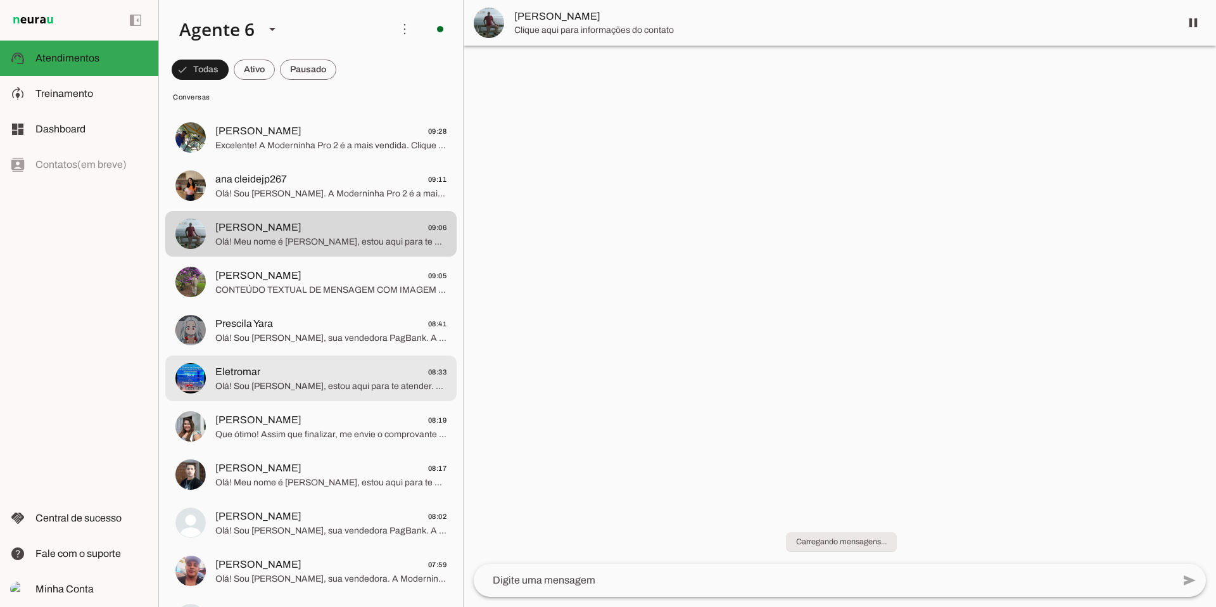
click at [337, 381] on span "Olá! Sou [PERSON_NAME], estou aqui para te atender. A Moderninha Pro 2 é a mais…" at bounding box center [330, 386] width 231 height 13
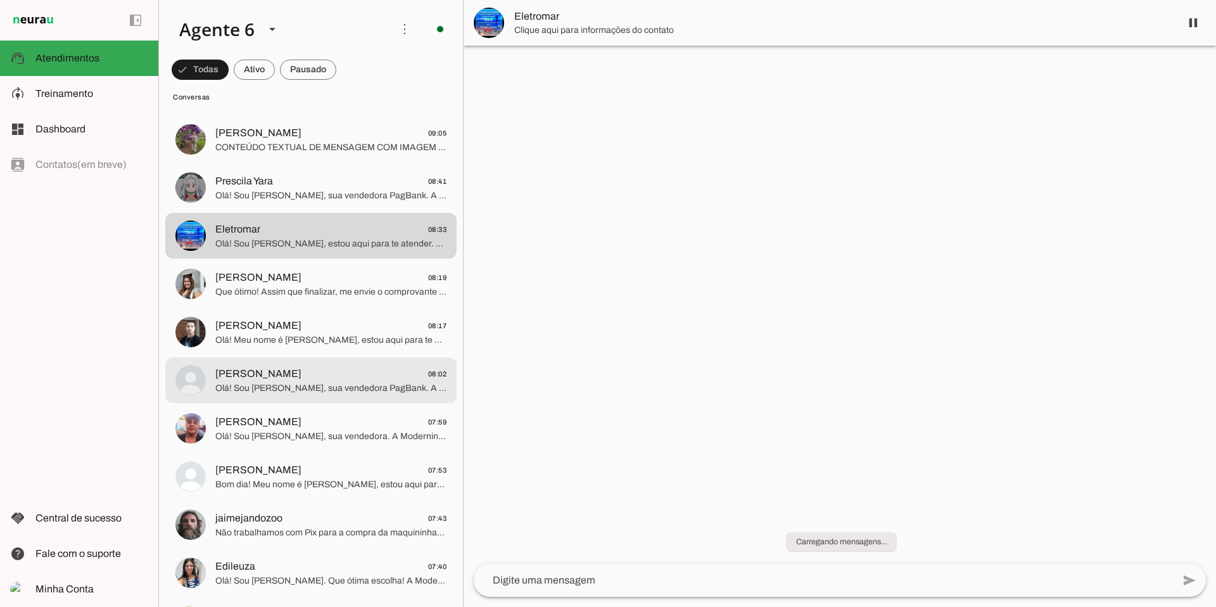
scroll to position [1512, 0]
click at [336, 383] on span "Olá! Sou [PERSON_NAME], sua vendedora PagBank. A Moderninha Pro 2 é a maquininh…" at bounding box center [330, 385] width 231 height 13
